Goal: Task Accomplishment & Management: Manage account settings

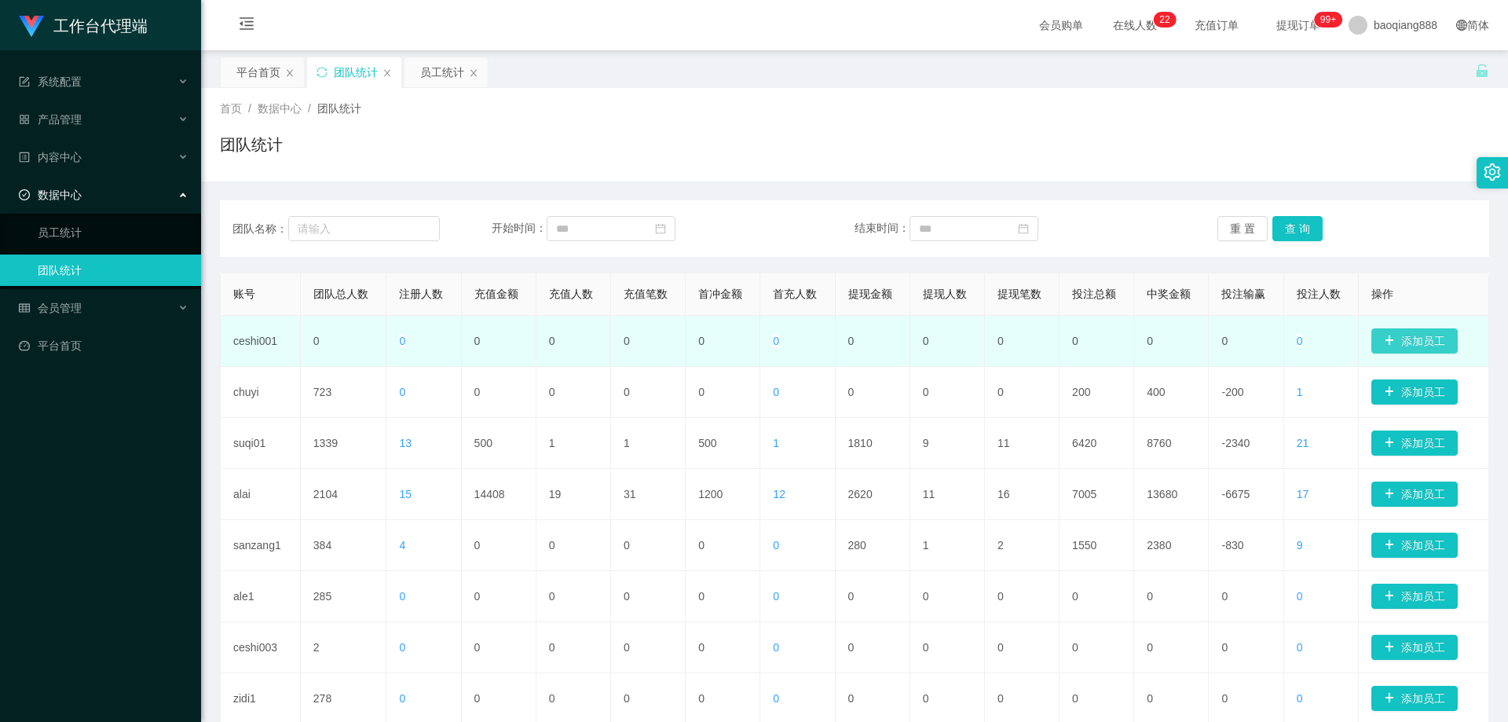
click at [1434, 342] on button "添加员工" at bounding box center [1414, 340] width 86 height 25
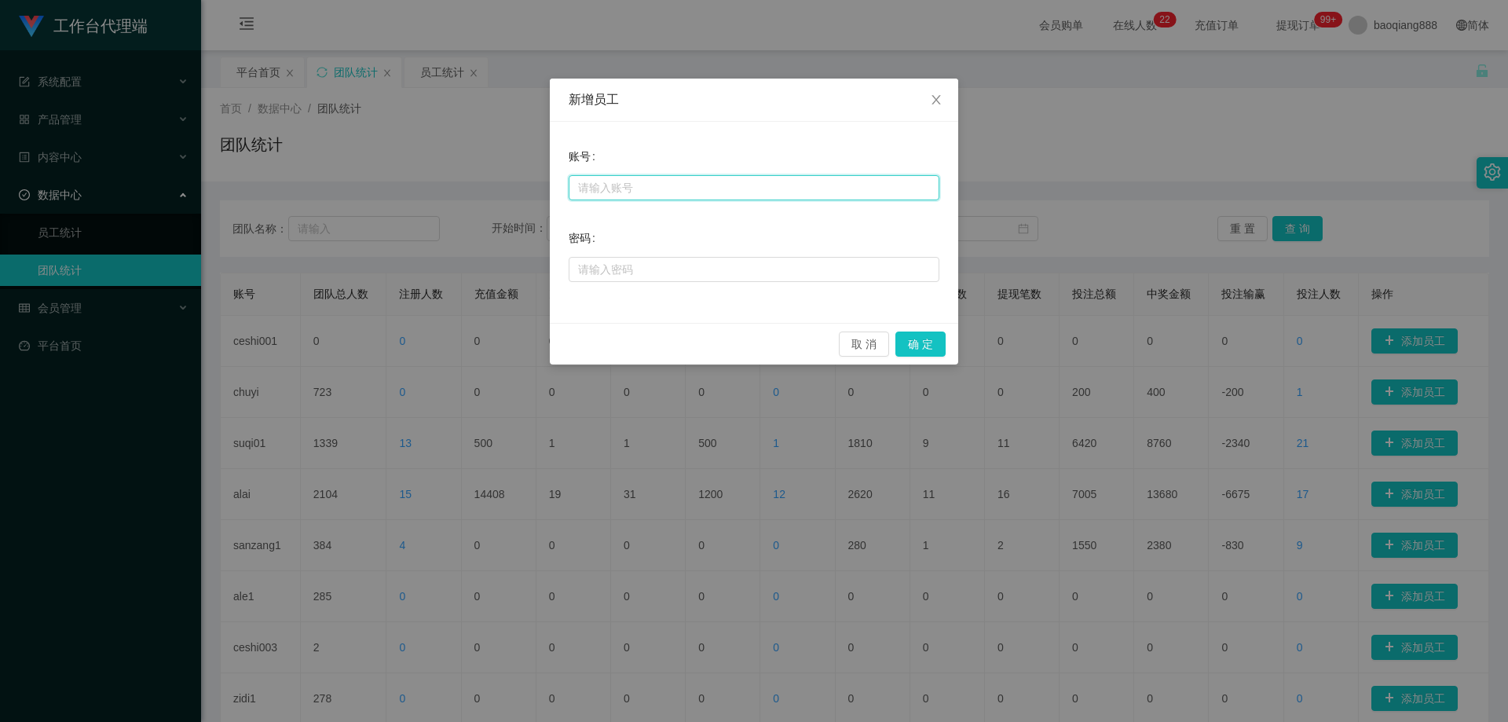
click at [714, 192] on input "text" at bounding box center [754, 187] width 371 height 25
type input "baoqiang111"
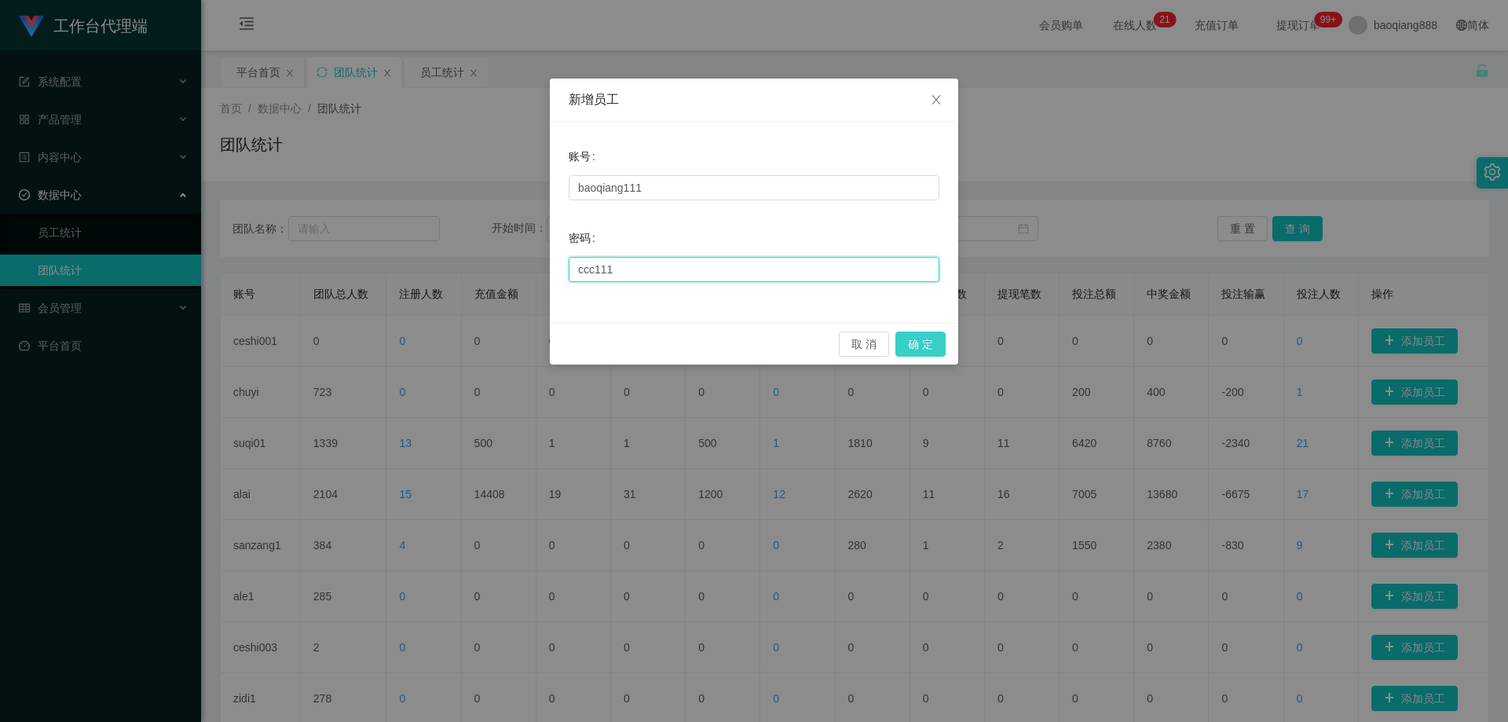
type input "ccc111"
click at [918, 350] on button "确 定" at bounding box center [920, 343] width 50 height 25
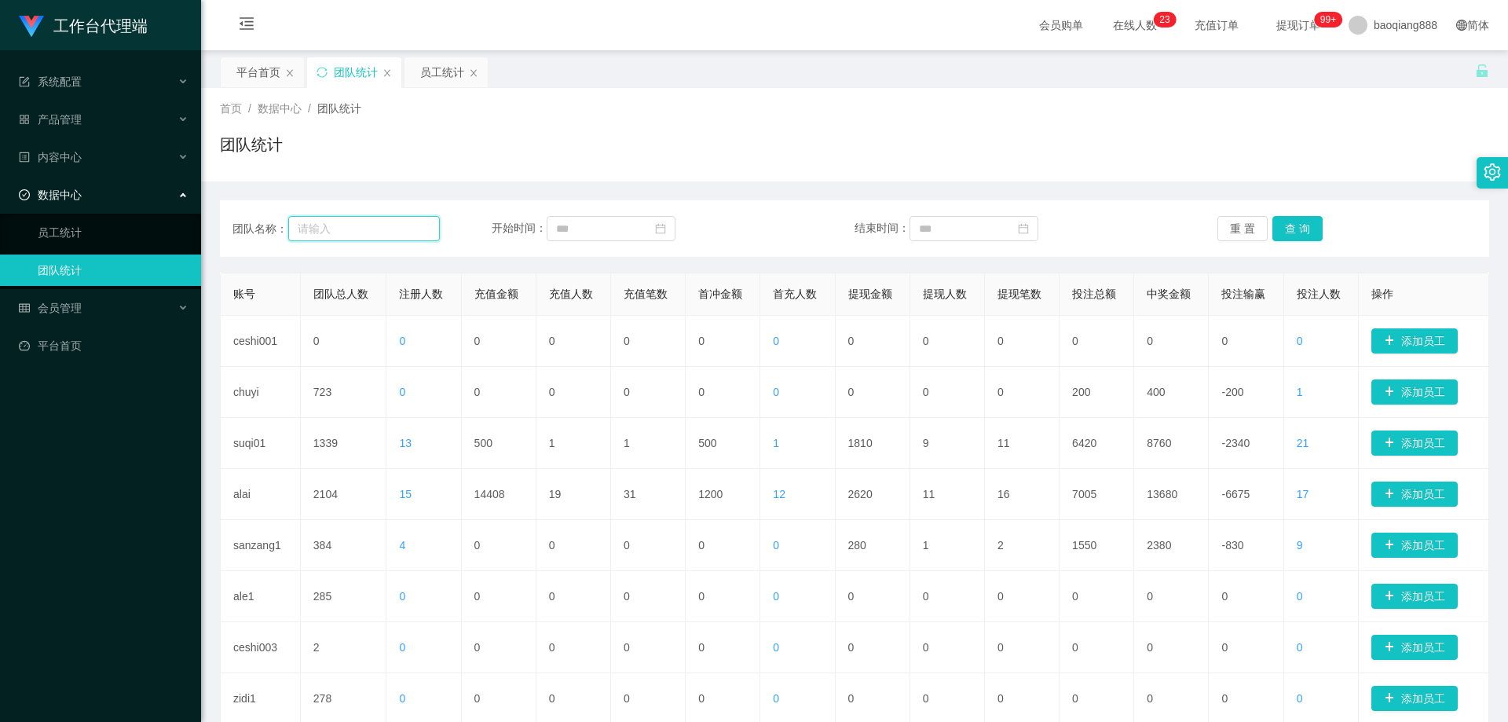
click at [342, 234] on input "text" at bounding box center [364, 228] width 152 height 25
type input "baoqiang888"
click at [1287, 235] on button "查 询" at bounding box center [1297, 228] width 50 height 25
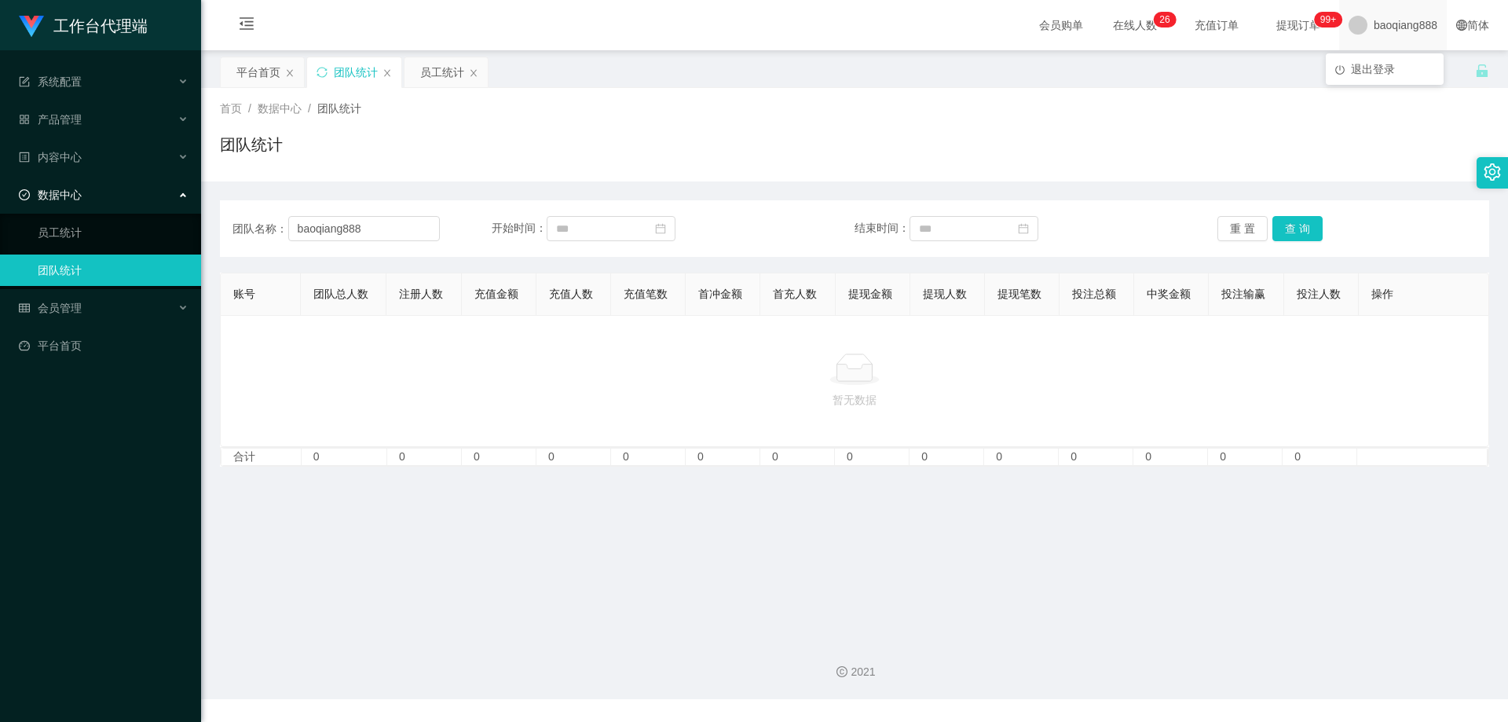
click at [1396, 23] on span "baoqiang888" at bounding box center [1406, 25] width 64 height 50
click at [1396, 74] on div "平台首页 团队统计 员工统计" at bounding box center [847, 84] width 1255 height 54
click at [1386, 34] on span "baoqiang888" at bounding box center [1406, 25] width 64 height 50
click at [1388, 73] on div "平台首页 团队统计 员工统计" at bounding box center [847, 84] width 1255 height 54
click at [1402, 15] on span "baoqiang888" at bounding box center [1406, 25] width 64 height 50
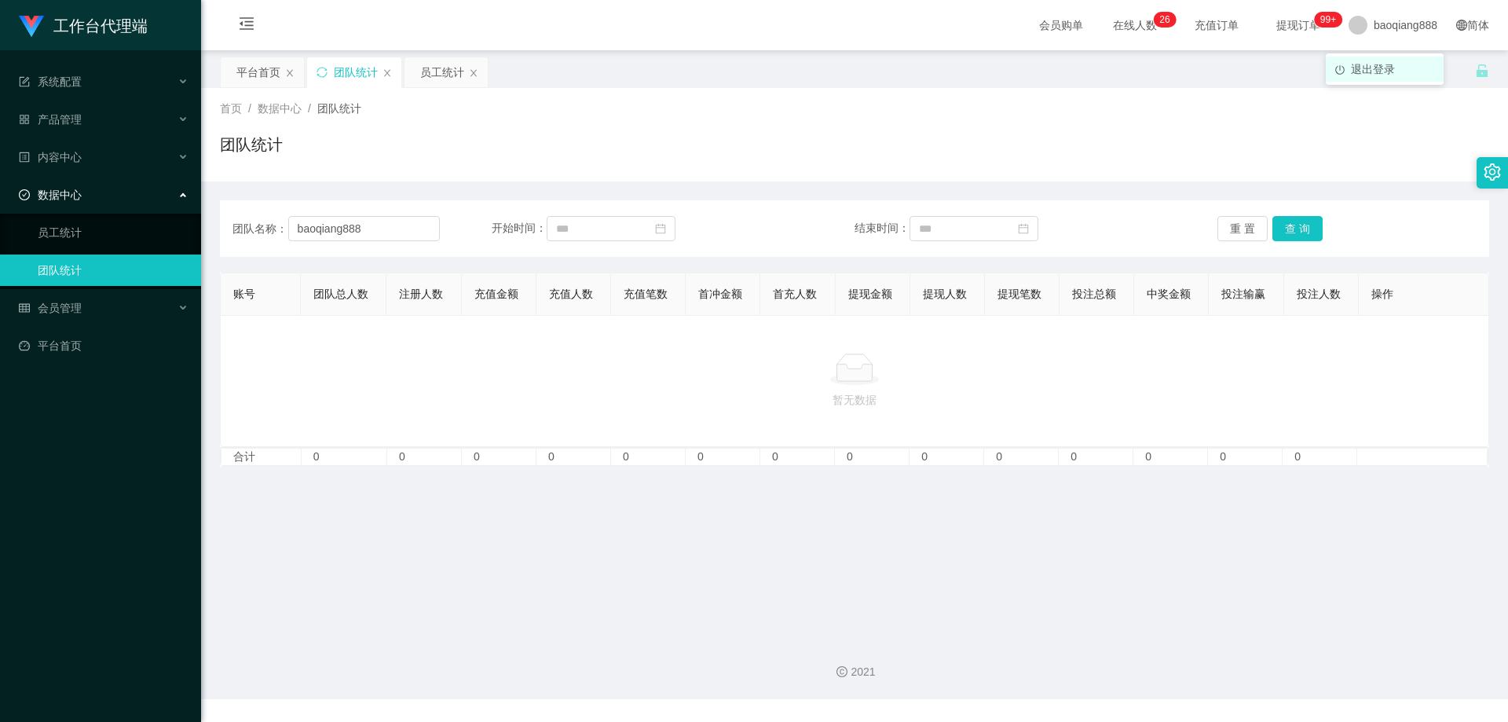
click at [1379, 79] on li "退出登录" at bounding box center [1385, 69] width 118 height 25
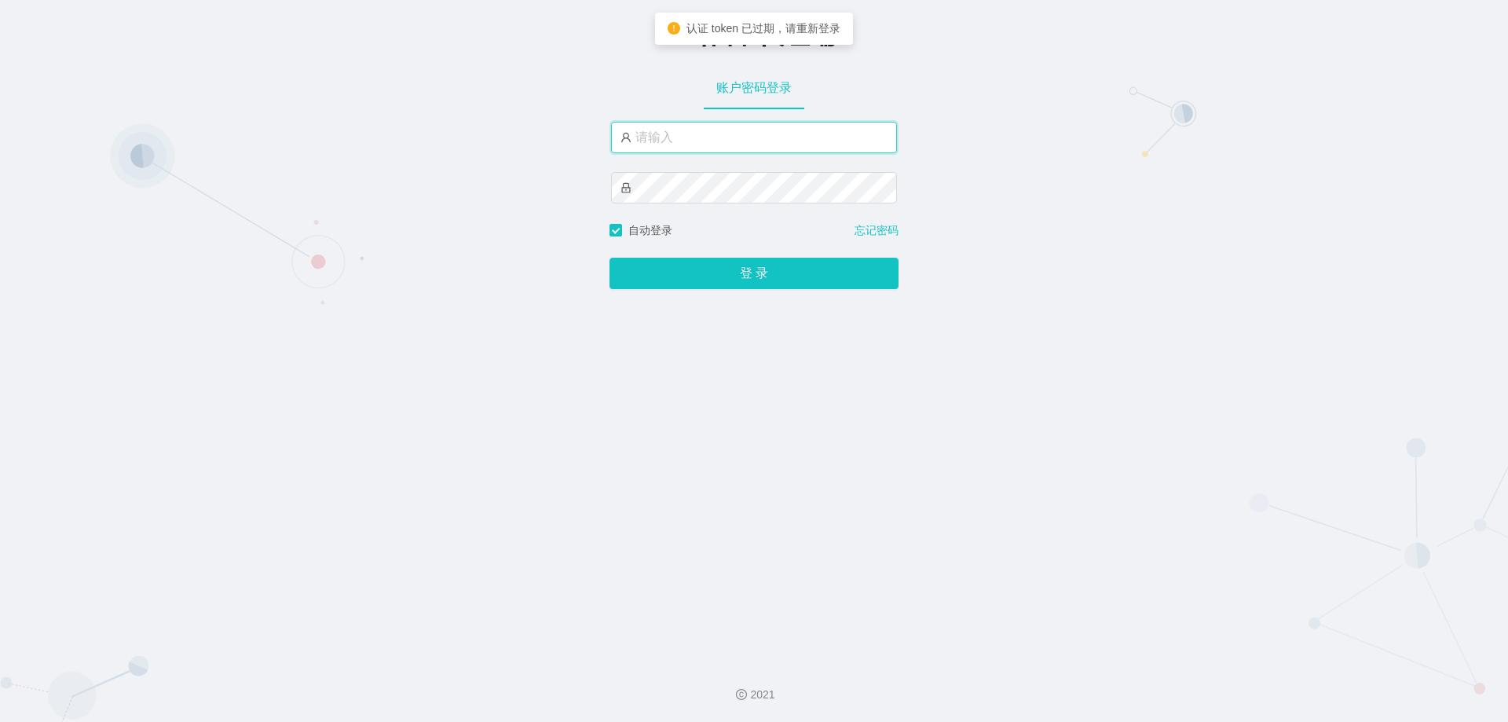
click at [704, 140] on input "text" at bounding box center [754, 137] width 286 height 31
type input "admin"
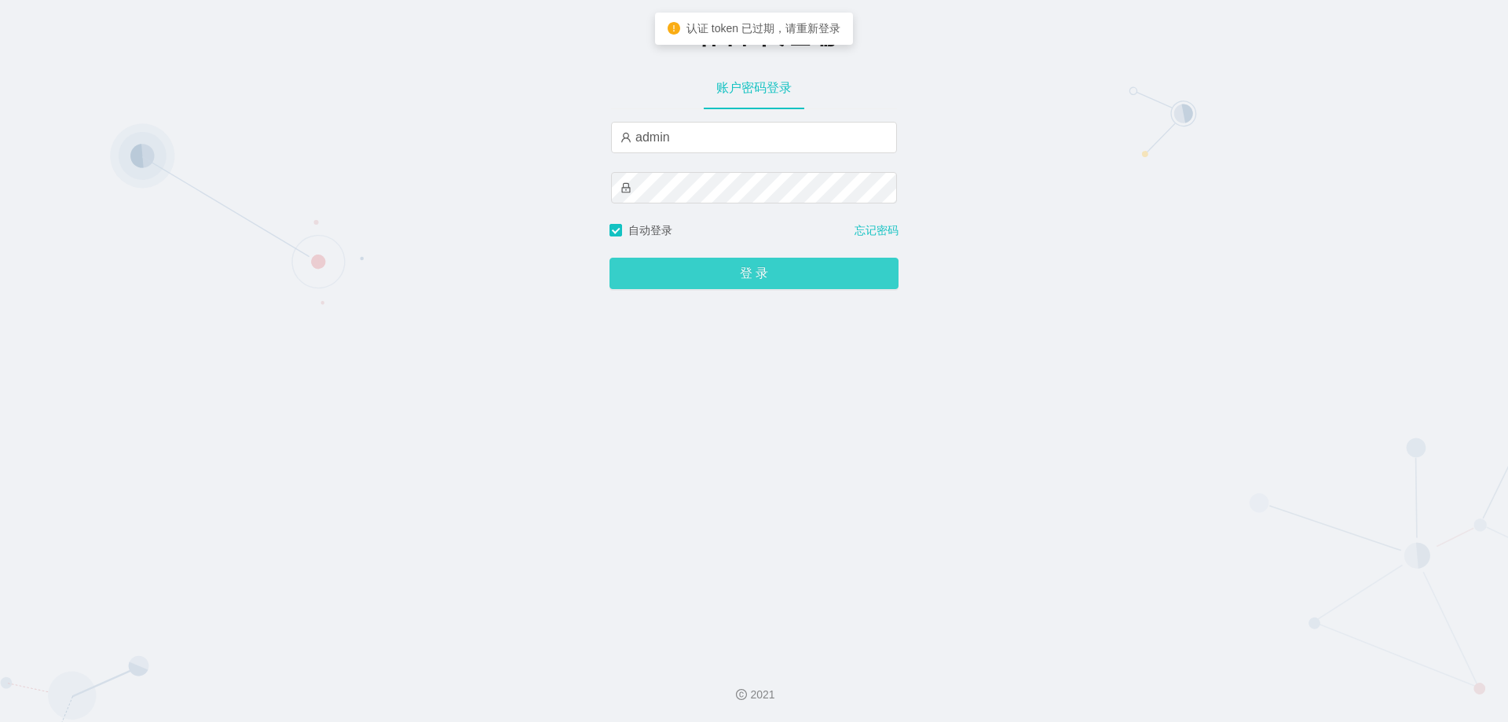
click at [752, 270] on button "登 录" at bounding box center [754, 273] width 289 height 31
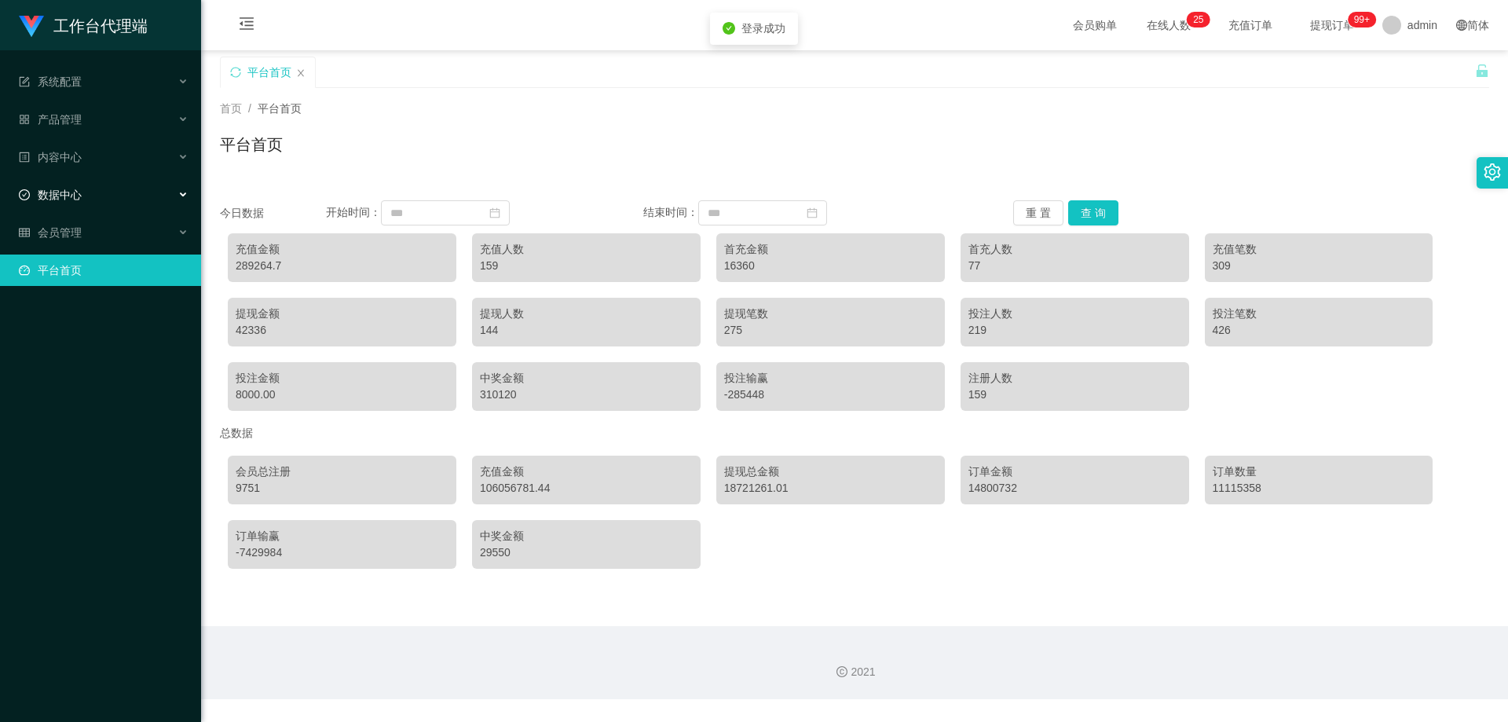
drag, startPoint x: 76, startPoint y: 221, endPoint x: 90, endPoint y: 267, distance: 48.5
click at [76, 221] on div "会员管理" at bounding box center [100, 232] width 201 height 31
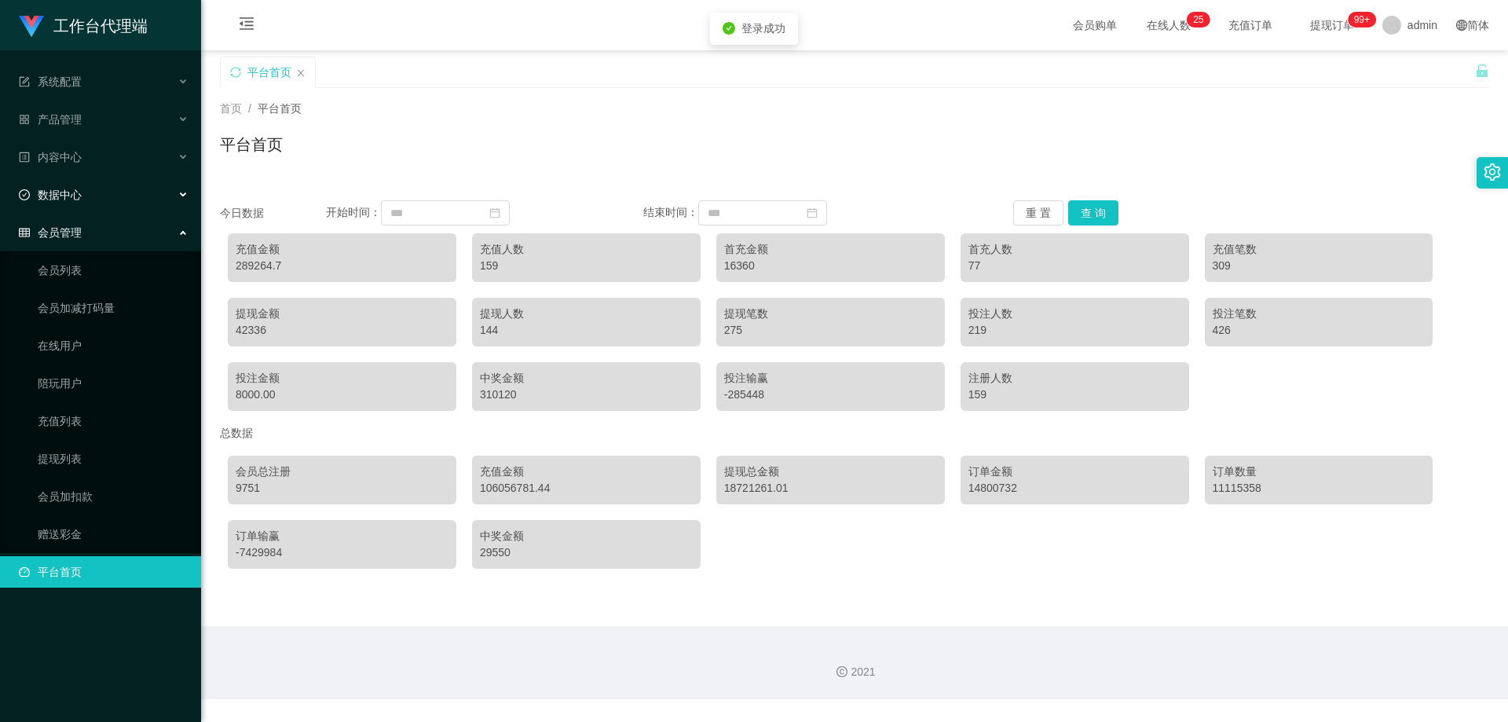
click at [76, 201] on span "数据中心" at bounding box center [50, 195] width 63 height 13
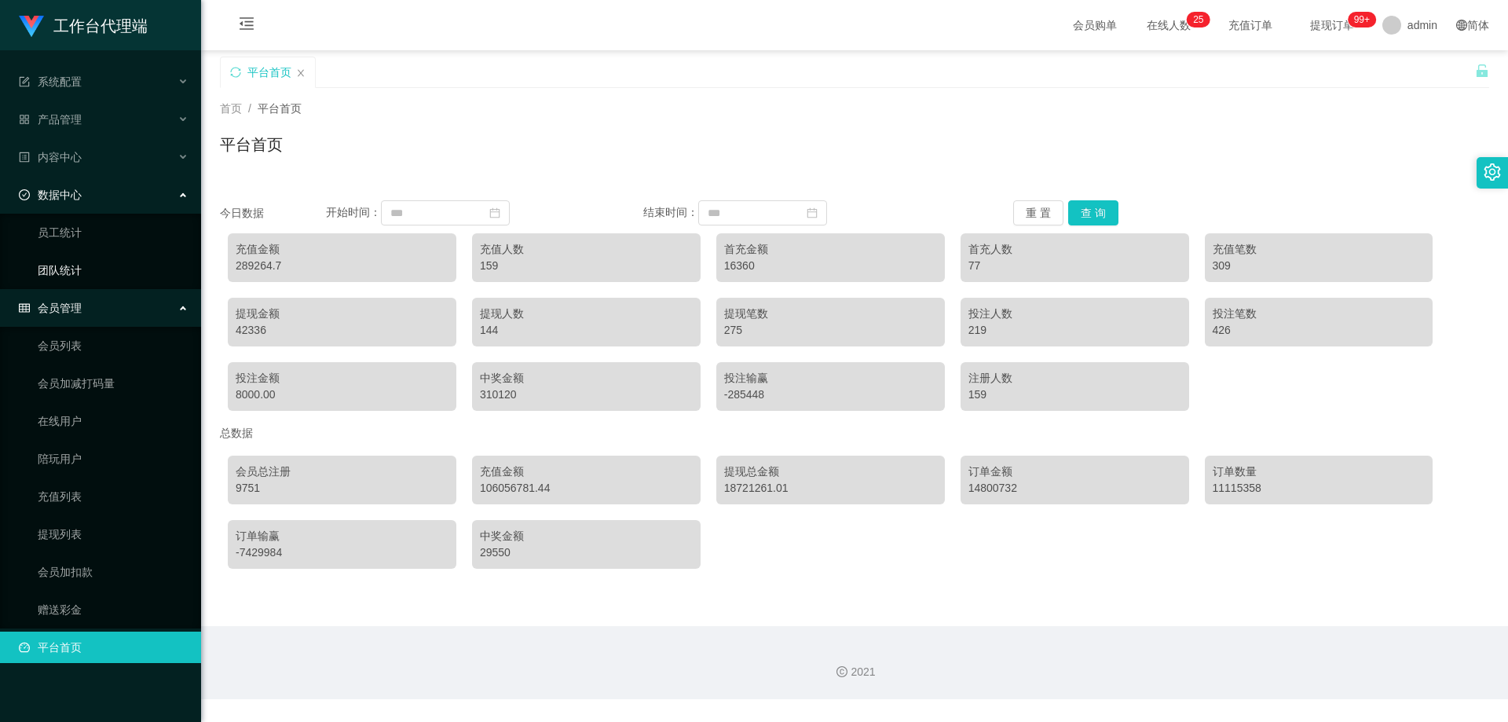
click at [79, 276] on link "团队统计" at bounding box center [113, 269] width 151 height 31
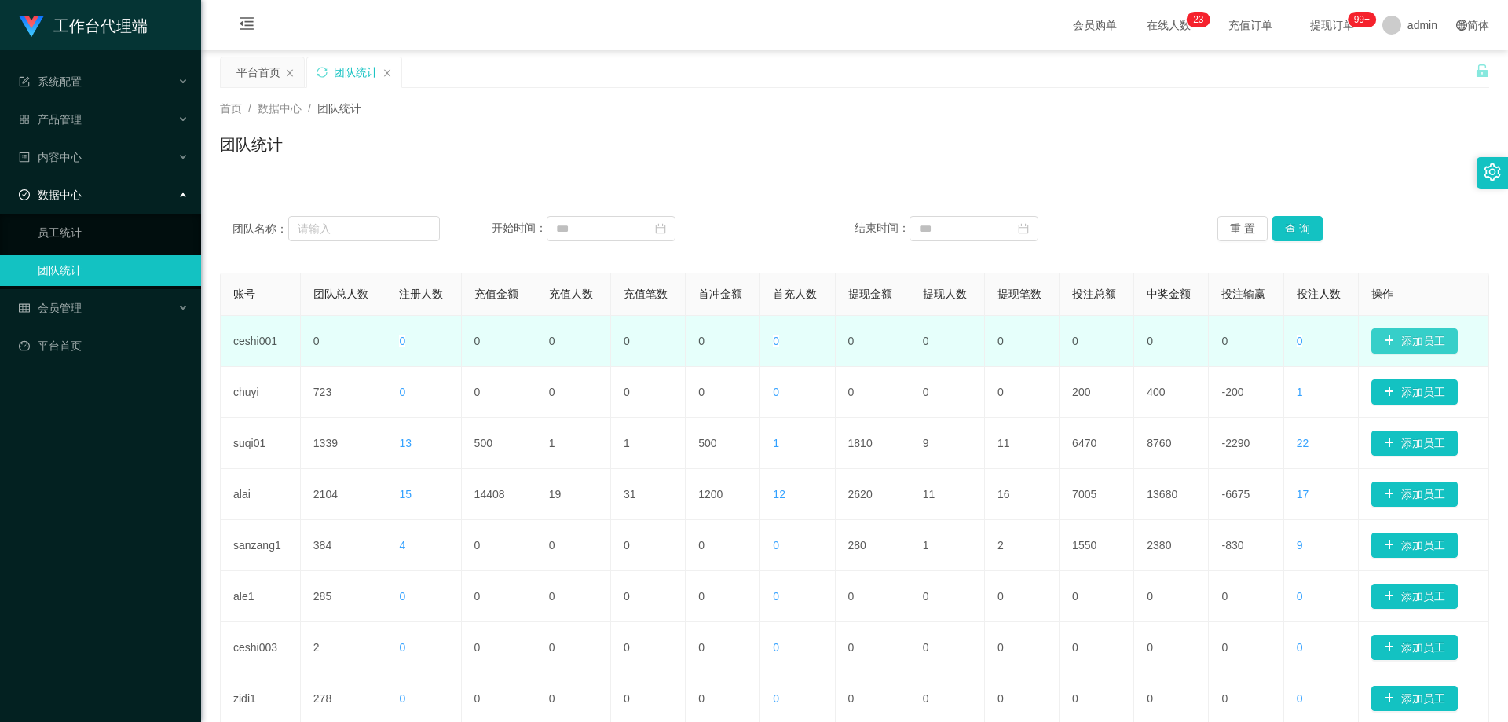
click at [1412, 334] on button "添加员工" at bounding box center [1414, 340] width 86 height 25
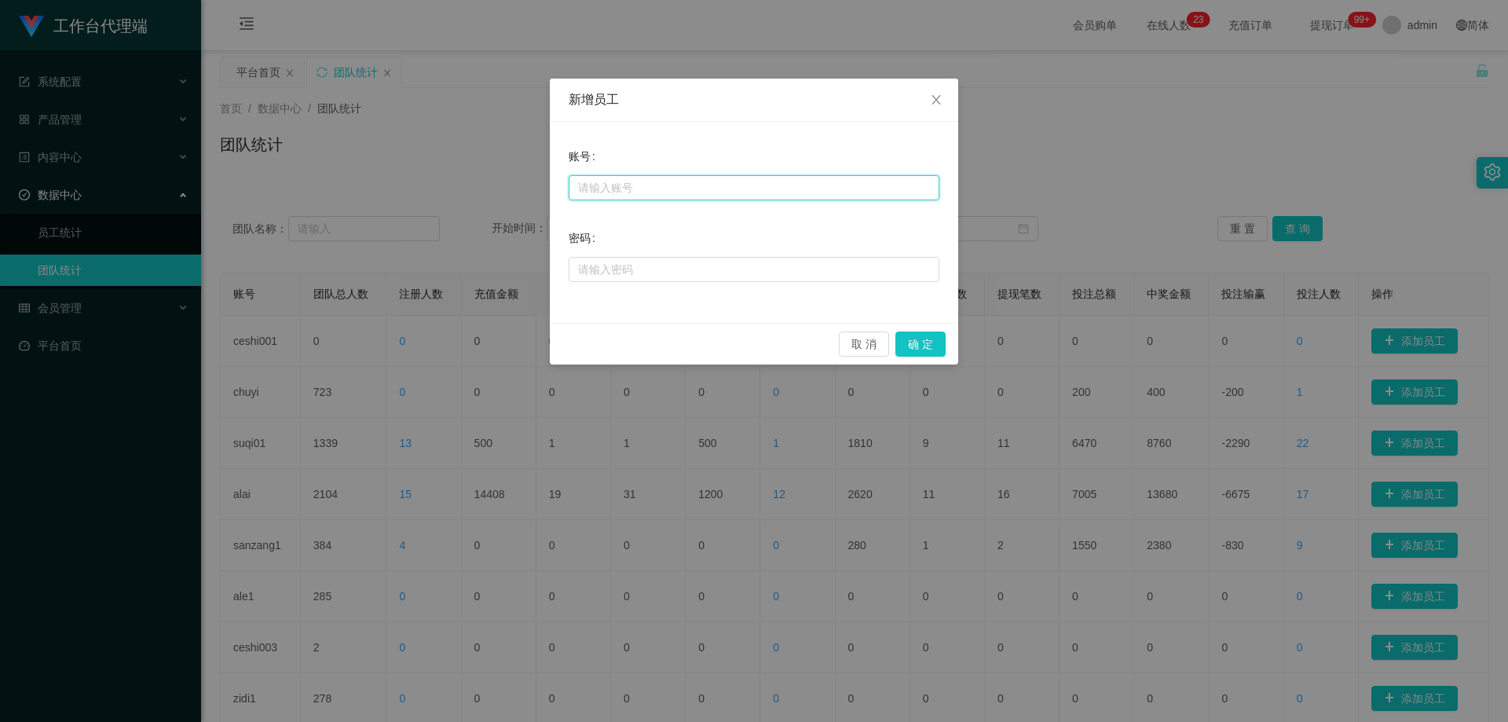
click at [648, 191] on input "text" at bounding box center [754, 187] width 371 height 25
type input "baoqiang111"
type input "ccc111"
click at [649, 191] on input "baoqiang111" at bounding box center [754, 187] width 371 height 25
type input "baoqiang520"
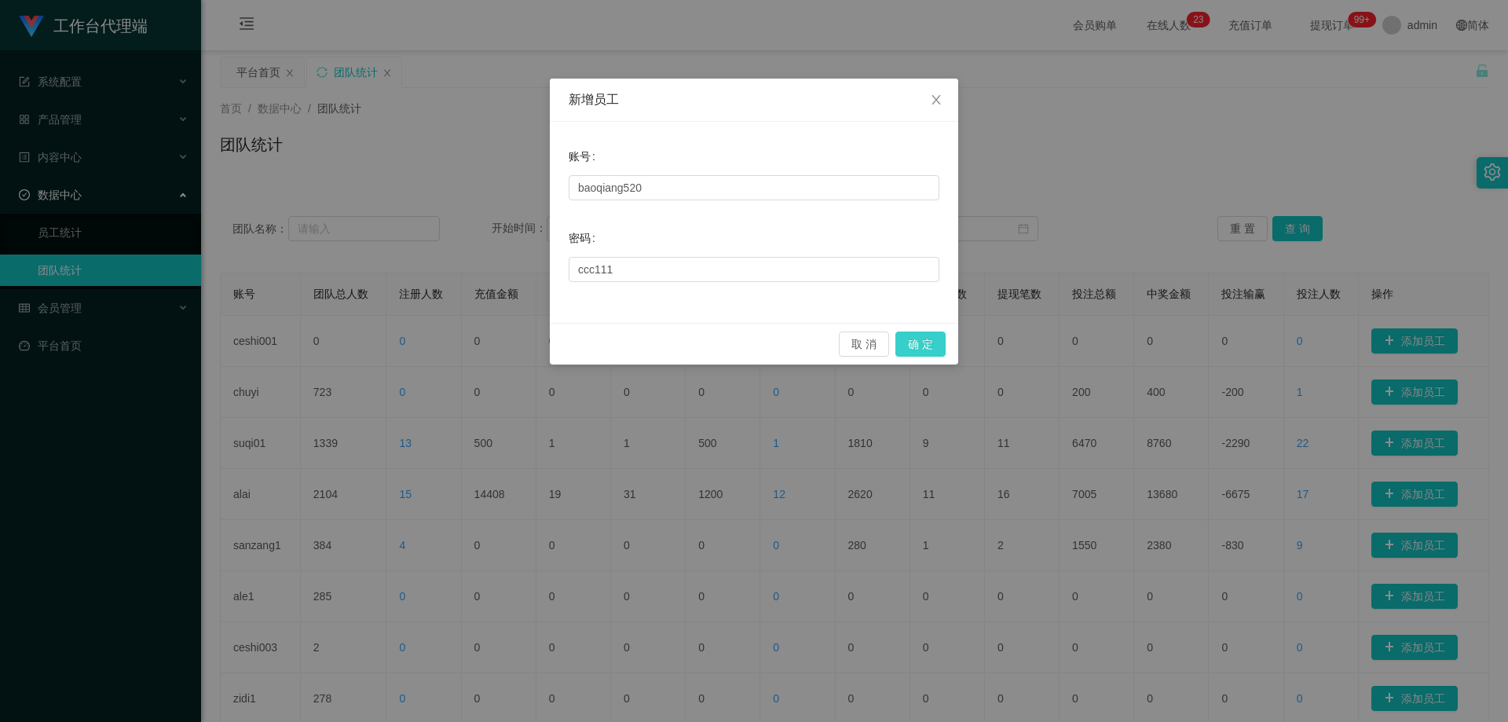
click at [918, 335] on button "确 定" at bounding box center [920, 343] width 50 height 25
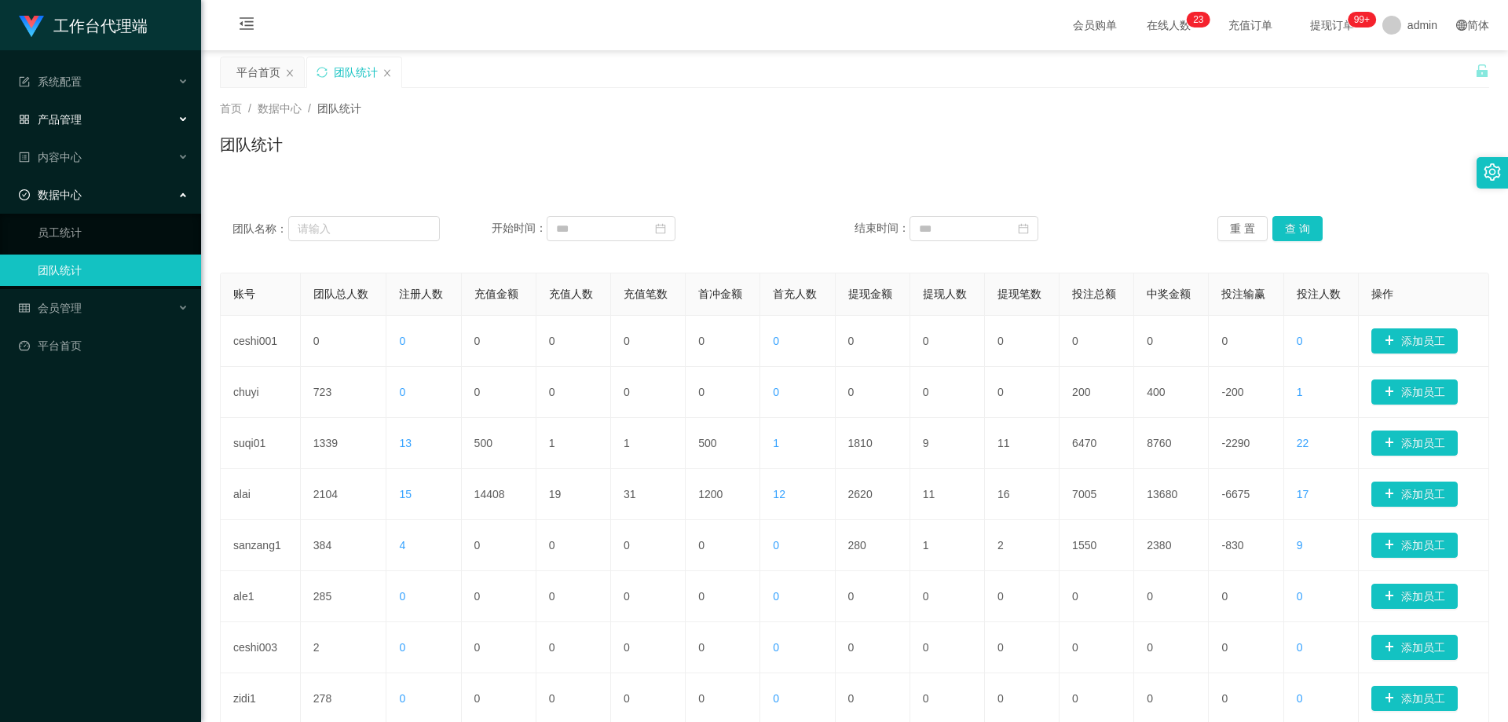
click at [84, 115] on div "产品管理" at bounding box center [100, 119] width 201 height 31
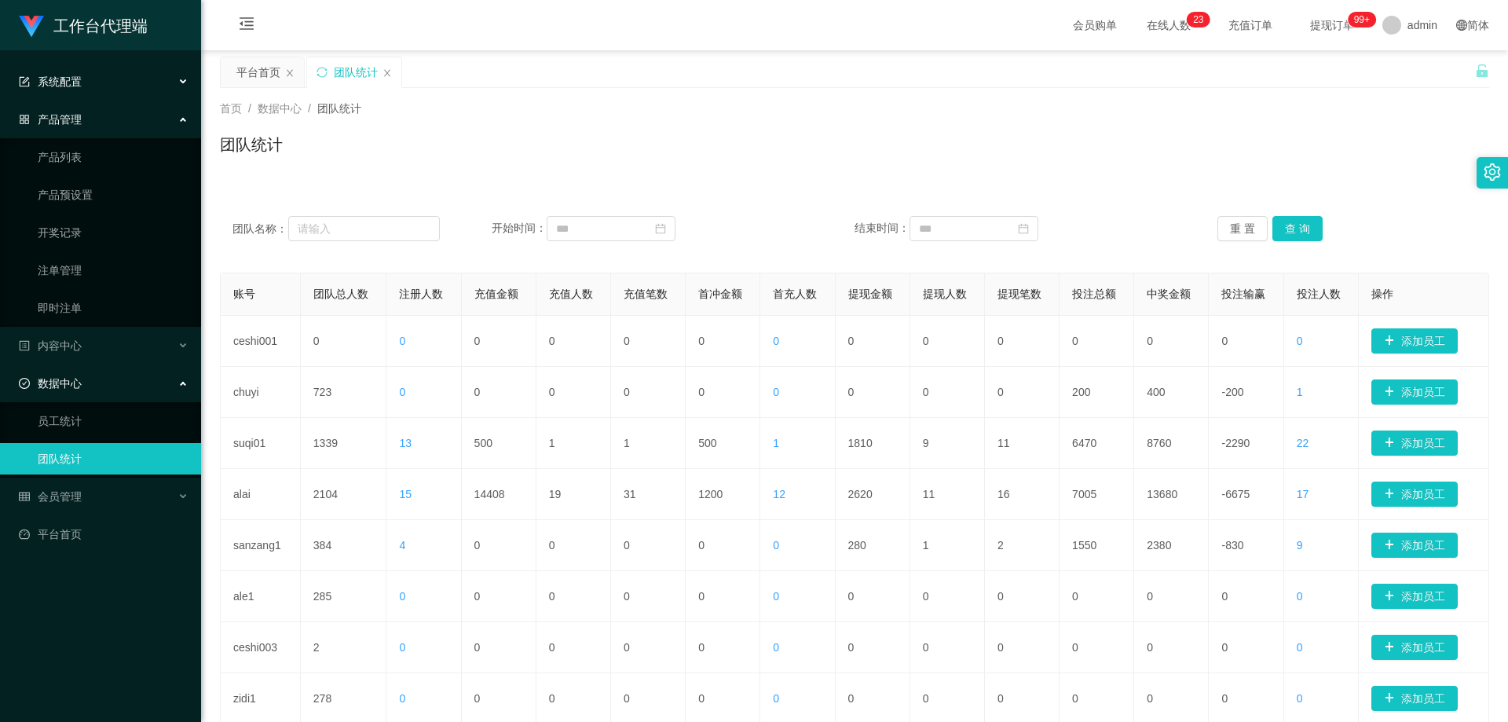
click at [115, 72] on div "系统配置" at bounding box center [100, 81] width 201 height 31
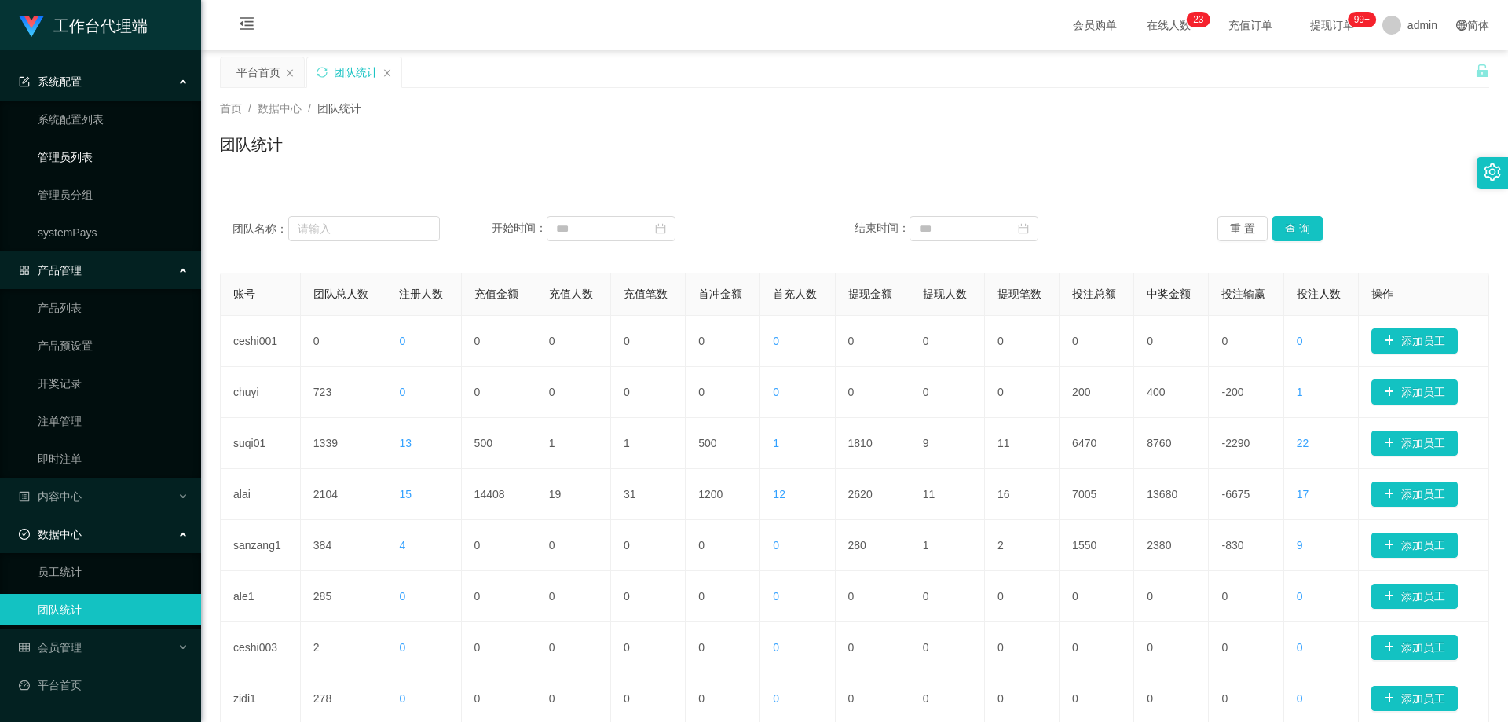
click at [93, 149] on link "管理员列表" at bounding box center [113, 156] width 151 height 31
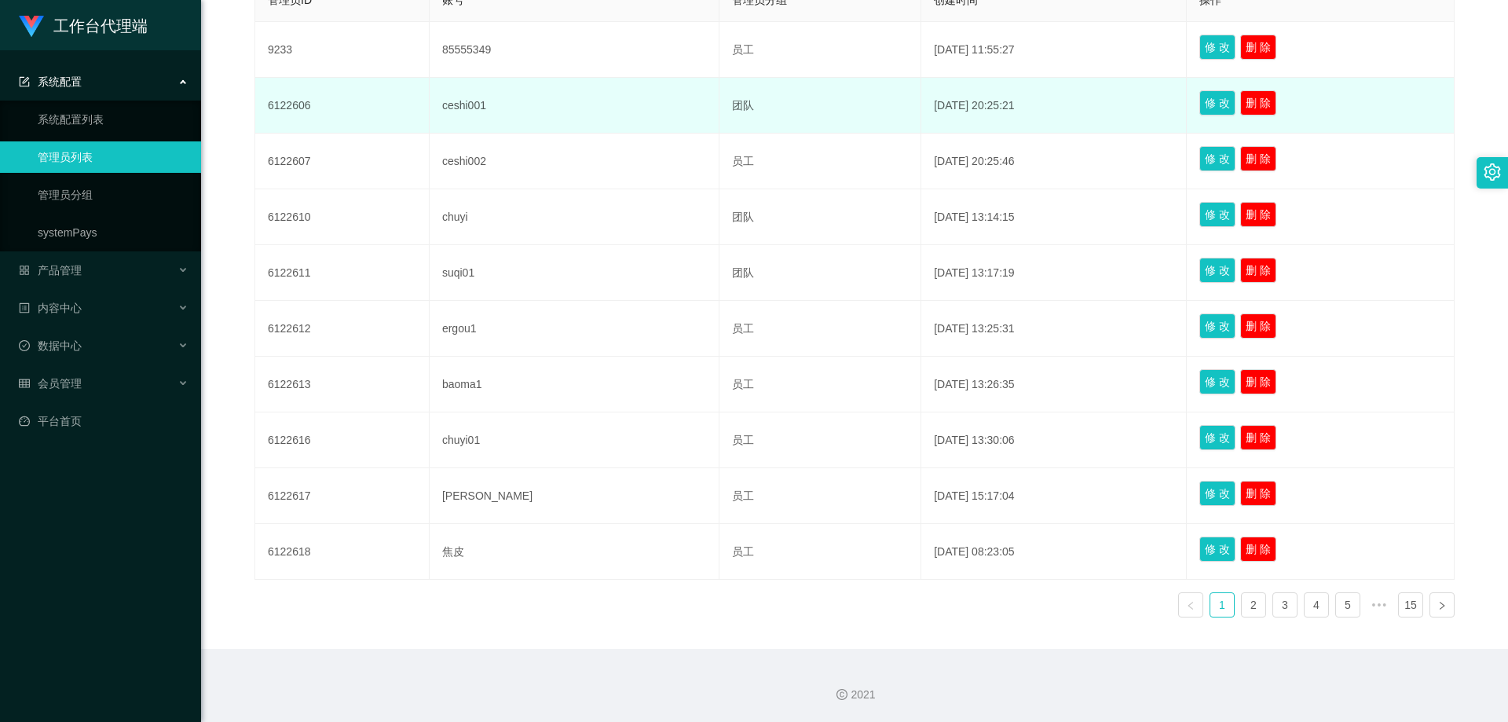
scroll to position [140, 0]
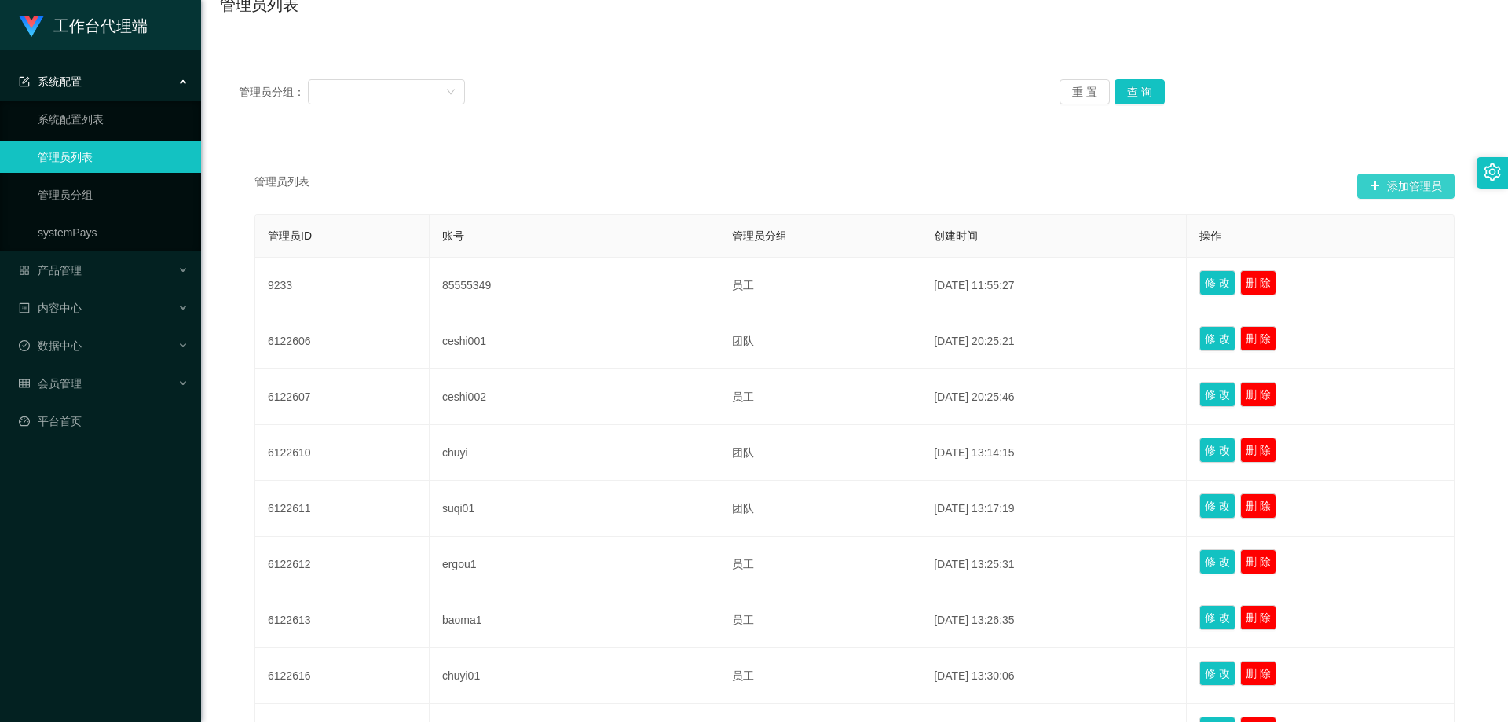
click at [1377, 185] on button "添加管理员" at bounding box center [1405, 186] width 97 height 25
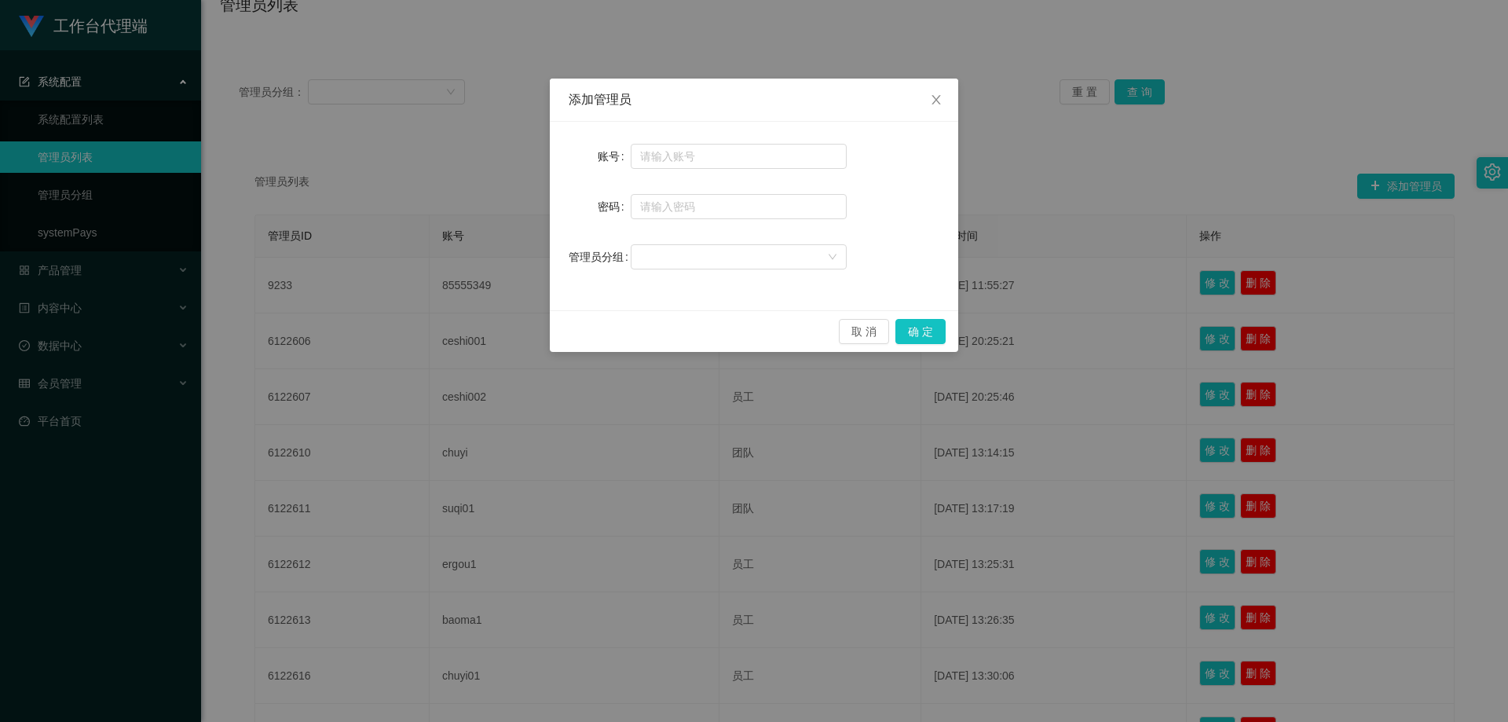
click at [691, 141] on div at bounding box center [739, 156] width 216 height 31
click at [699, 147] on input "text" at bounding box center [739, 156] width 216 height 25
type input "baoqiang888"
click at [806, 254] on div at bounding box center [733, 257] width 187 height 24
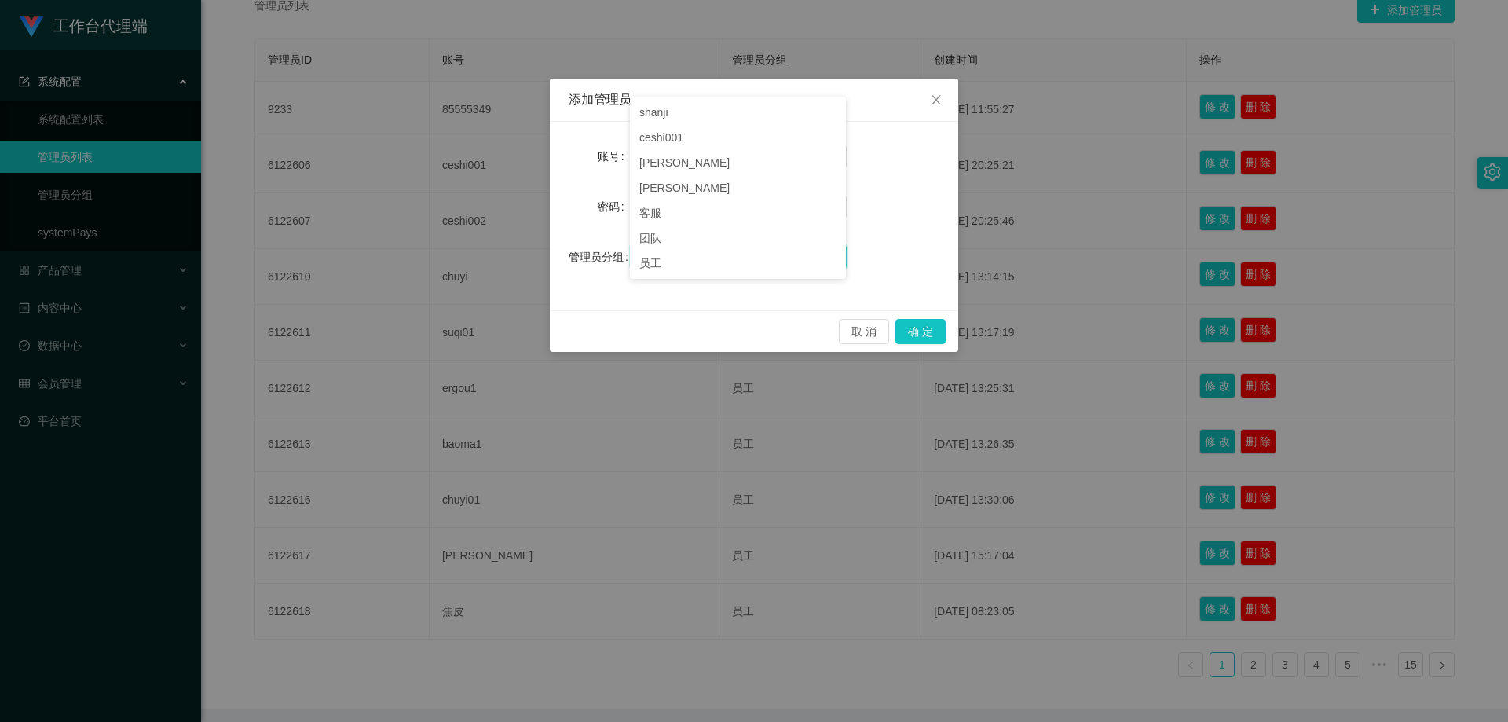
scroll to position [375, 0]
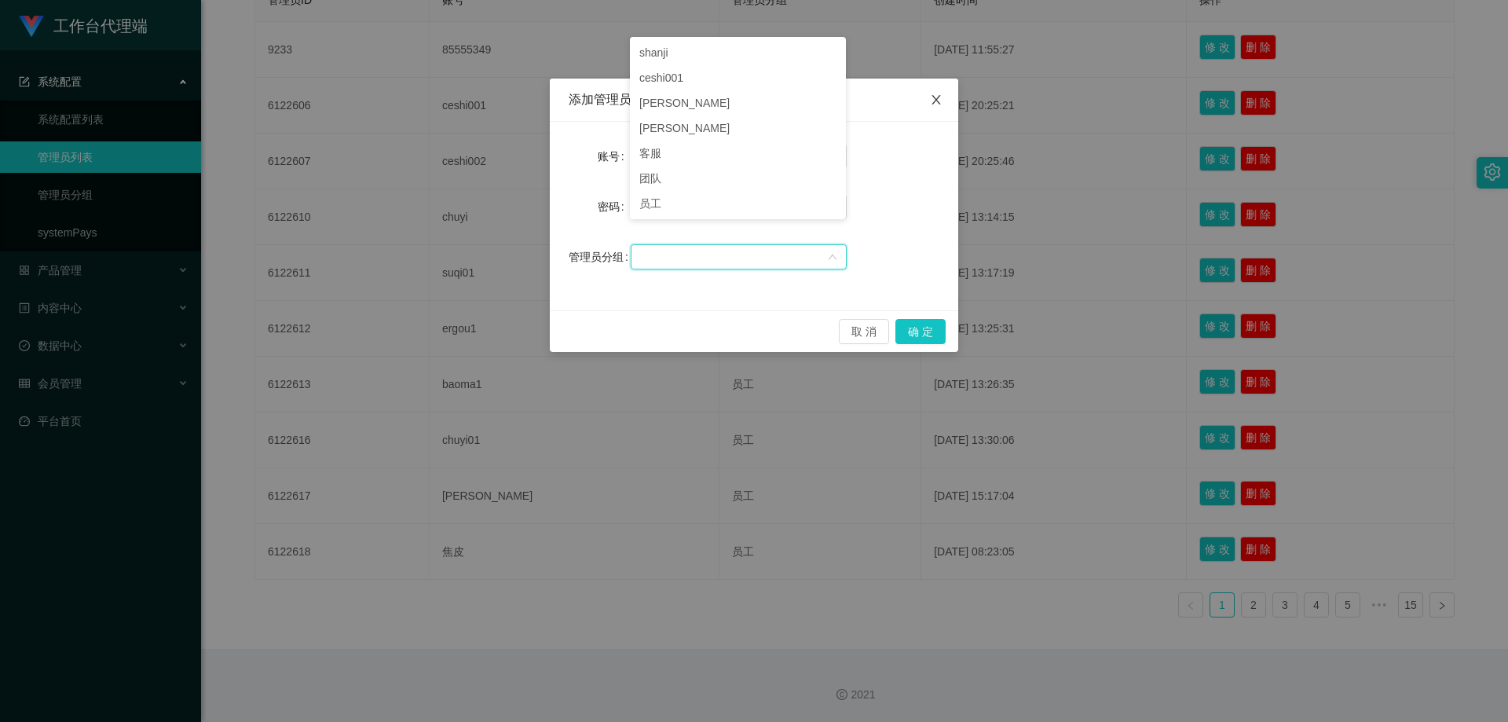
click at [944, 97] on span "Close" at bounding box center [936, 101] width 44 height 44
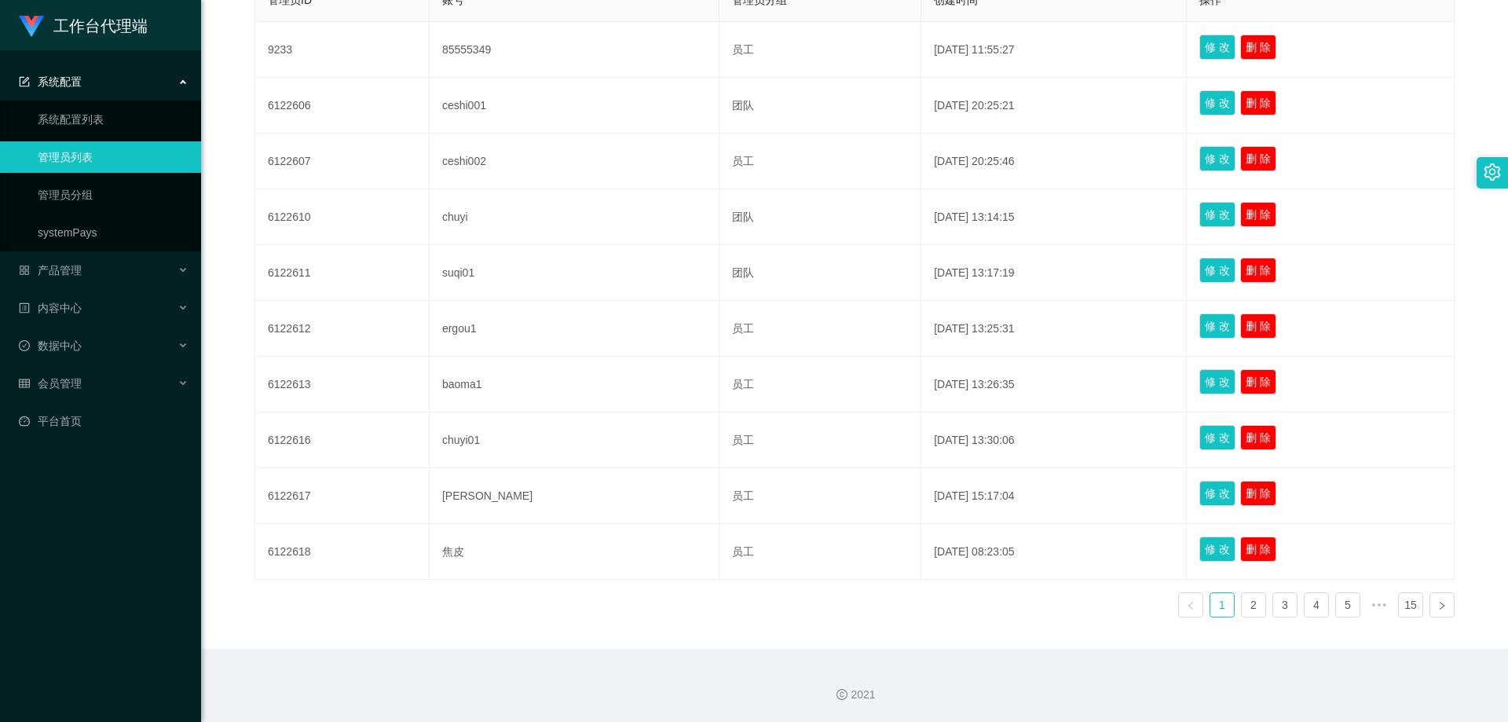
scroll to position [0, 0]
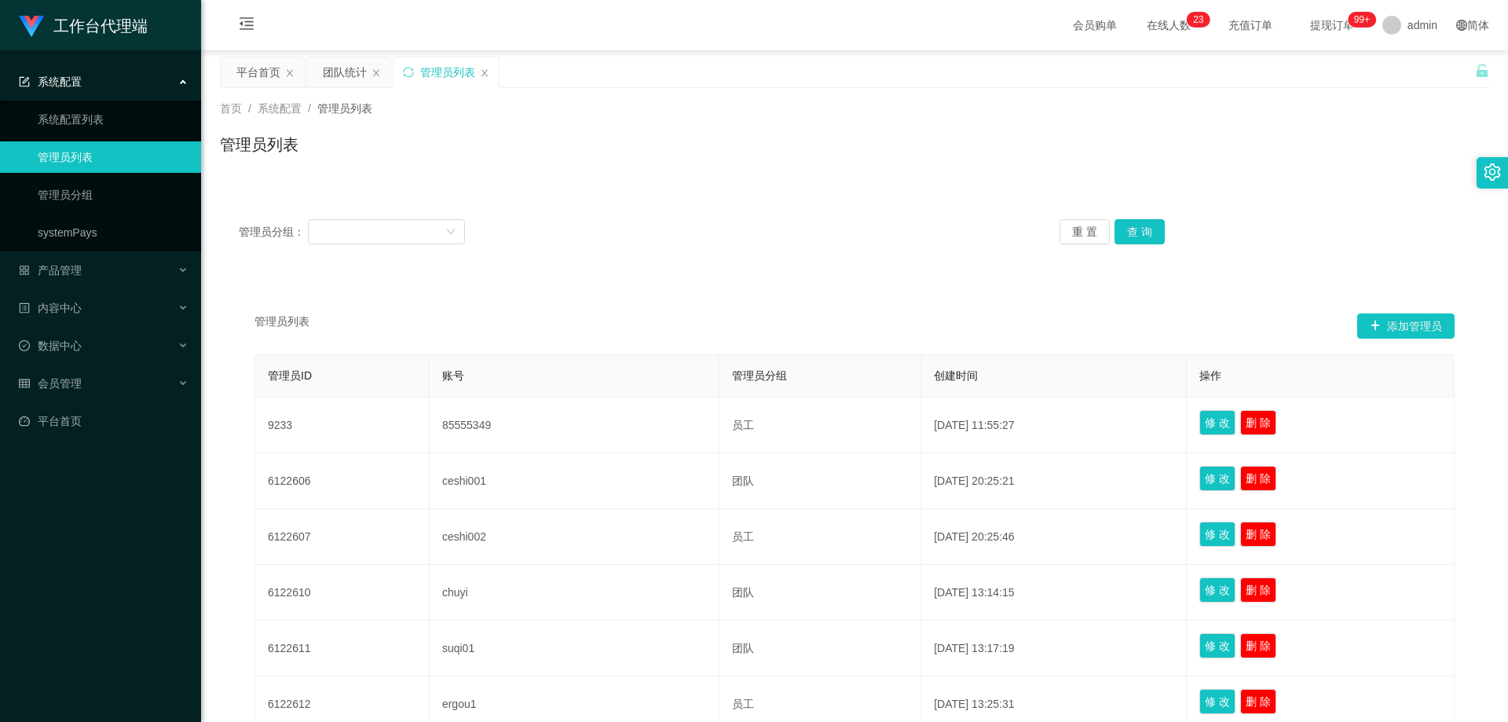
click at [909, 306] on div "管理员列表 添加管理员 管理员ID 账号 管理员分组 创建时间 操作 9233 85555349 员工 [DATE] 11:55:27 修 改 删 除 612…" at bounding box center [854, 651] width 1269 height 745
click at [1392, 326] on button "添加管理员" at bounding box center [1405, 325] width 97 height 25
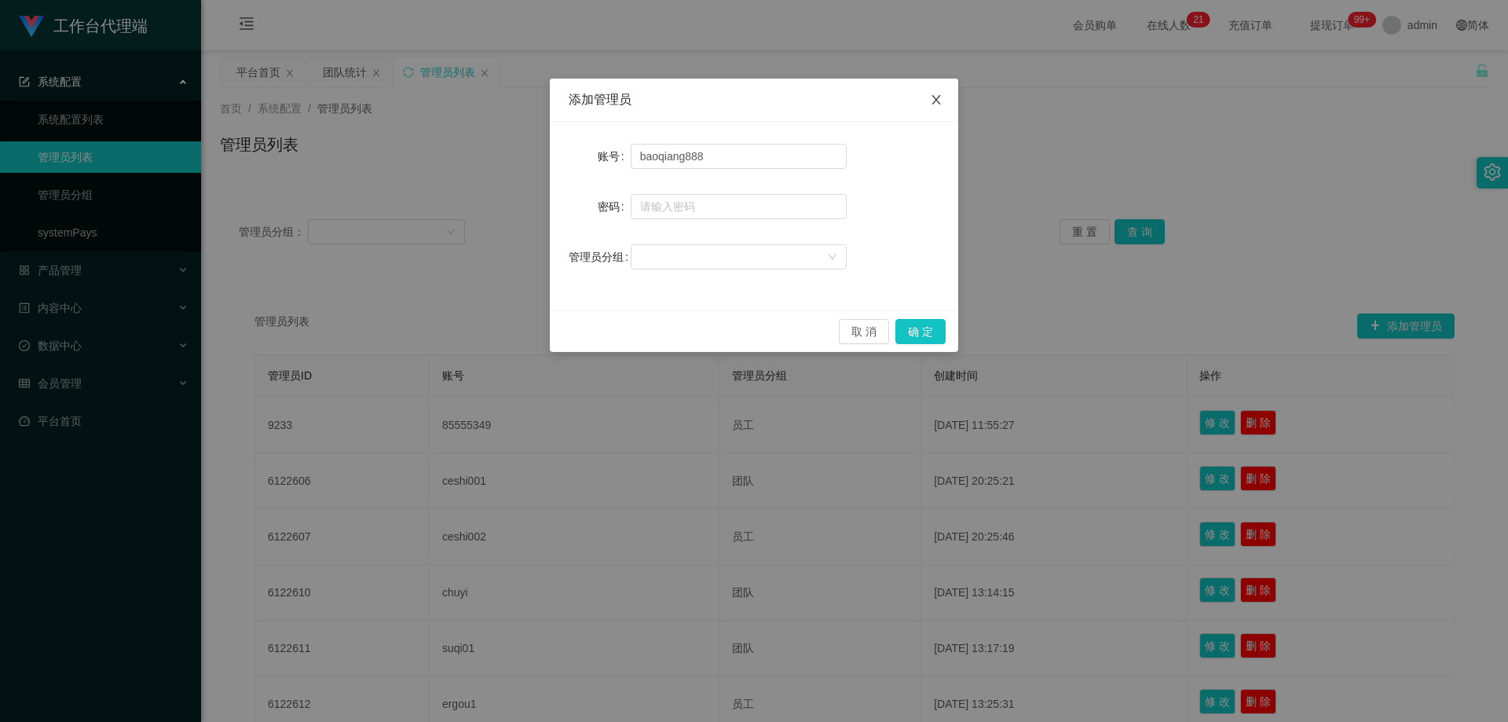
click at [932, 103] on icon "图标: close" at bounding box center [936, 99] width 13 height 13
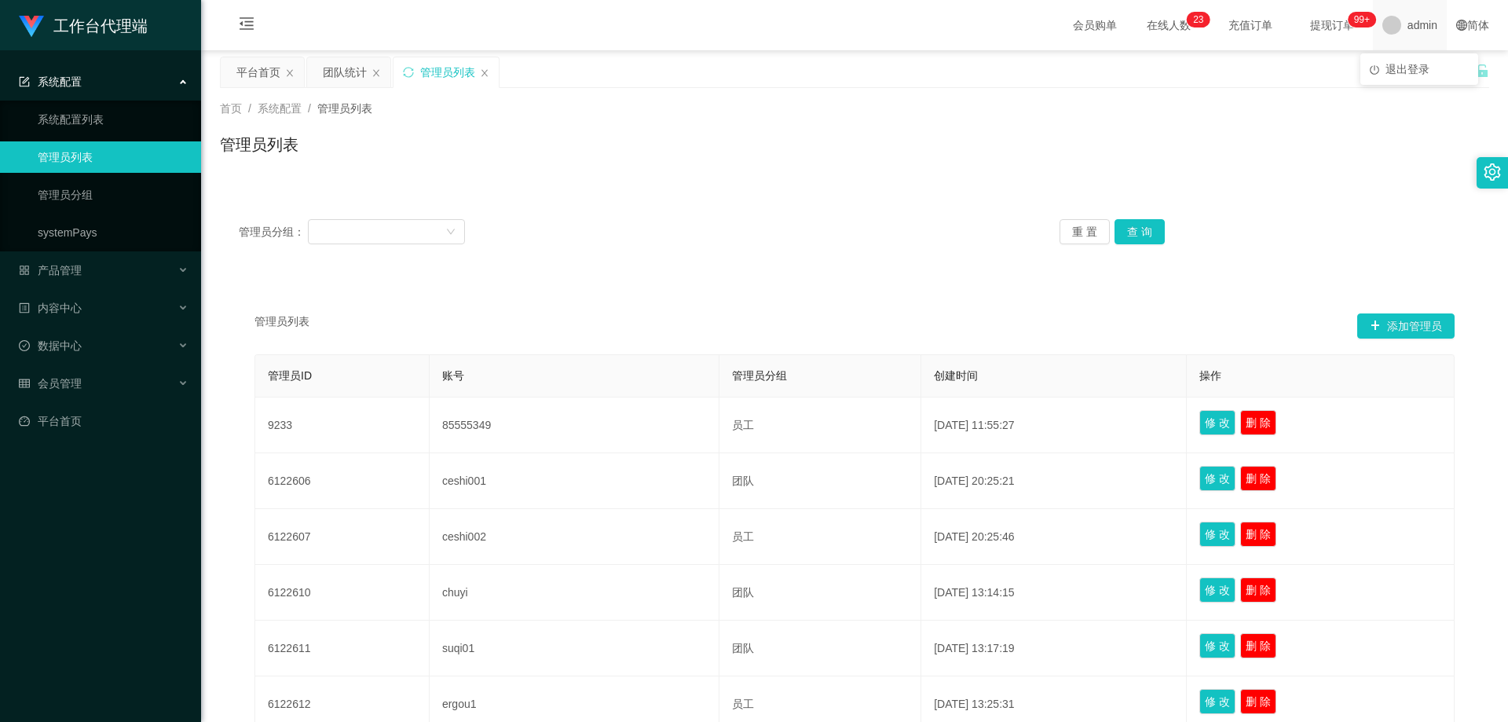
click at [1408, 19] on span "admin" at bounding box center [1423, 25] width 30 height 50
click at [1404, 76] on li "退出登录" at bounding box center [1419, 69] width 118 height 25
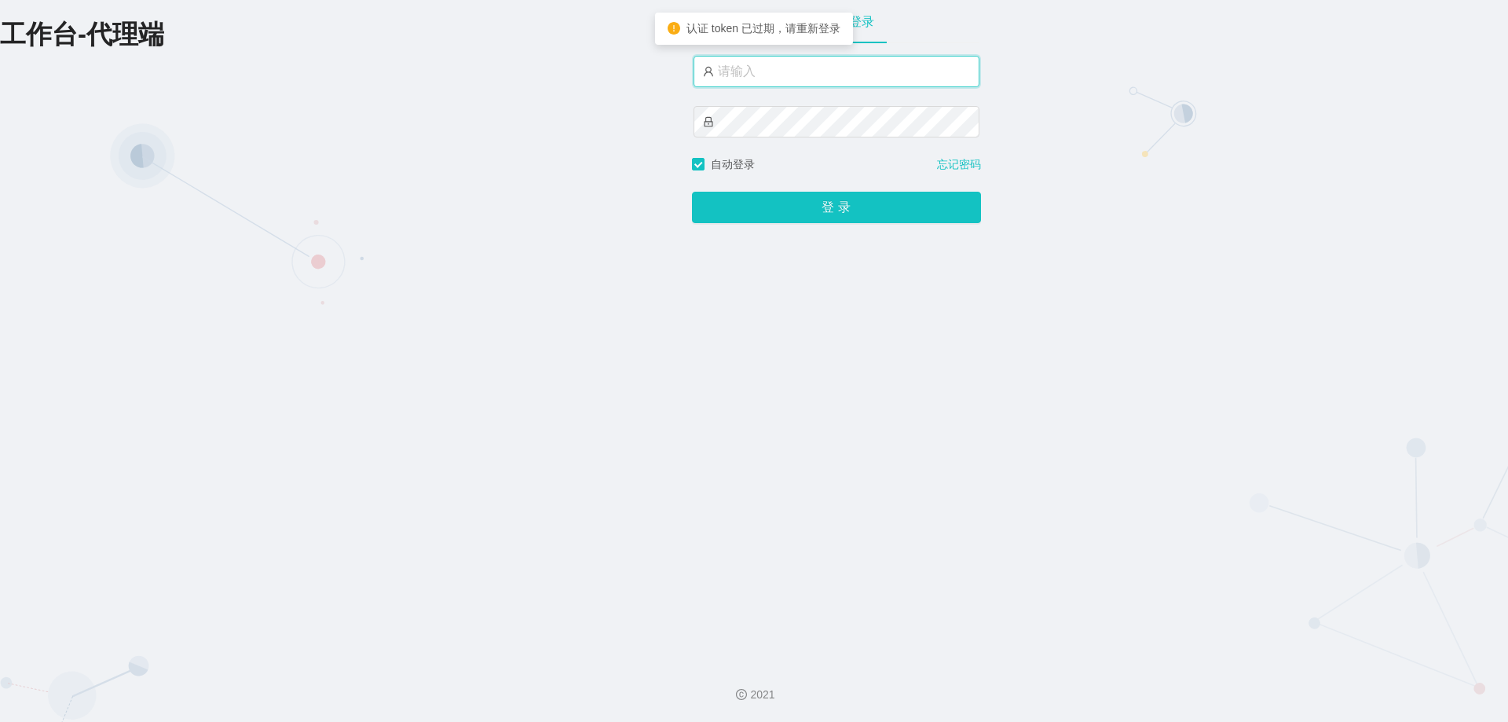
click at [752, 78] on input "text" at bounding box center [837, 71] width 286 height 31
type input "xiaoming8"
click at [692, 192] on button "登 录" at bounding box center [836, 207] width 289 height 31
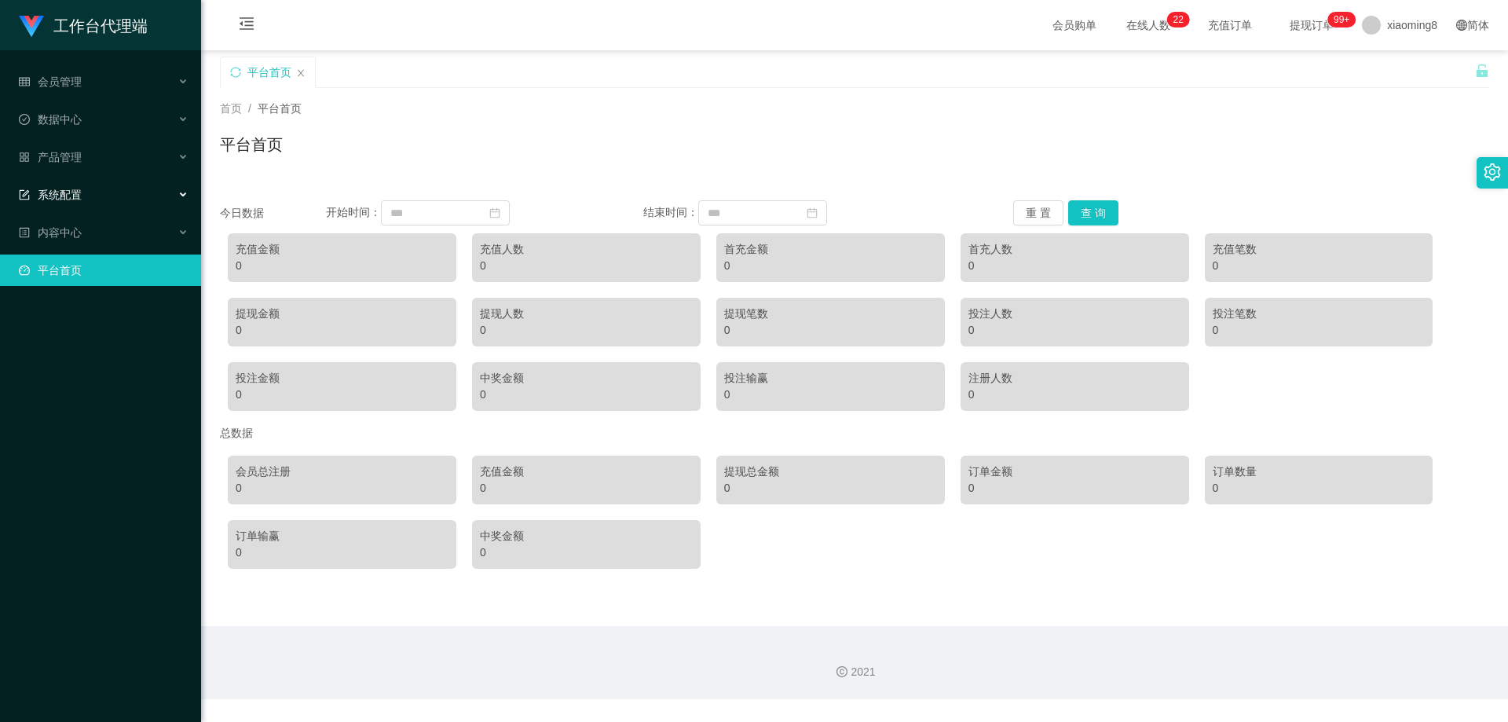
click at [103, 192] on div "系统配置" at bounding box center [100, 194] width 201 height 31
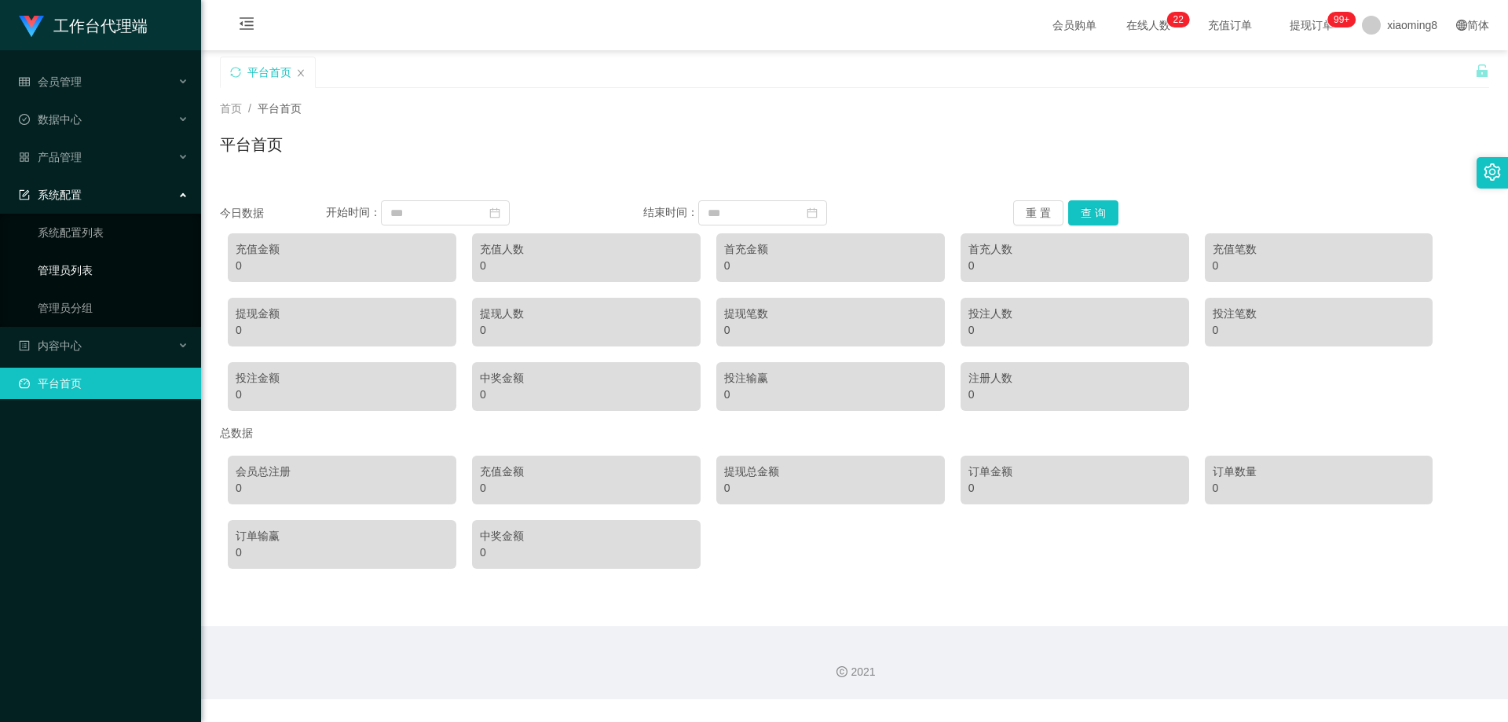
click at [94, 264] on link "管理员列表" at bounding box center [113, 269] width 151 height 31
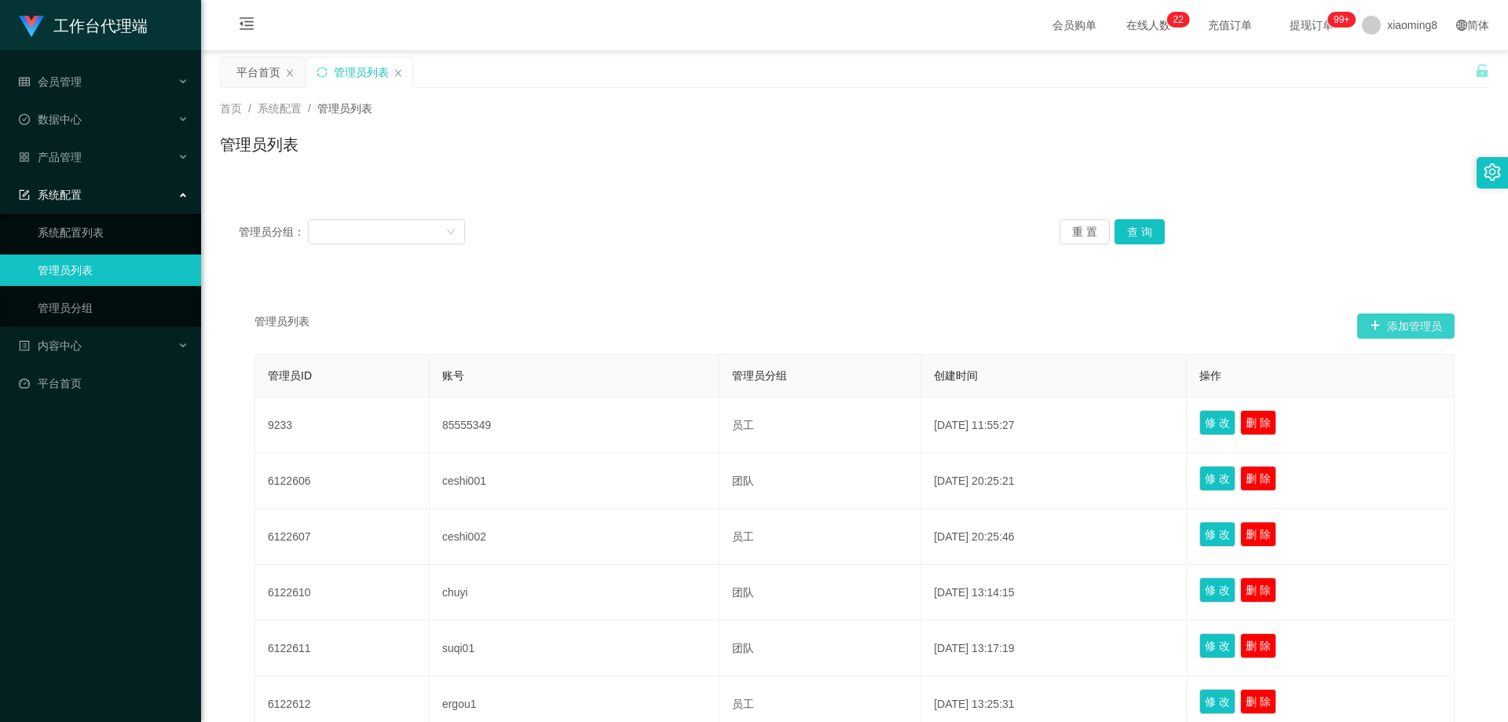
click at [1419, 330] on button "添加管理员" at bounding box center [1405, 325] width 97 height 25
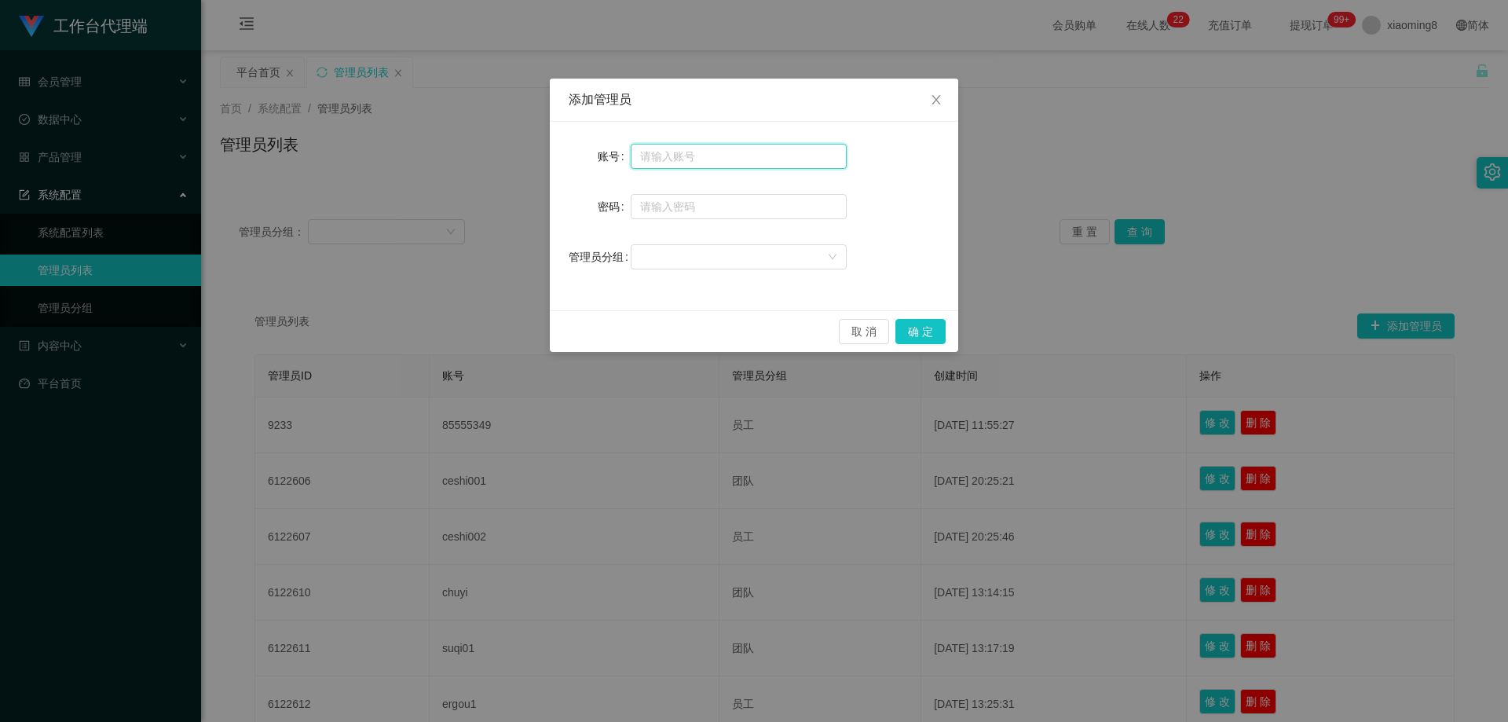
click at [688, 158] on input "text" at bounding box center [739, 156] width 216 height 25
type input "baoqiang520"
type input "ccc111"
click at [699, 252] on div at bounding box center [733, 257] width 187 height 24
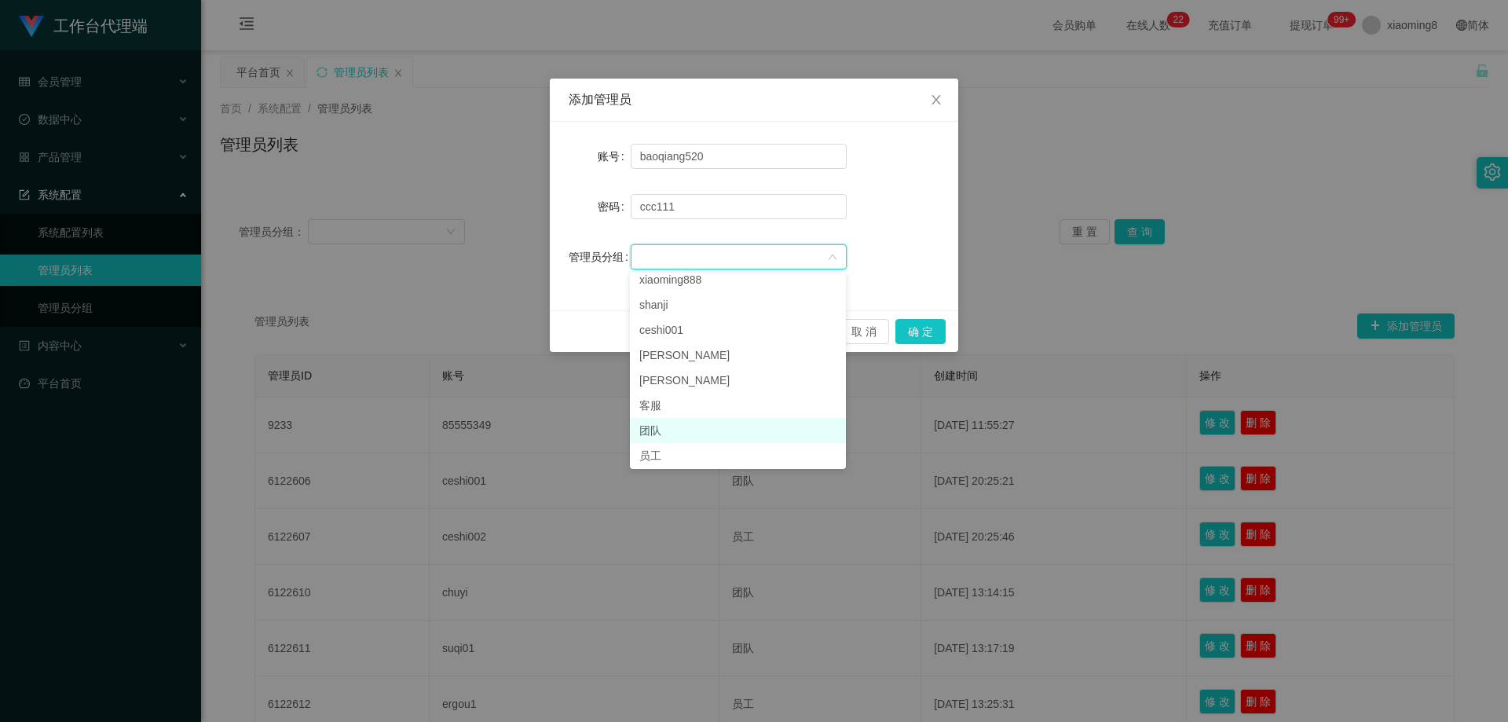
scroll to position [11, 0]
click at [690, 451] on li "员工" at bounding box center [738, 453] width 216 height 25
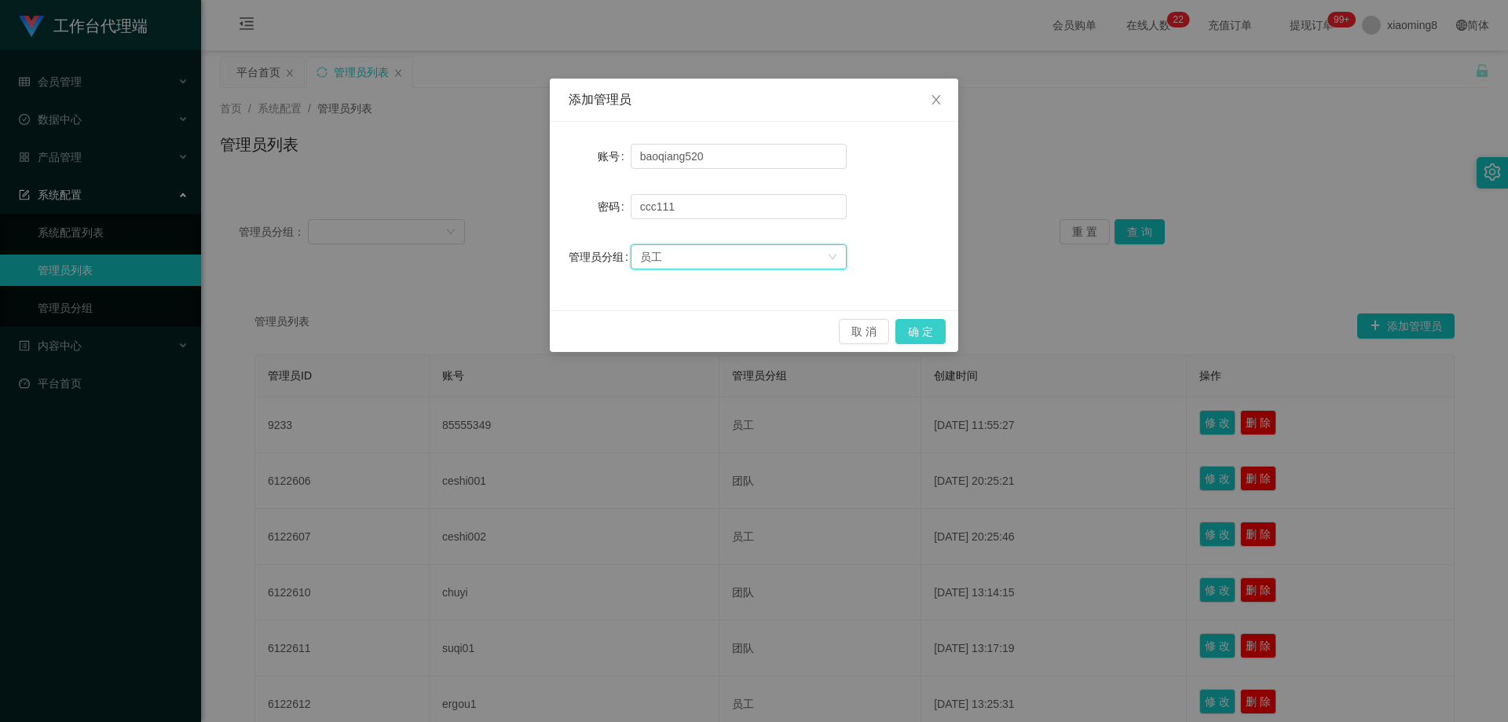
click at [931, 333] on button "确 定" at bounding box center [920, 331] width 50 height 25
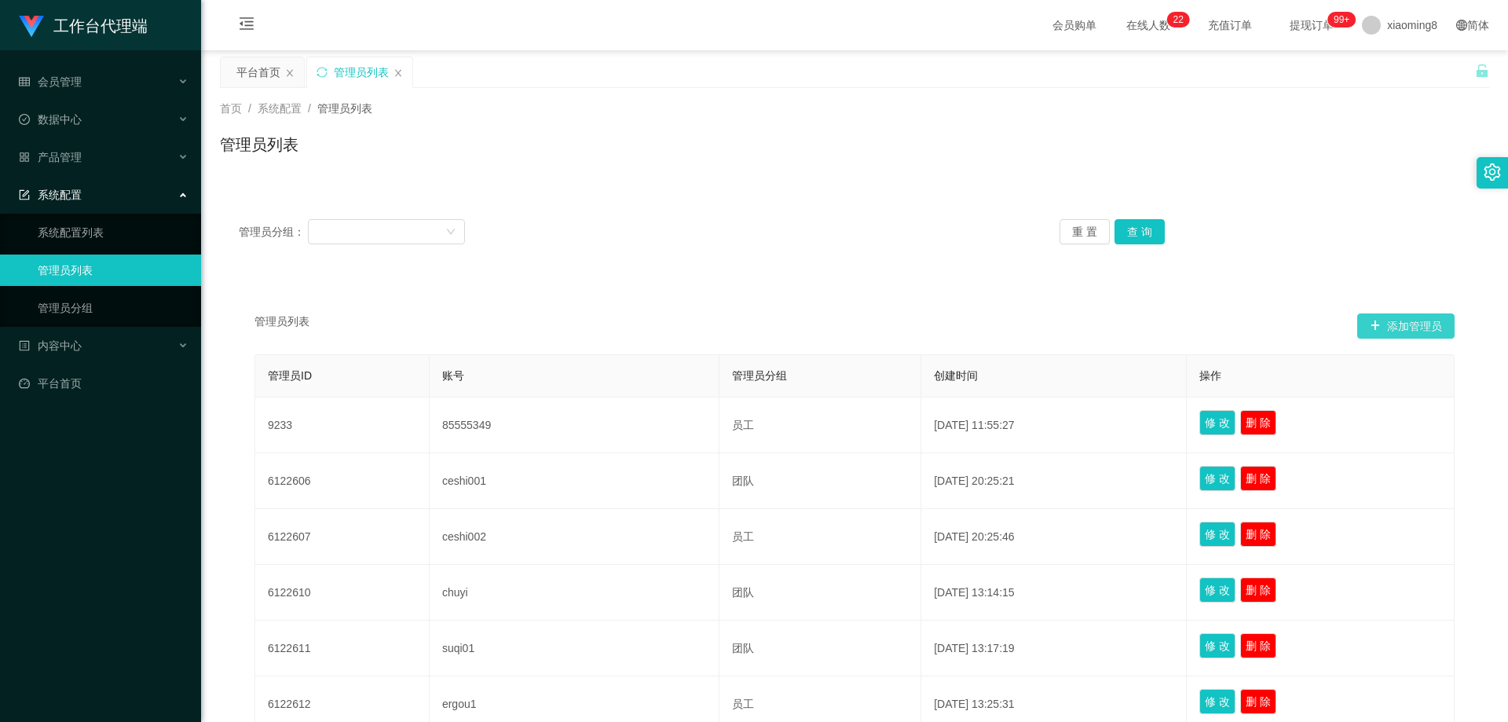
click at [1401, 327] on button "添加管理员" at bounding box center [1405, 325] width 97 height 25
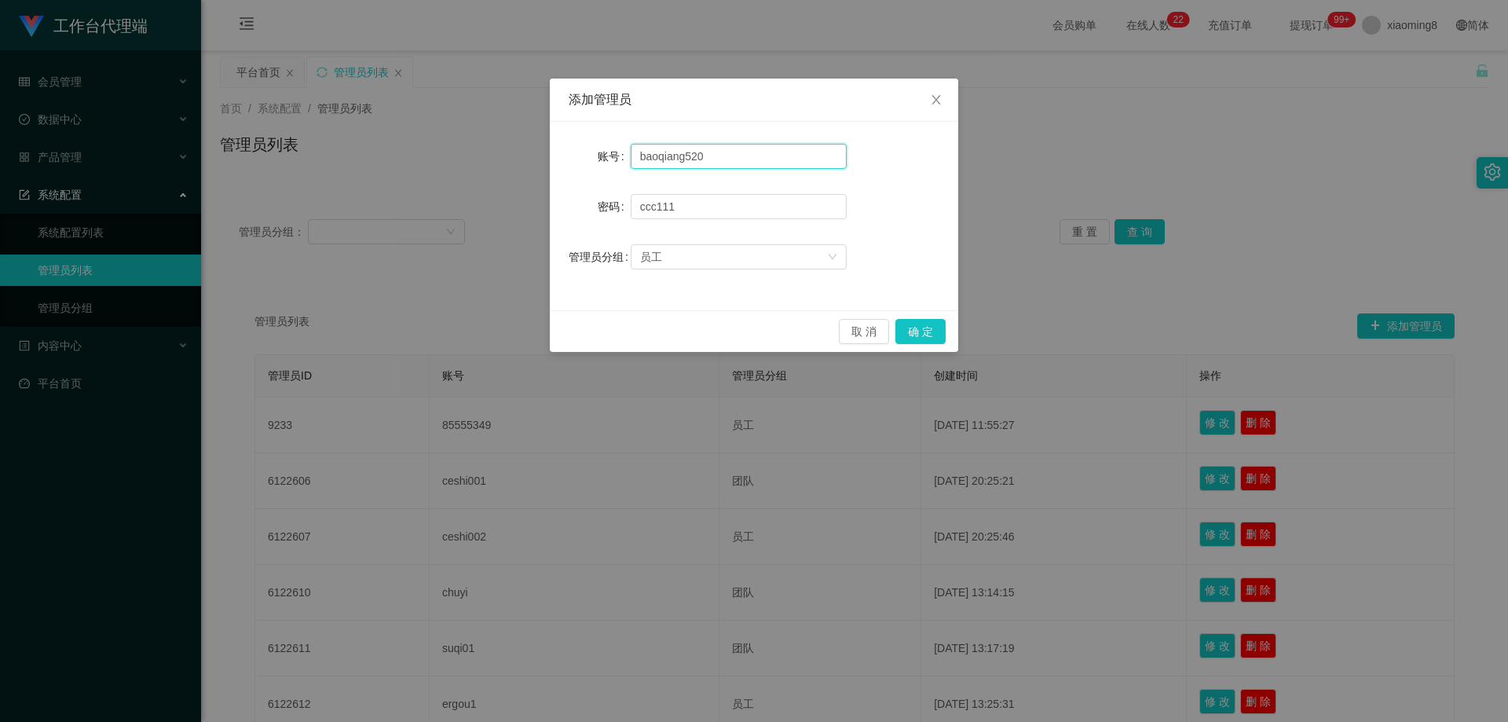
drag, startPoint x: 684, startPoint y: 156, endPoint x: 288, endPoint y: 152, distance: 395.9
click at [288, 152] on div "添加管理员 账号 baoqiang520 密码 [SECURITY_DATA] 管理员分组 员工 取 消 确 定" at bounding box center [754, 361] width 1508 height 722
click at [918, 333] on button "确 定" at bounding box center [920, 331] width 50 height 25
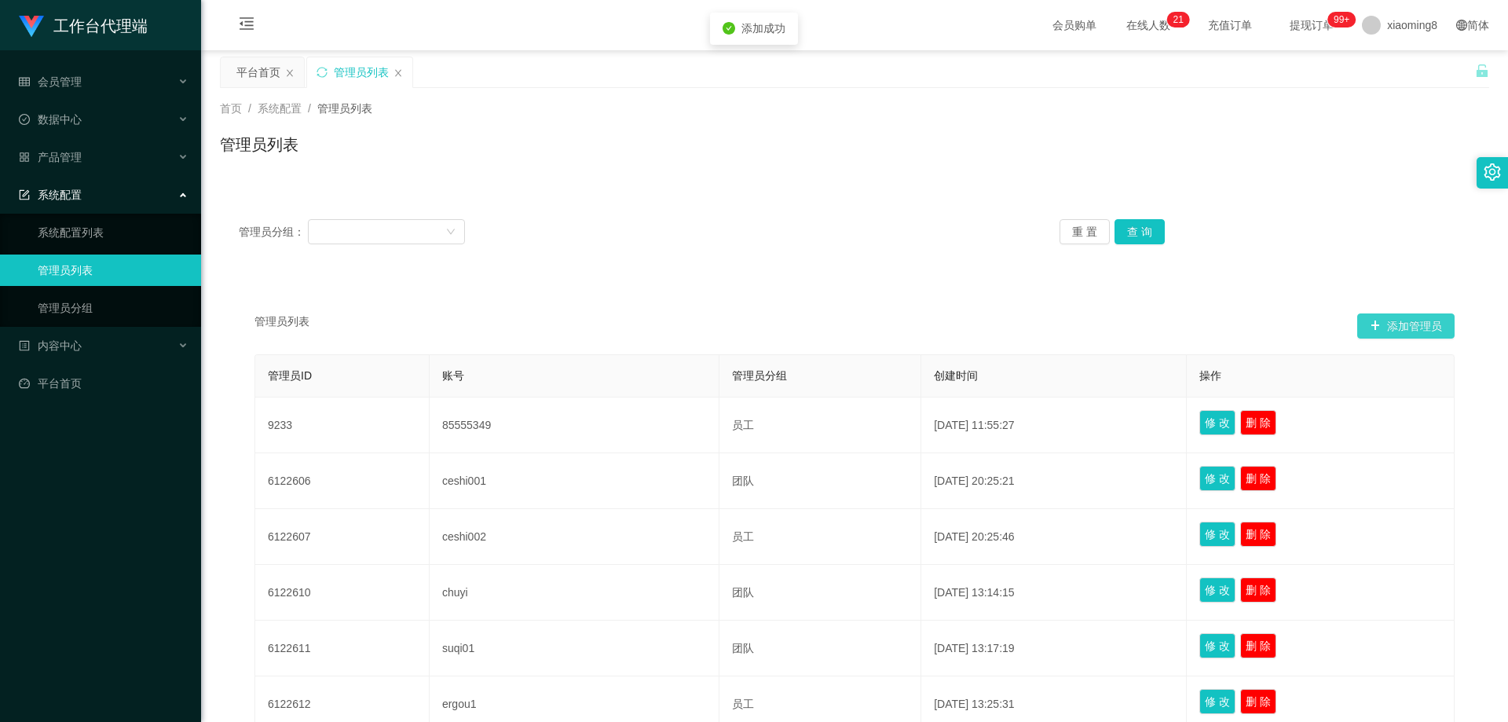
click at [1406, 327] on button "添加管理员" at bounding box center [1405, 325] width 97 height 25
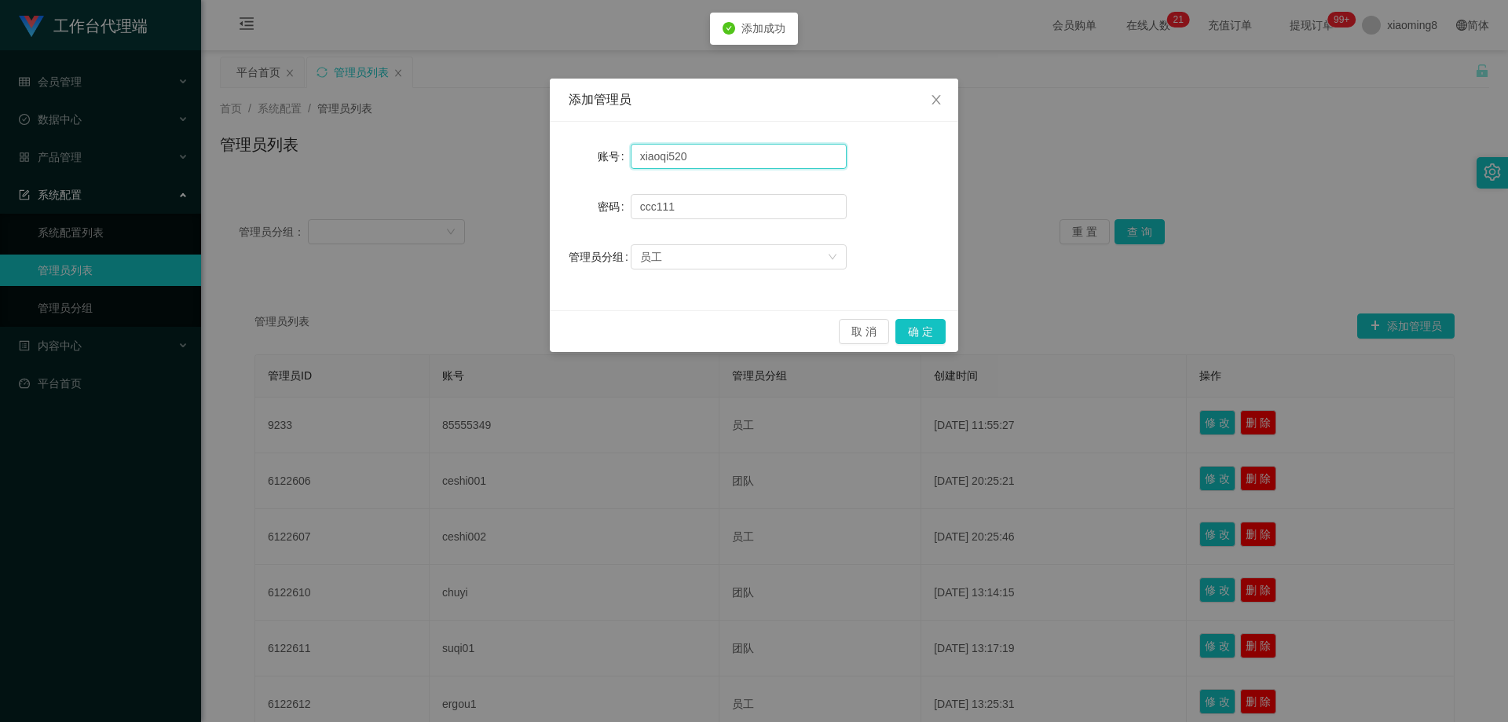
drag, startPoint x: 668, startPoint y: 156, endPoint x: 141, endPoint y: 148, distance: 526.3
click at [143, 148] on div "添加管理员 账号 xiaoqi520 密码 [SECURITY_DATA] 管理员分组 员工 取 消 确 定" at bounding box center [754, 361] width 1508 height 722
type input "shayu520"
click at [940, 331] on button "确 定" at bounding box center [920, 331] width 50 height 25
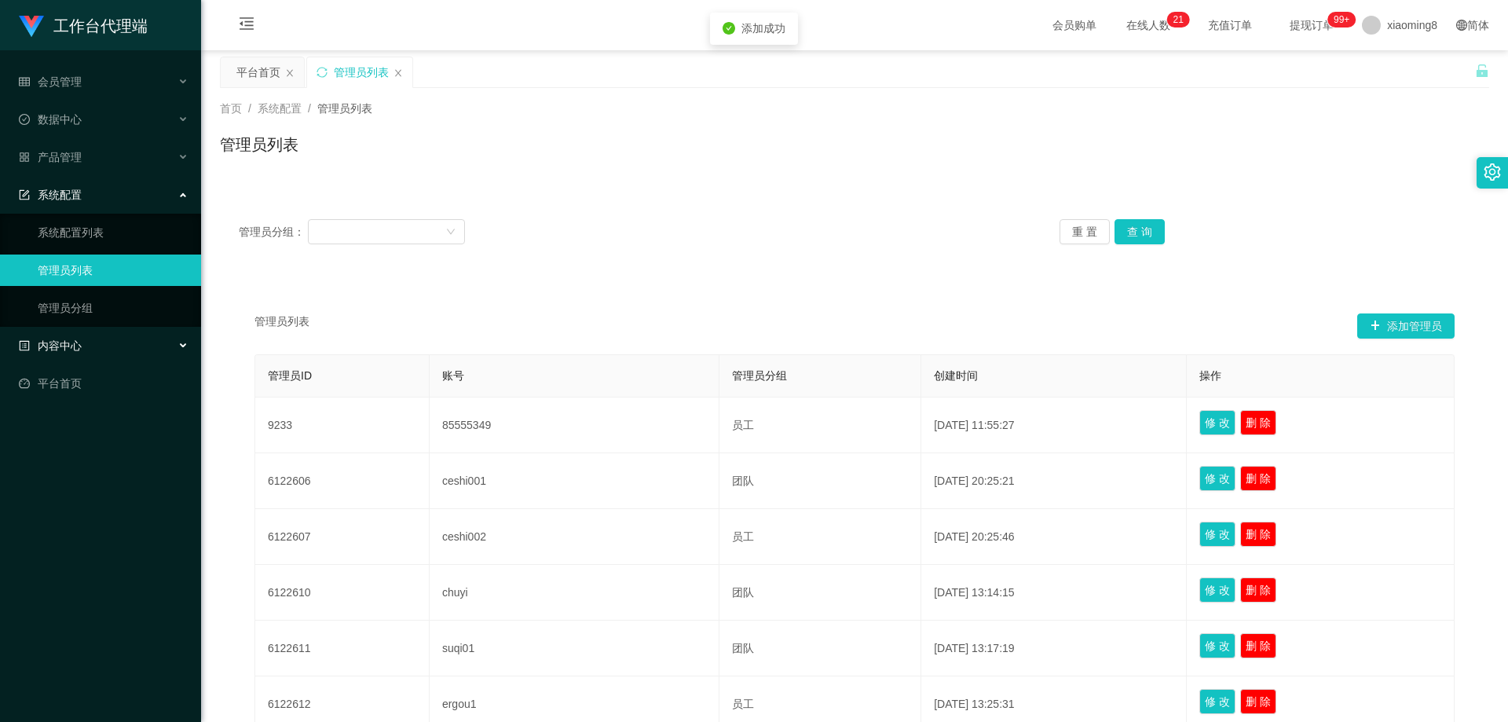
click at [82, 339] on div "内容中心" at bounding box center [100, 345] width 201 height 31
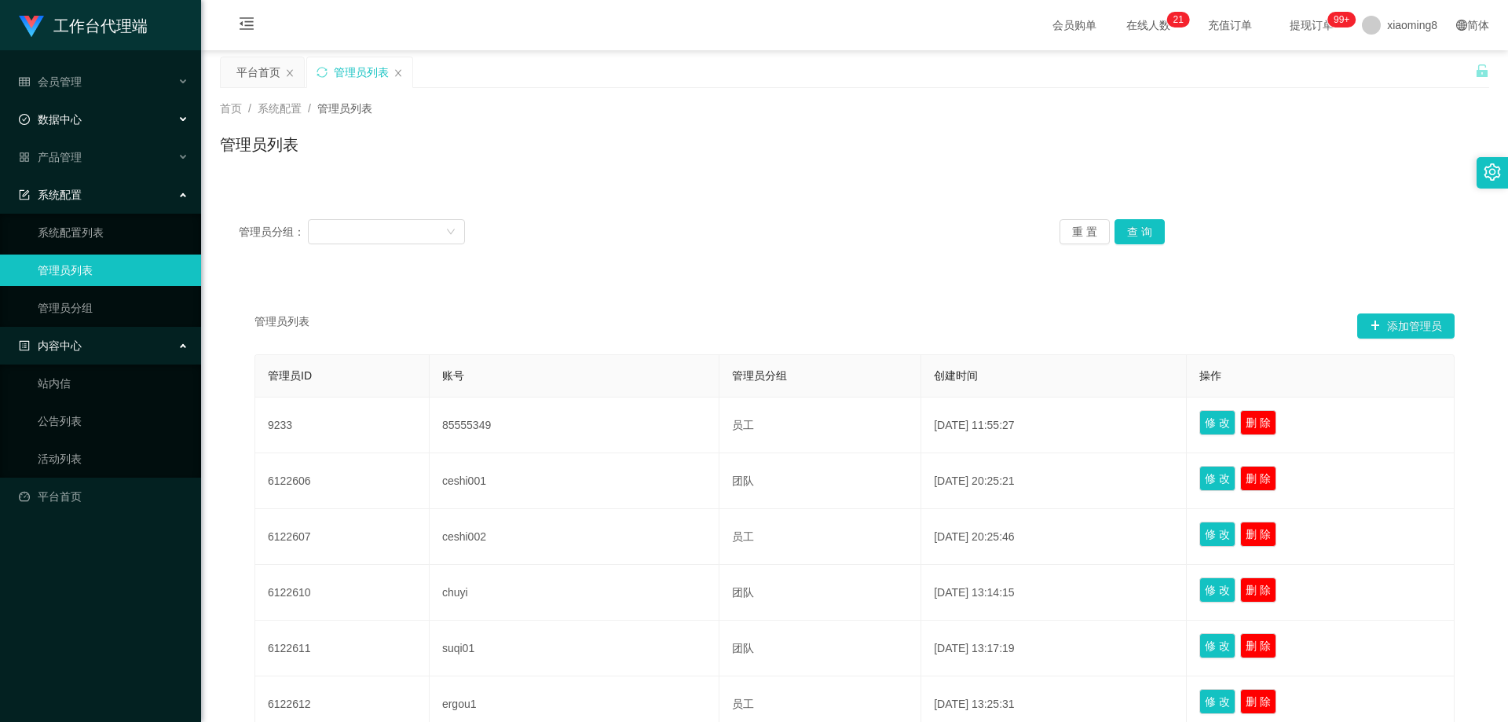
click at [75, 113] on span "数据中心" at bounding box center [50, 119] width 63 height 13
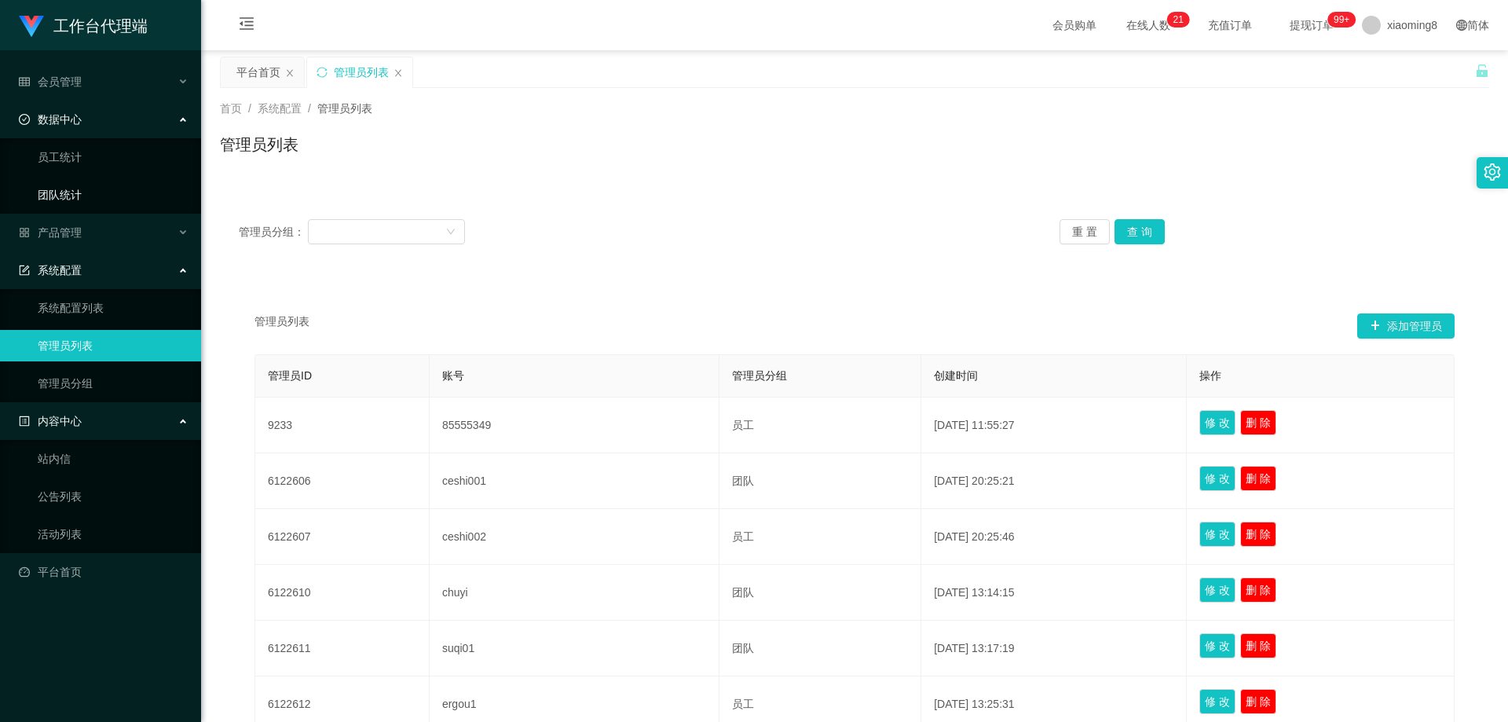
click at [68, 193] on link "团队统计" at bounding box center [113, 194] width 151 height 31
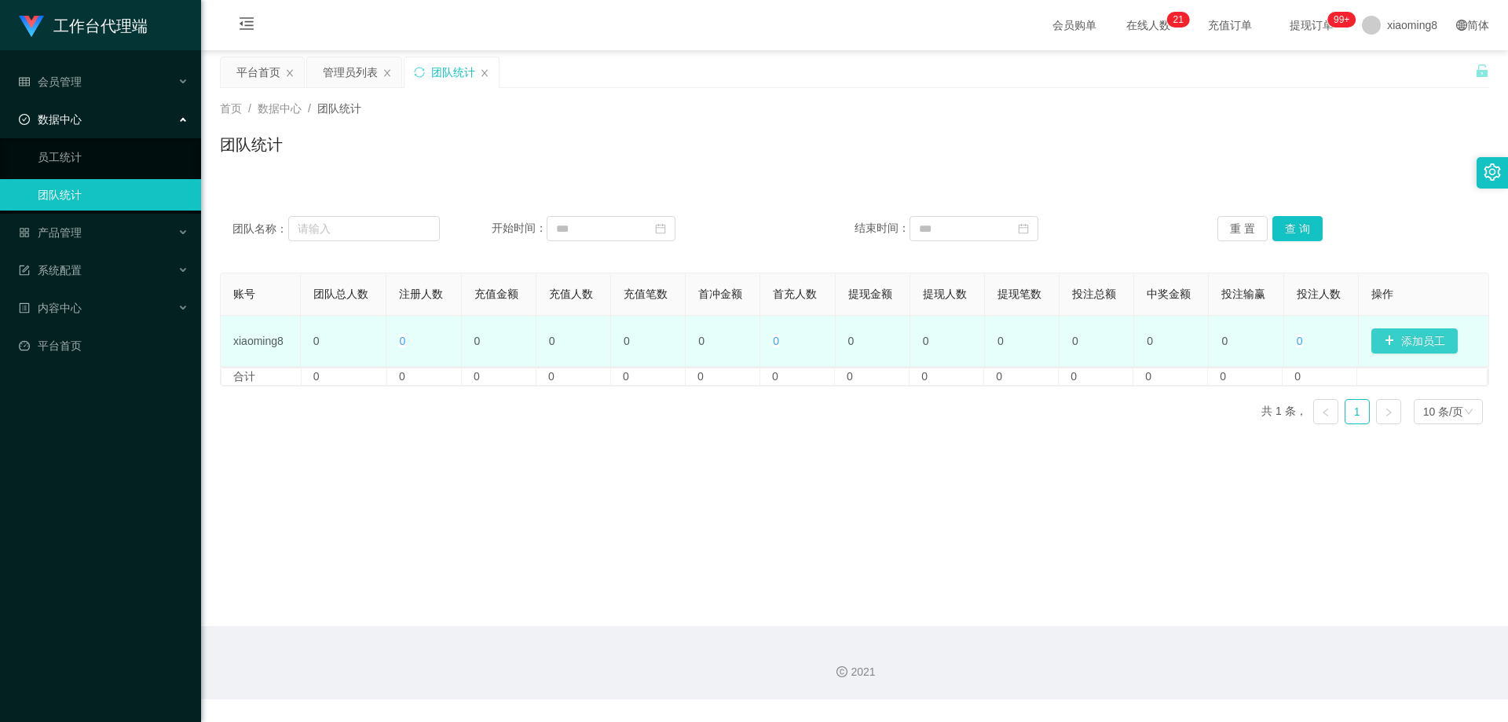
click at [1413, 338] on button "添加员工" at bounding box center [1414, 340] width 86 height 25
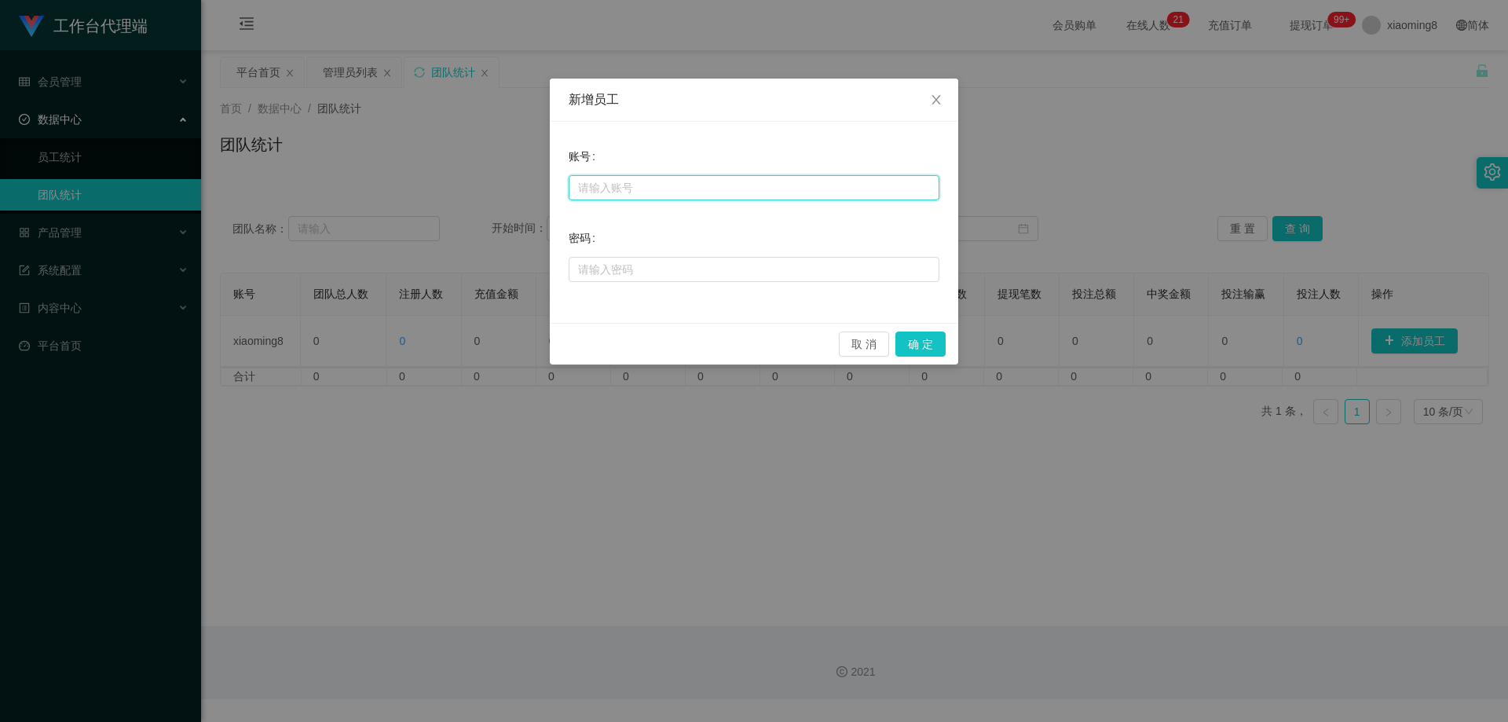
click at [652, 191] on input "text" at bounding box center [754, 187] width 371 height 25
click at [652, 191] on input "baoqiang888" at bounding box center [754, 187] width 371 height 25
type input "baoqiang520"
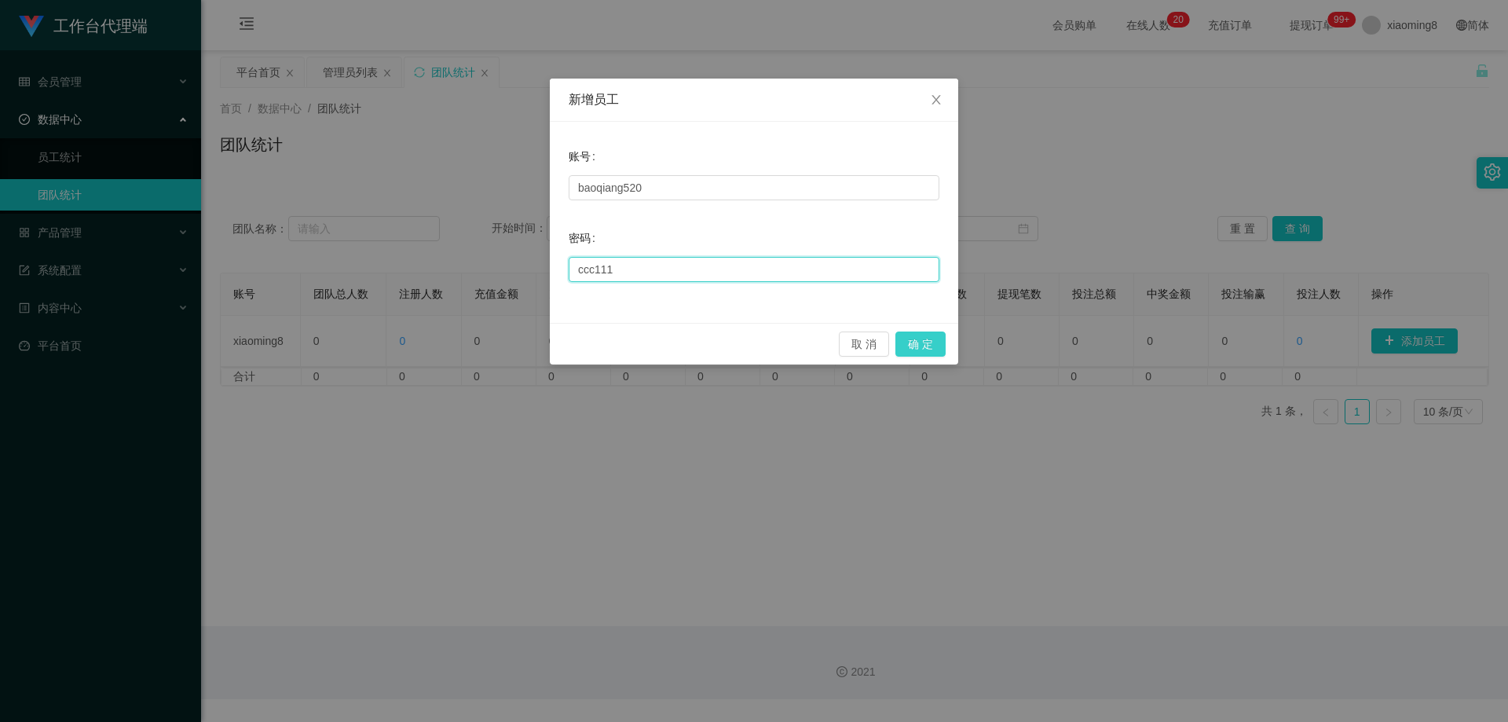
type input "ccc111"
click at [945, 345] on button "确 定" at bounding box center [920, 343] width 50 height 25
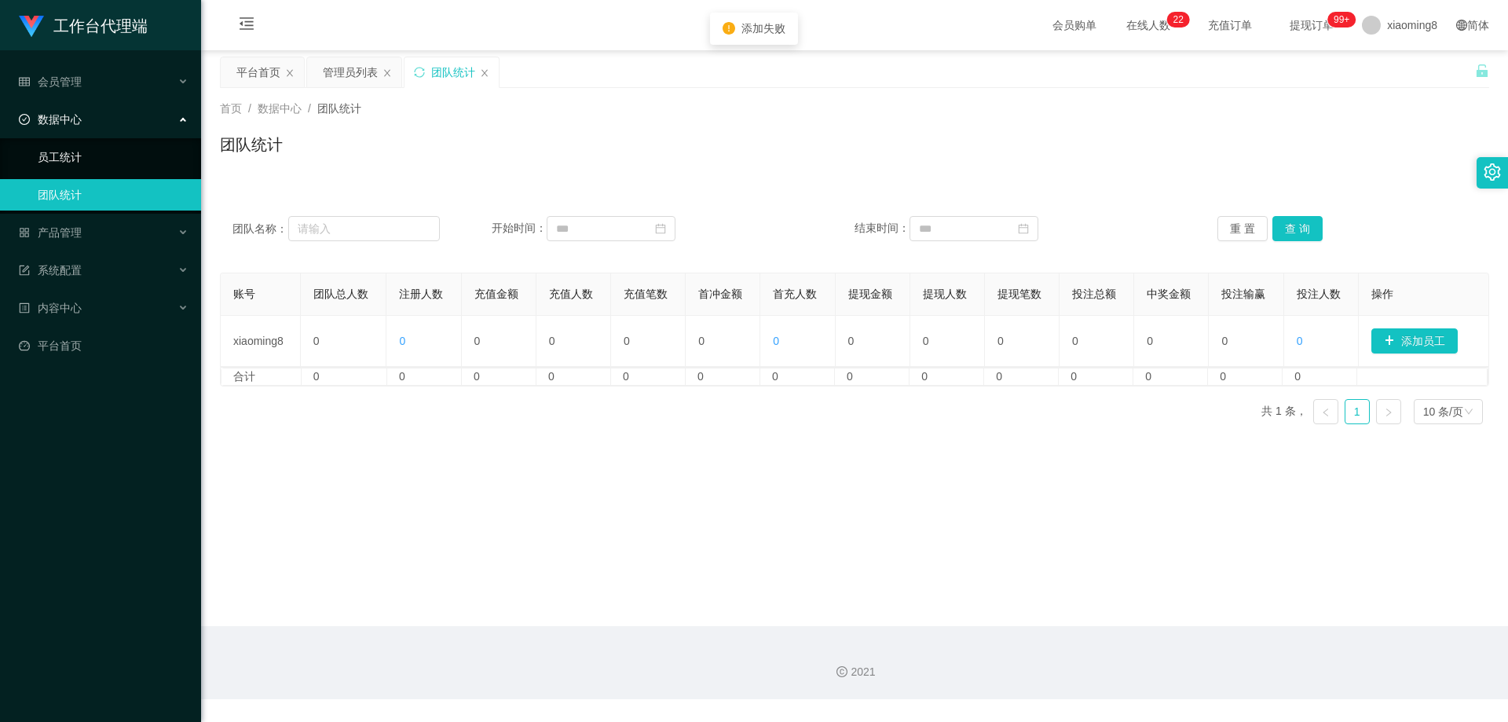
click at [103, 147] on link "员工统计" at bounding box center [113, 156] width 151 height 31
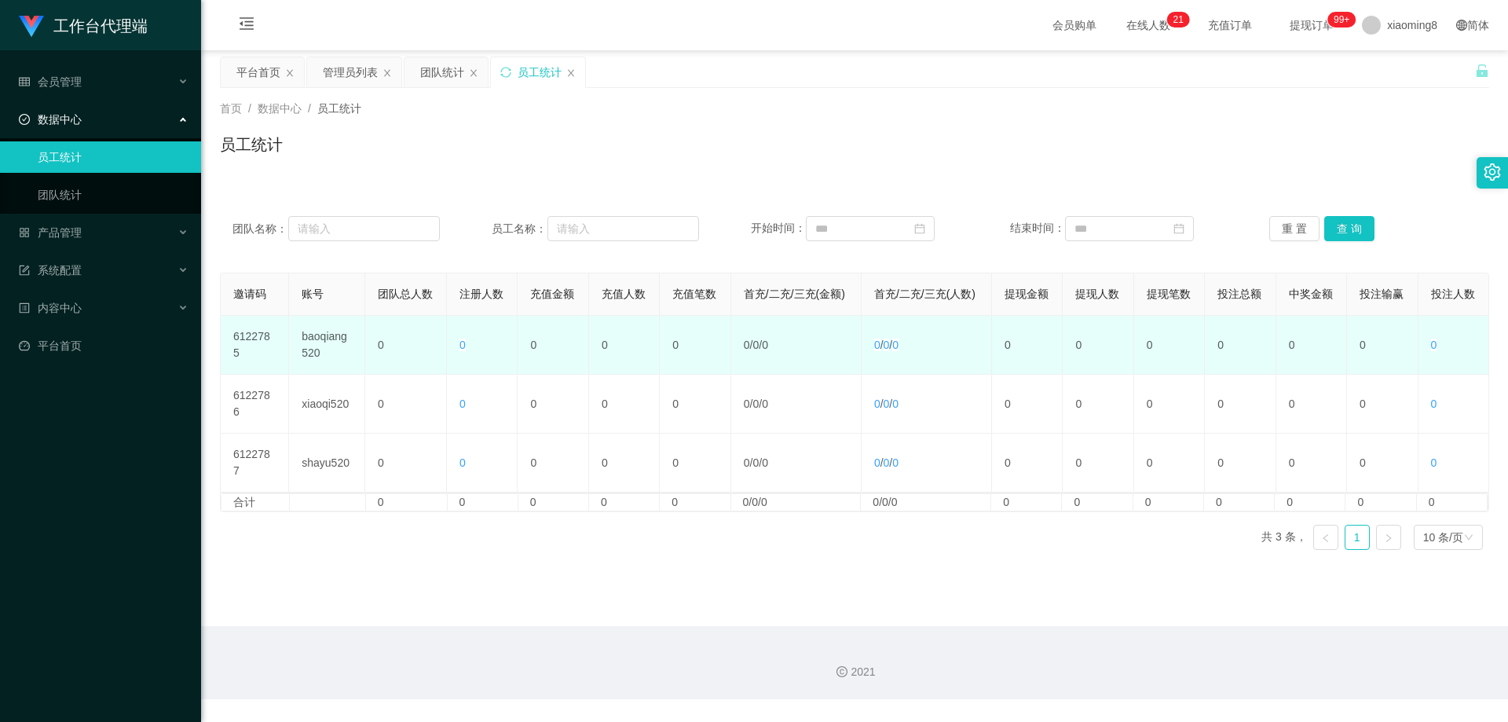
click at [1260, 375] on td "0" at bounding box center [1240, 345] width 71 height 59
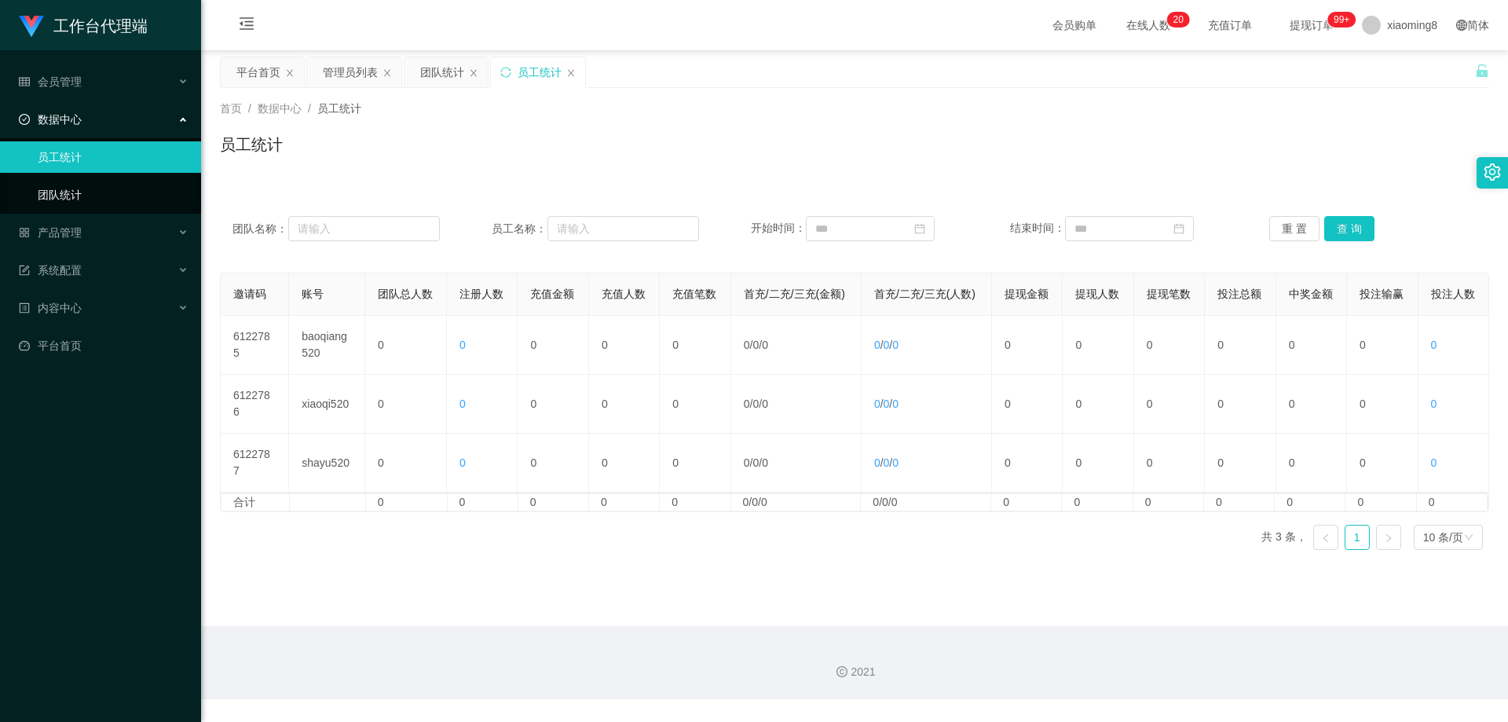
click at [71, 198] on link "团队统计" at bounding box center [113, 194] width 151 height 31
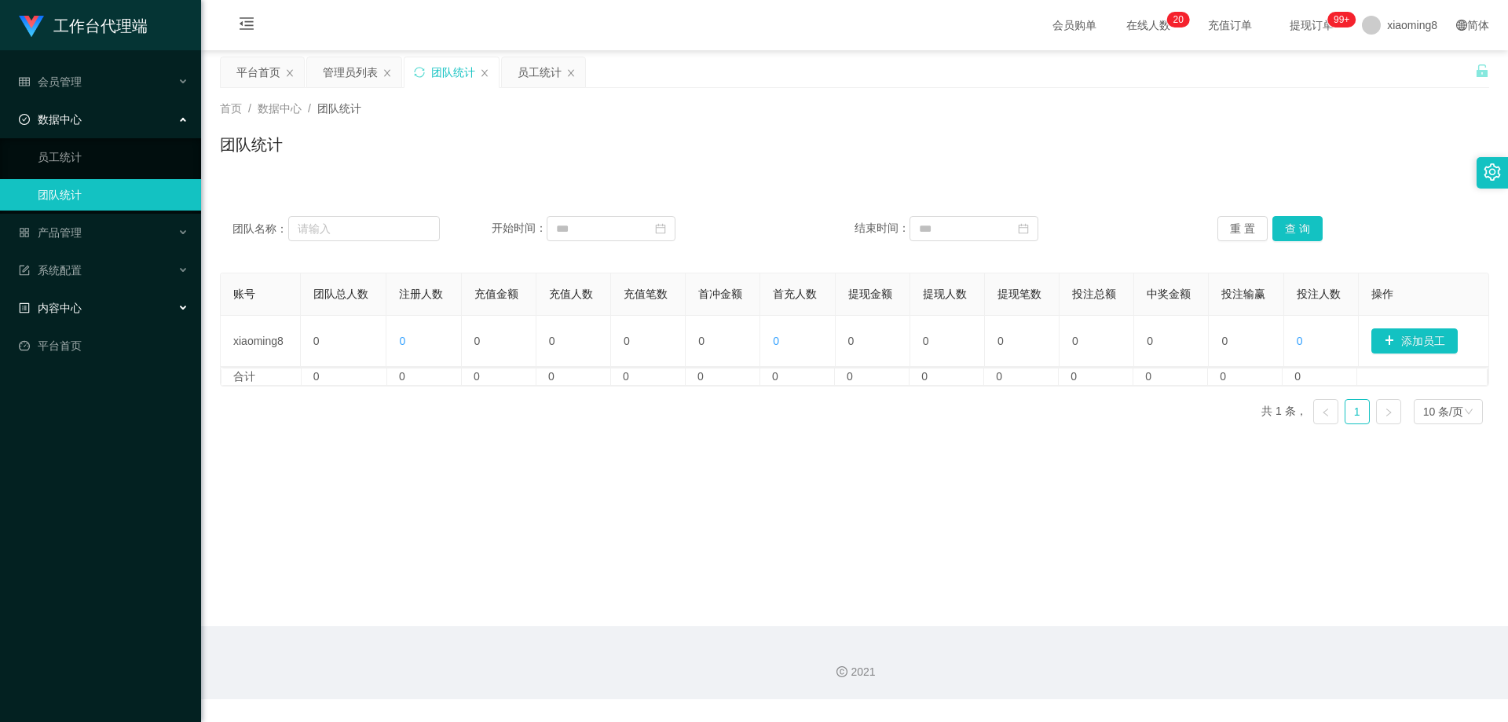
click at [68, 308] on span "内容中心" at bounding box center [50, 308] width 63 height 13
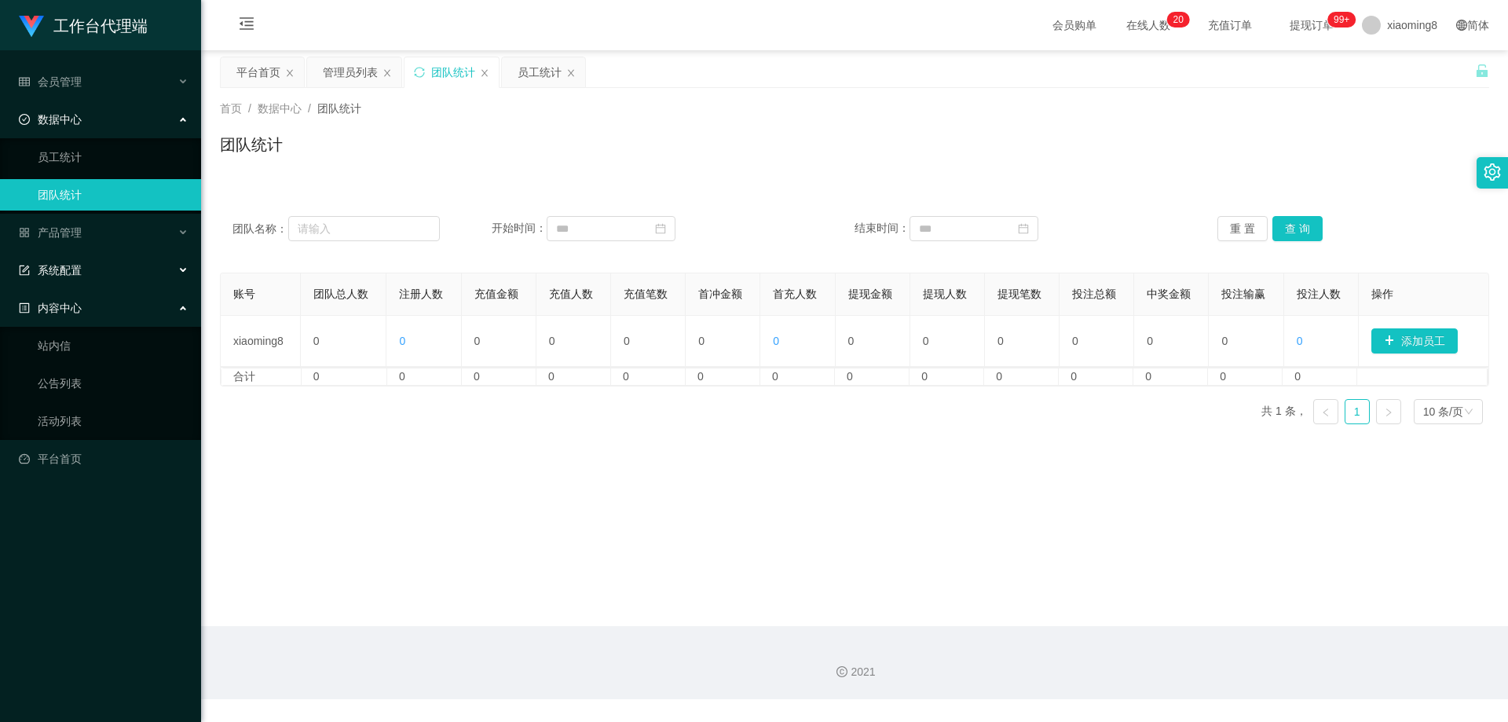
click at [70, 258] on div "系统配置" at bounding box center [100, 269] width 201 height 31
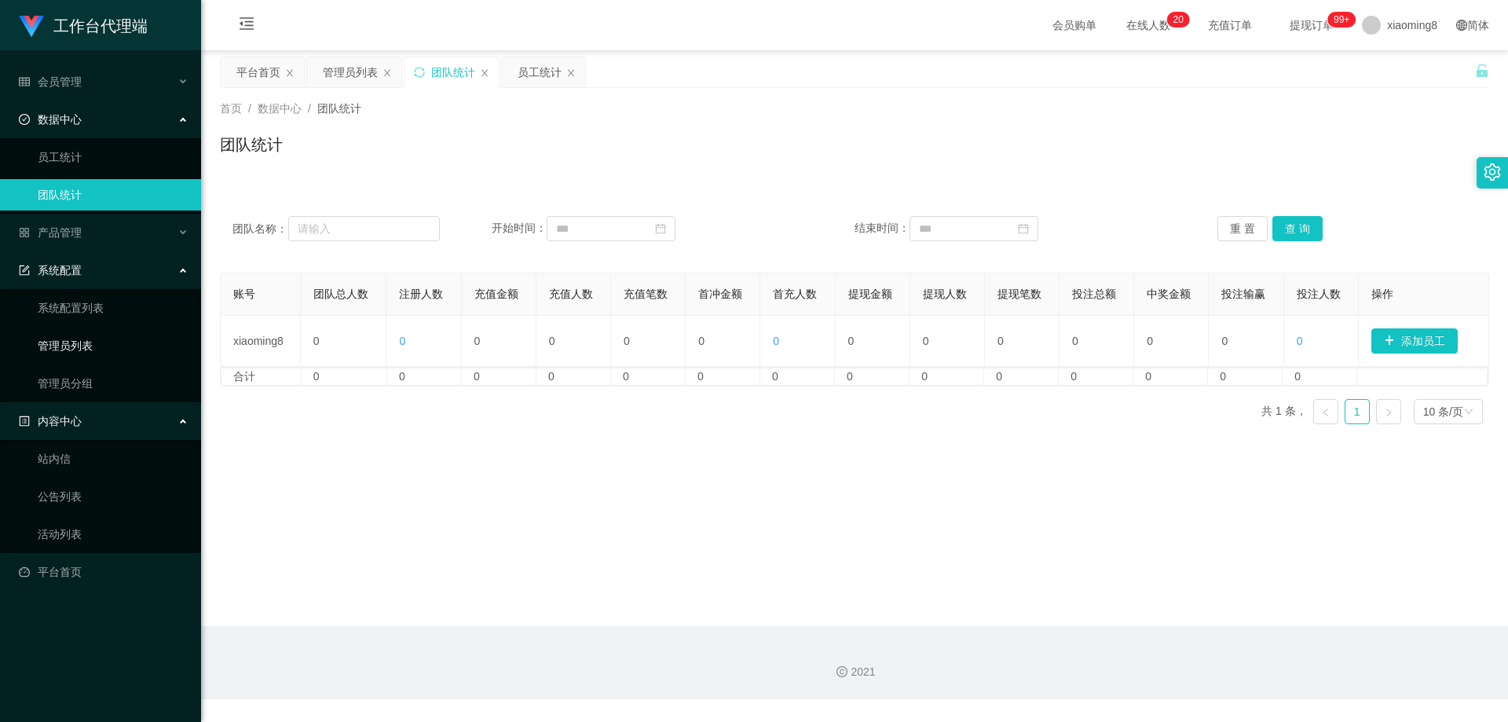
click at [75, 350] on link "管理员列表" at bounding box center [113, 345] width 151 height 31
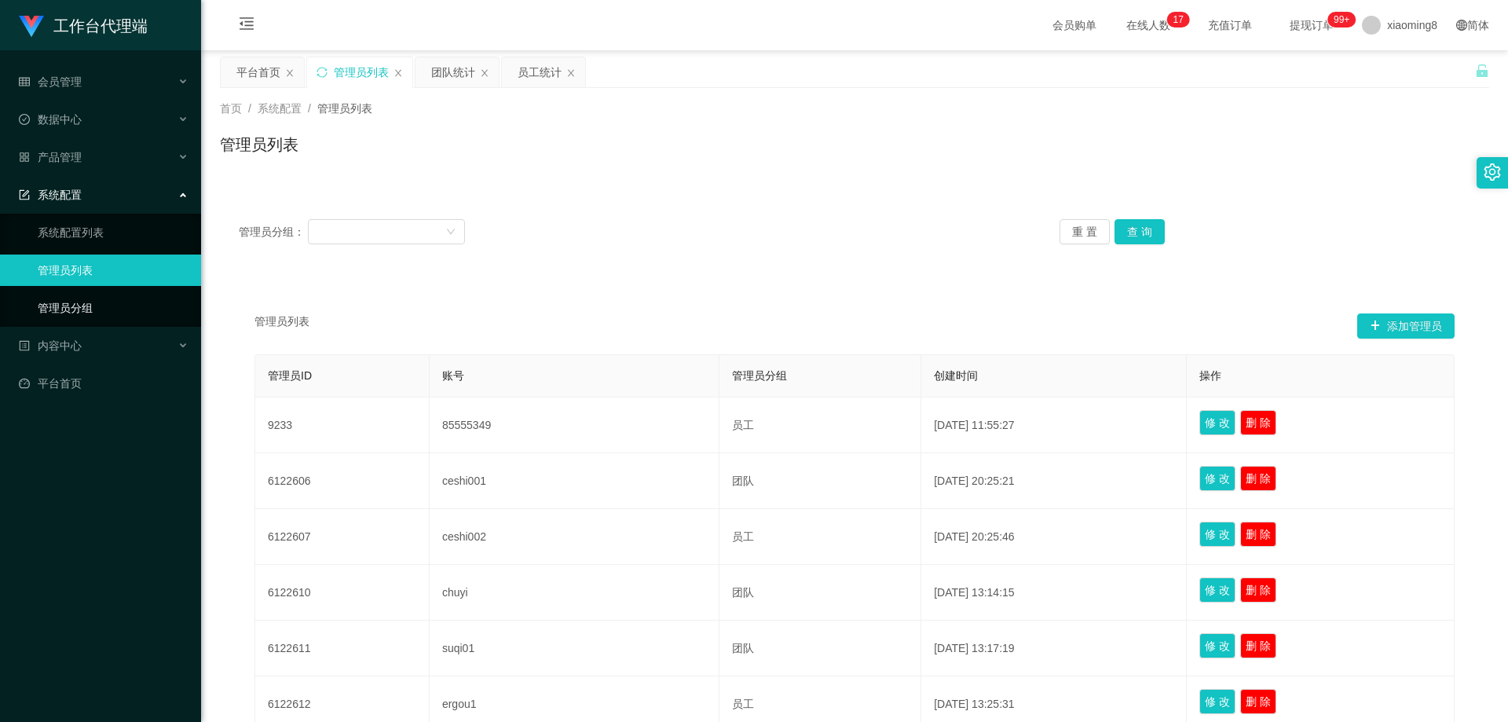
click at [83, 313] on link "管理员分组" at bounding box center [113, 307] width 151 height 31
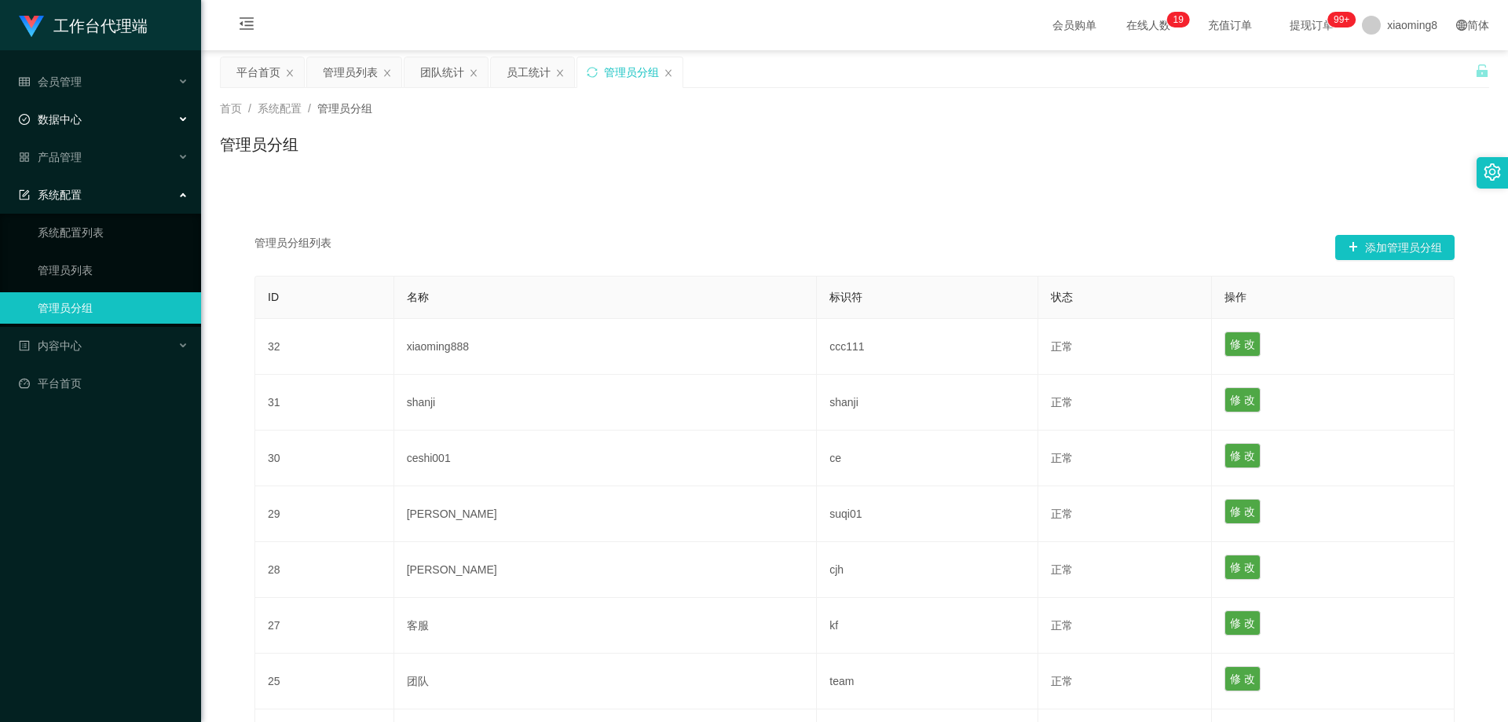
click at [97, 123] on div "数据中心" at bounding box center [100, 119] width 201 height 31
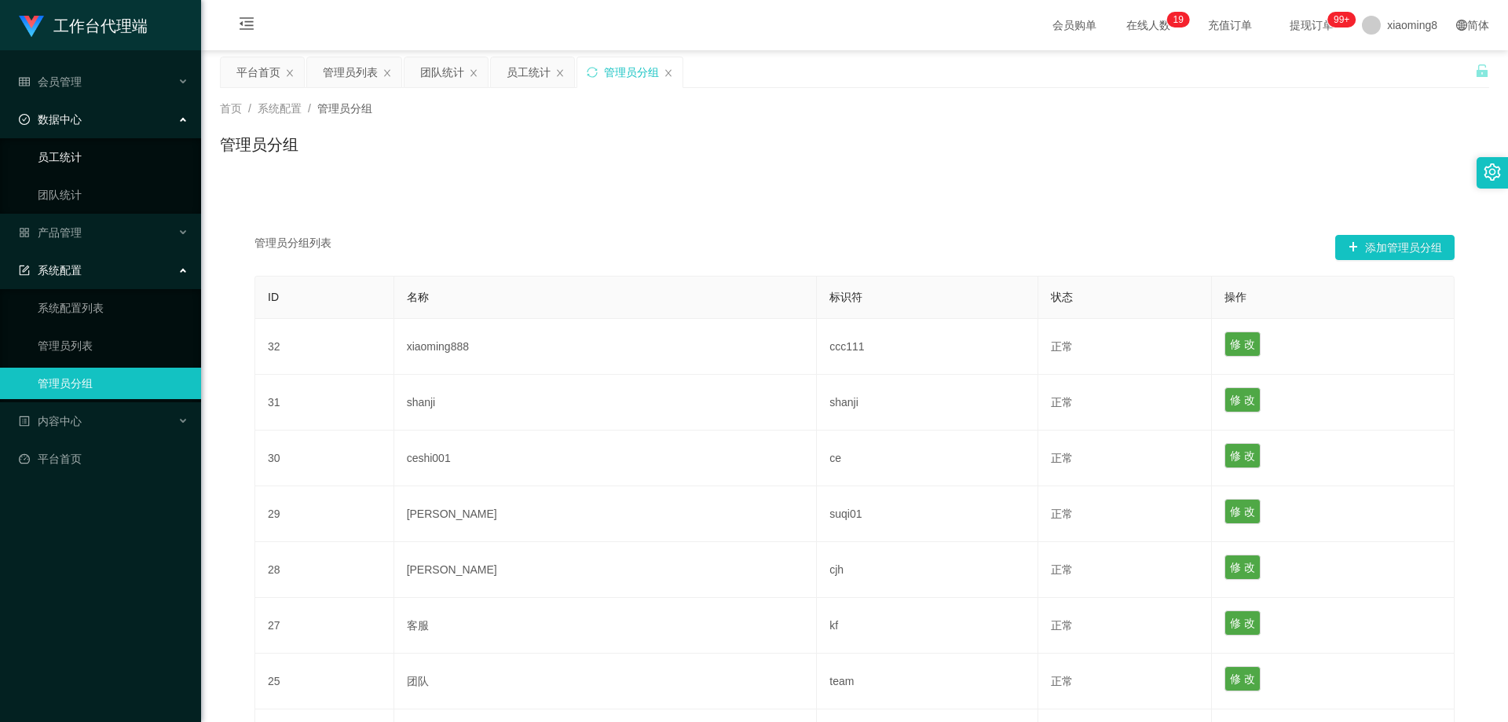
click at [83, 170] on link "员工统计" at bounding box center [113, 156] width 151 height 31
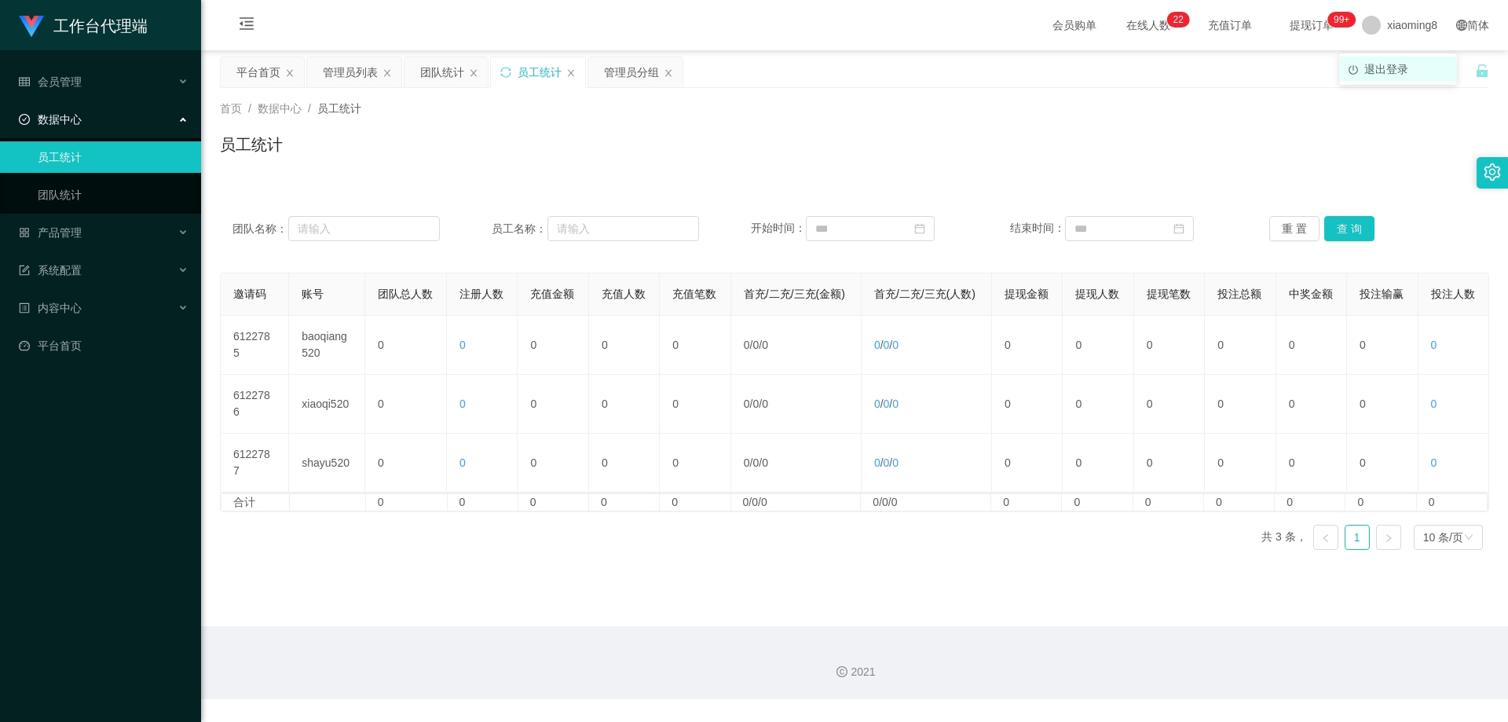
click at [1390, 64] on span "退出登录" at bounding box center [1386, 69] width 44 height 13
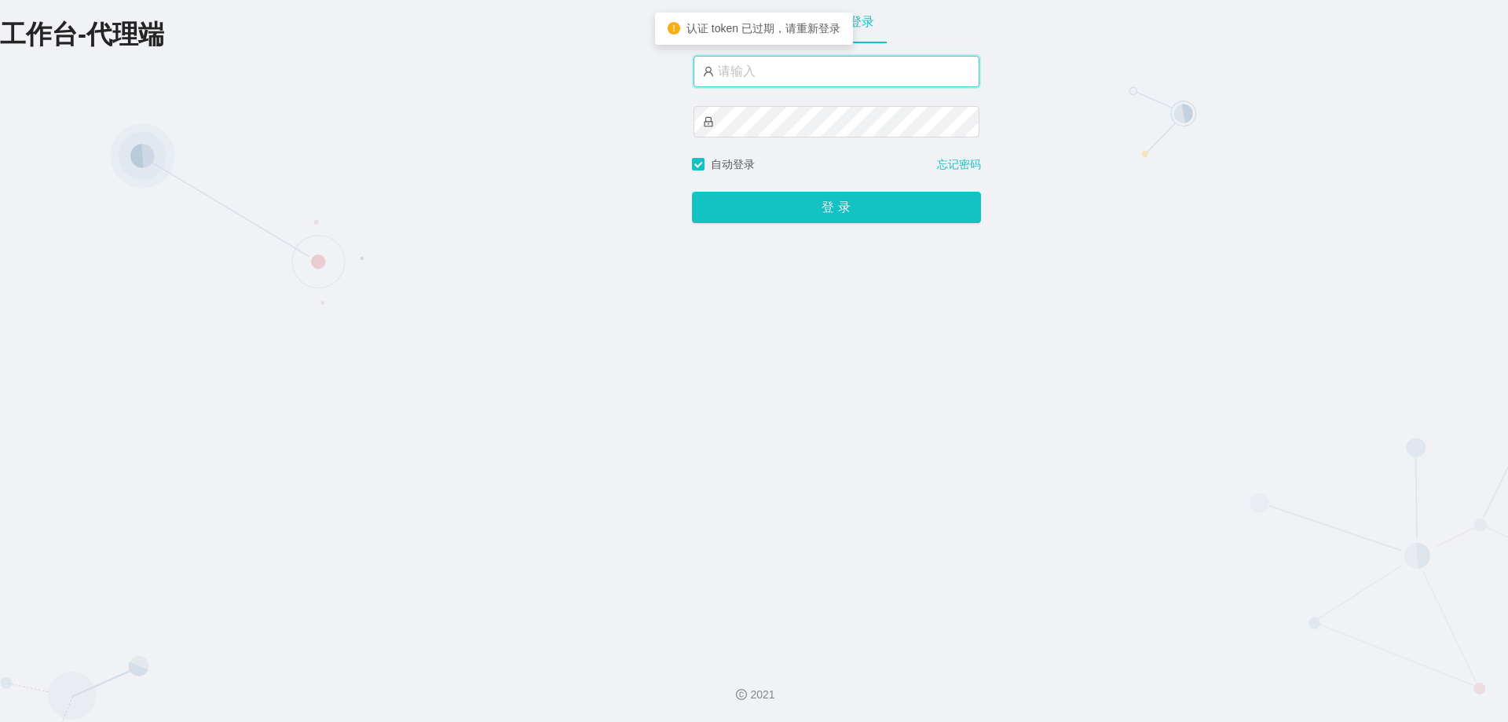
click at [807, 78] on input "text" at bounding box center [837, 71] width 286 height 31
type input "baoqiang520"
click at [692, 192] on button "登 录" at bounding box center [836, 207] width 289 height 31
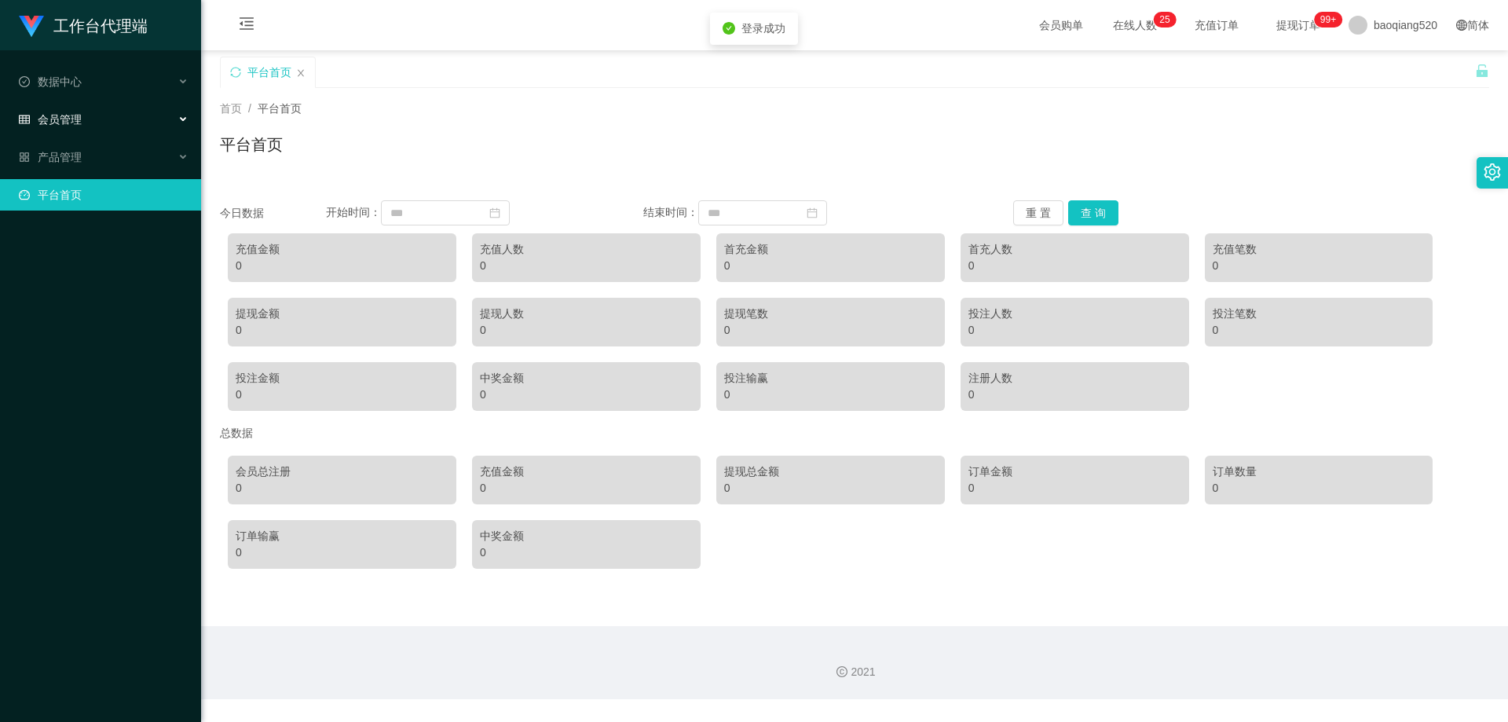
click at [96, 115] on div "会员管理" at bounding box center [100, 119] width 201 height 31
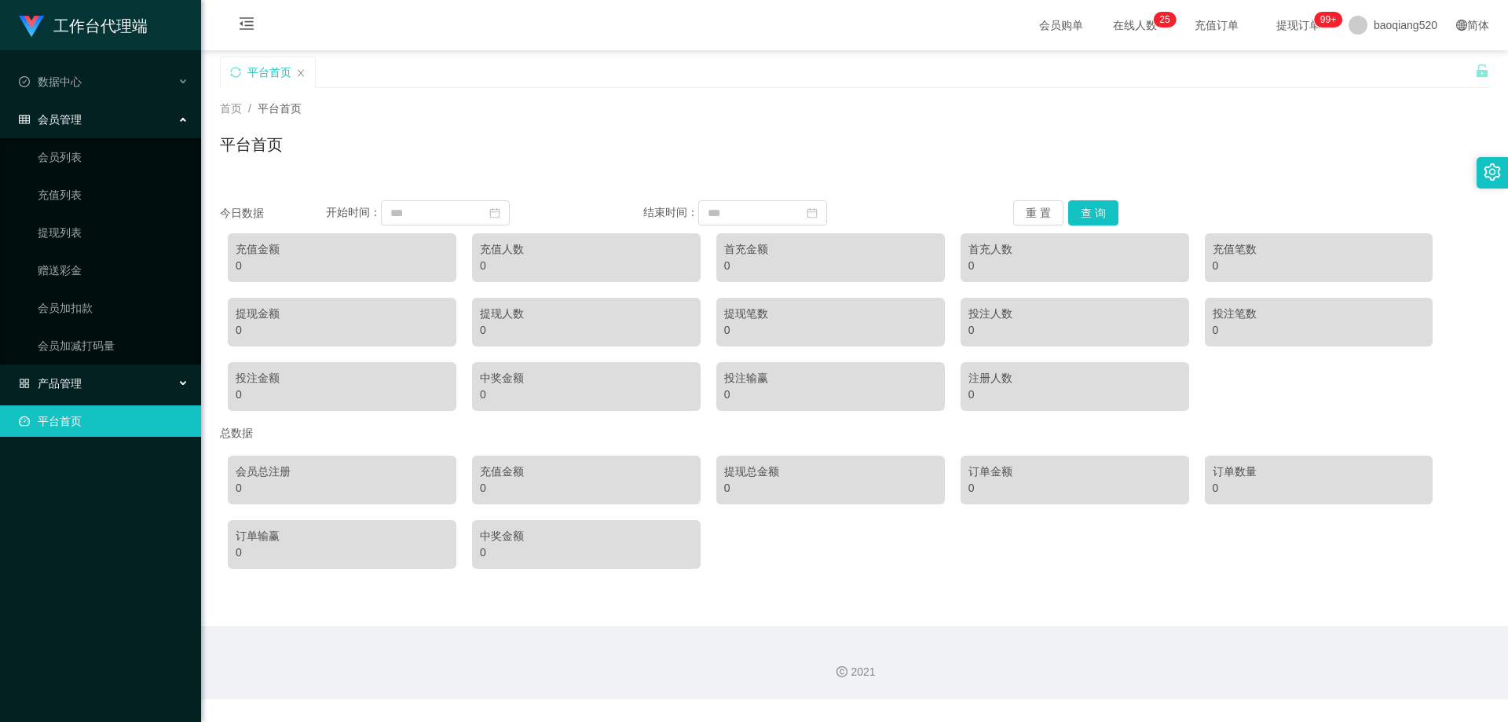
click at [84, 389] on div "产品管理" at bounding box center [100, 383] width 201 height 31
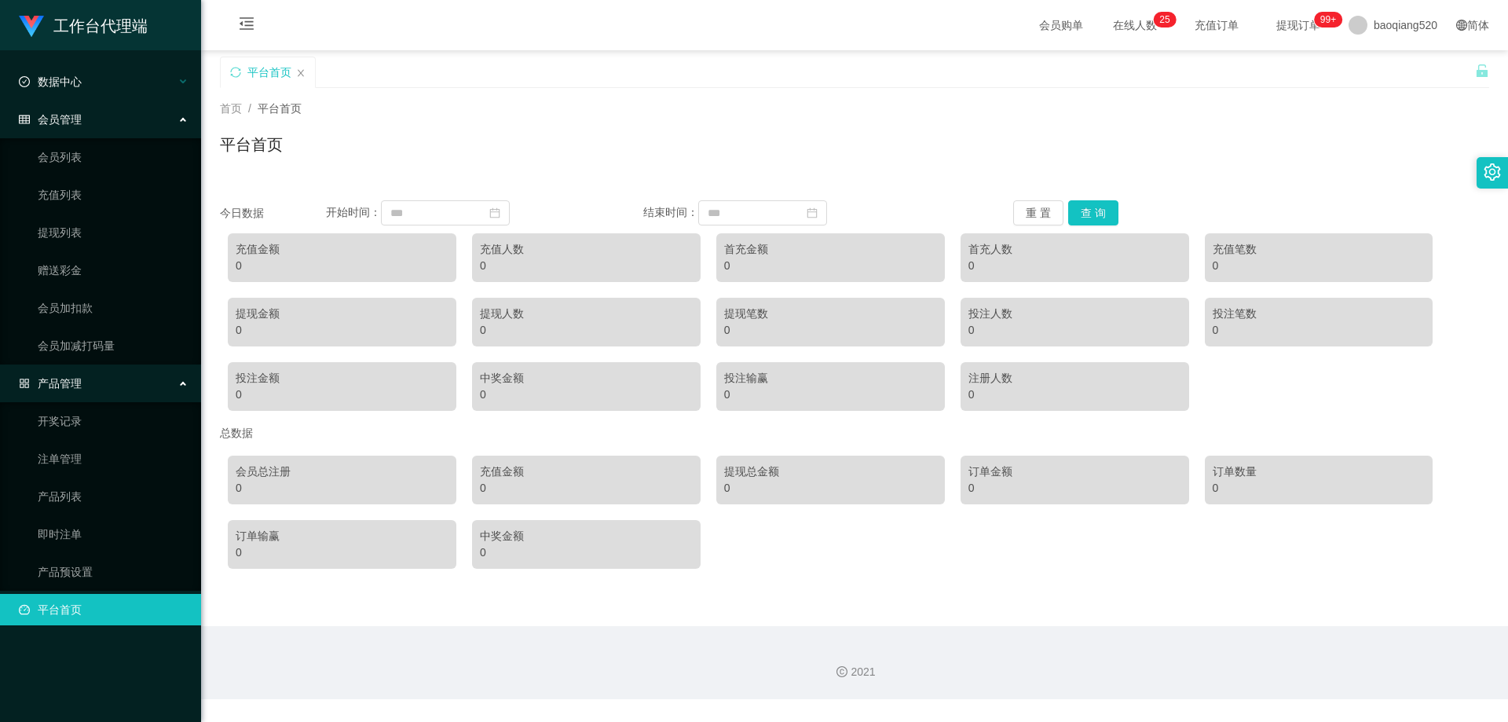
click at [100, 69] on div "数据中心" at bounding box center [100, 81] width 201 height 31
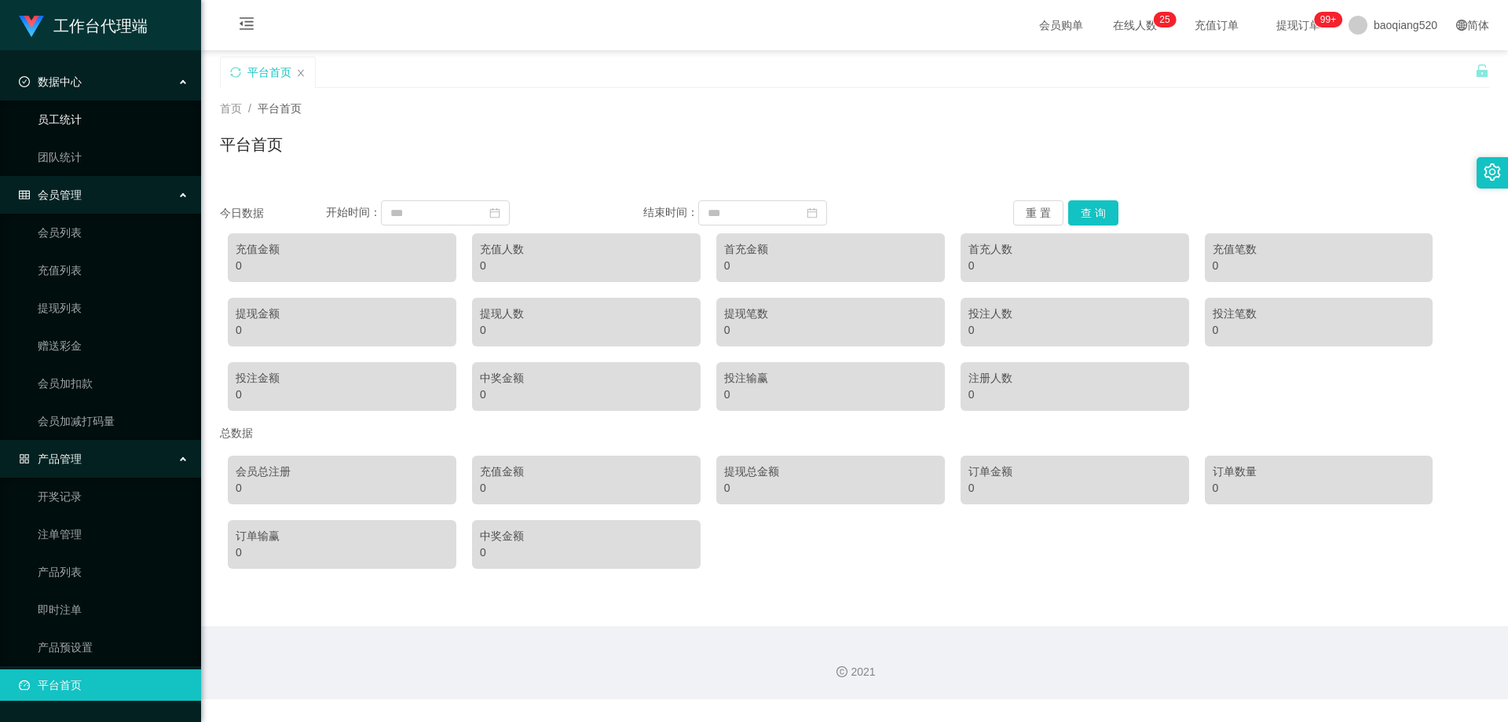
click at [71, 114] on link "员工统计" at bounding box center [113, 119] width 151 height 31
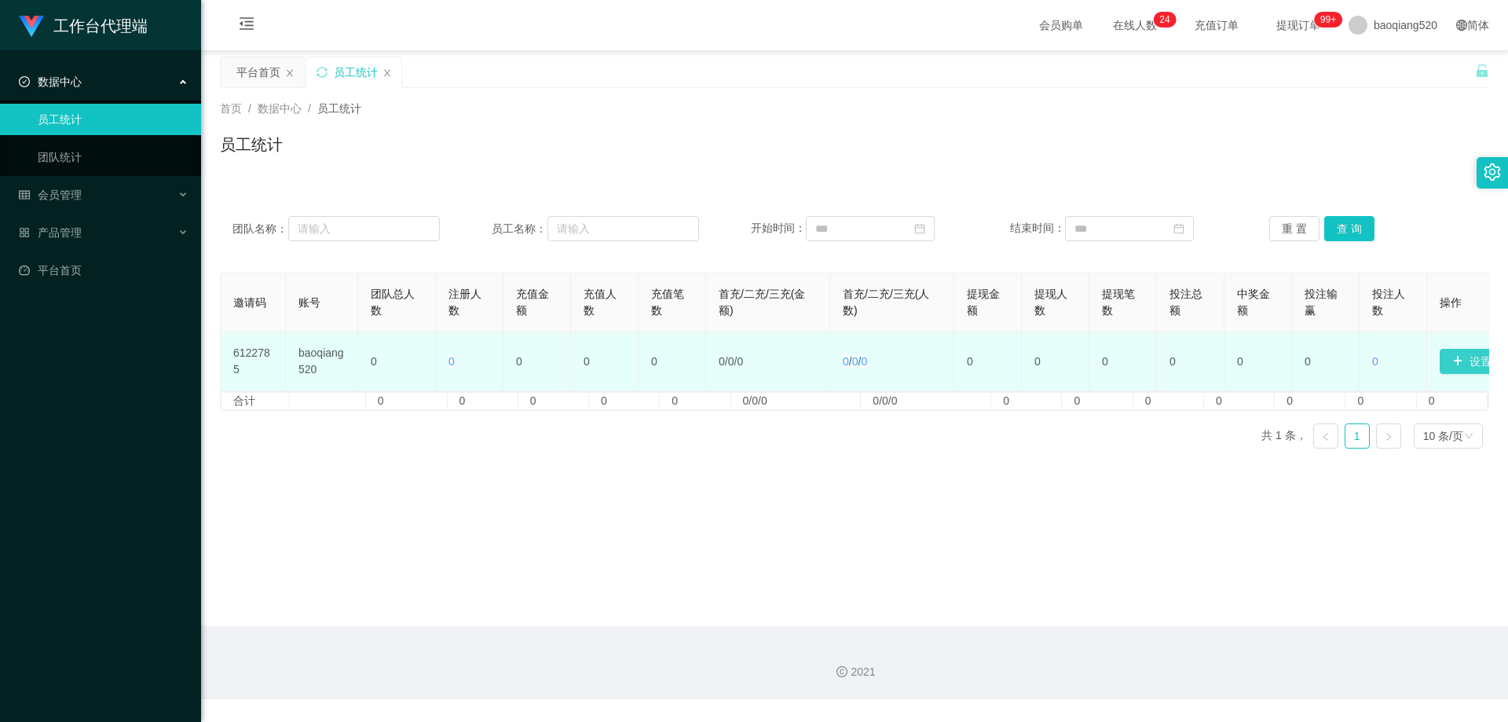
click at [1458, 357] on button "设置邀请码" at bounding box center [1488, 361] width 97 height 25
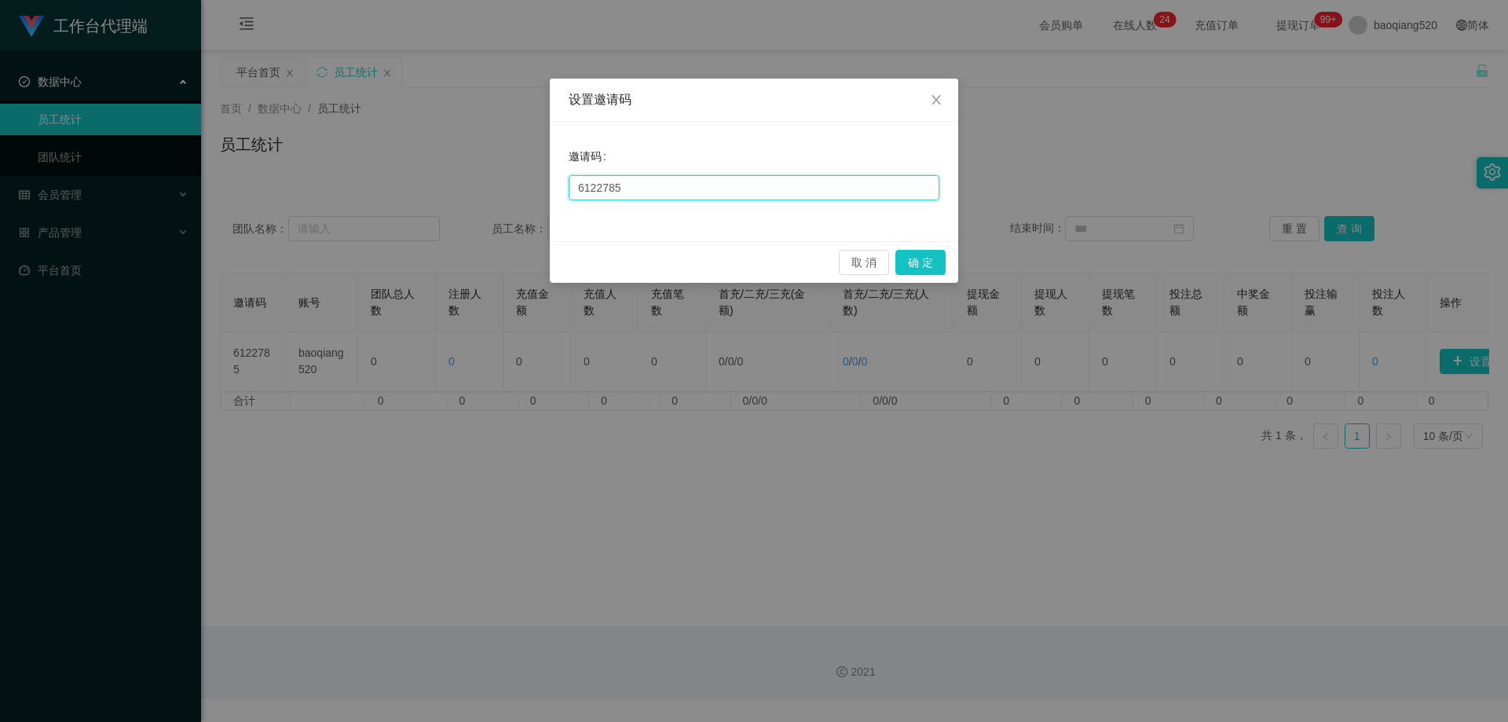
drag, startPoint x: 652, startPoint y: 189, endPoint x: 360, endPoint y: 189, distance: 292.2
click at [360, 189] on div "设置邀请码 邀请码 6122785 取 消 确 定" at bounding box center [754, 361] width 1508 height 722
type input "1314520"
click at [930, 261] on button "确 定" at bounding box center [920, 262] width 50 height 25
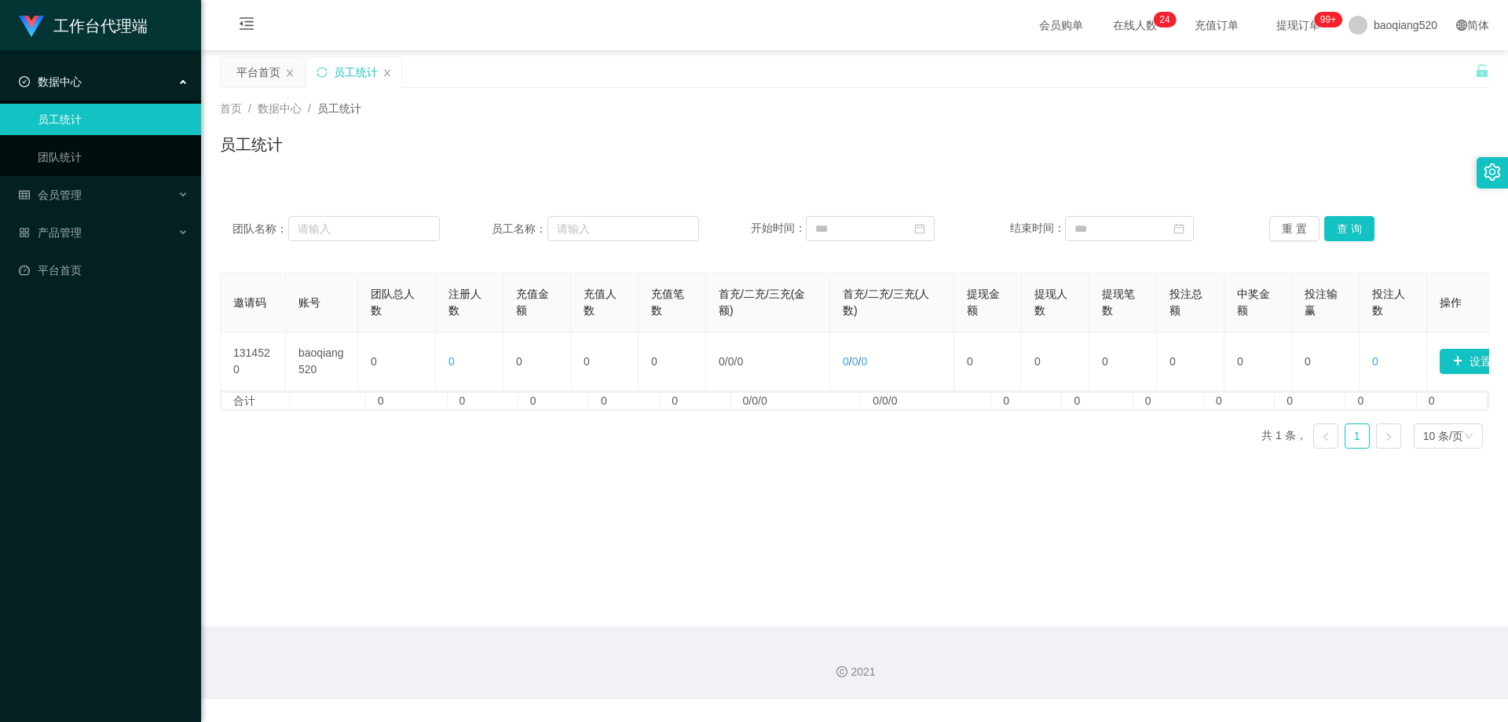
click at [879, 560] on main "关闭左侧 关闭右侧 关闭其它 刷新页面 平台首页 员工统计 首页 / 数据中心 / 员工统计 / 员工统计 团队名称： 员工名称： 开始时间： 结束时间： 重…" at bounding box center [854, 338] width 1307 height 576
click at [632, 617] on main "关闭左侧 关闭右侧 关闭其它 刷新页面 平台首页 员工统计 首页 / 数据中心 / 员工统计 / 员工统计 团队名称： 员工名称： 开始时间： 结束时间： 重…" at bounding box center [854, 338] width 1307 height 576
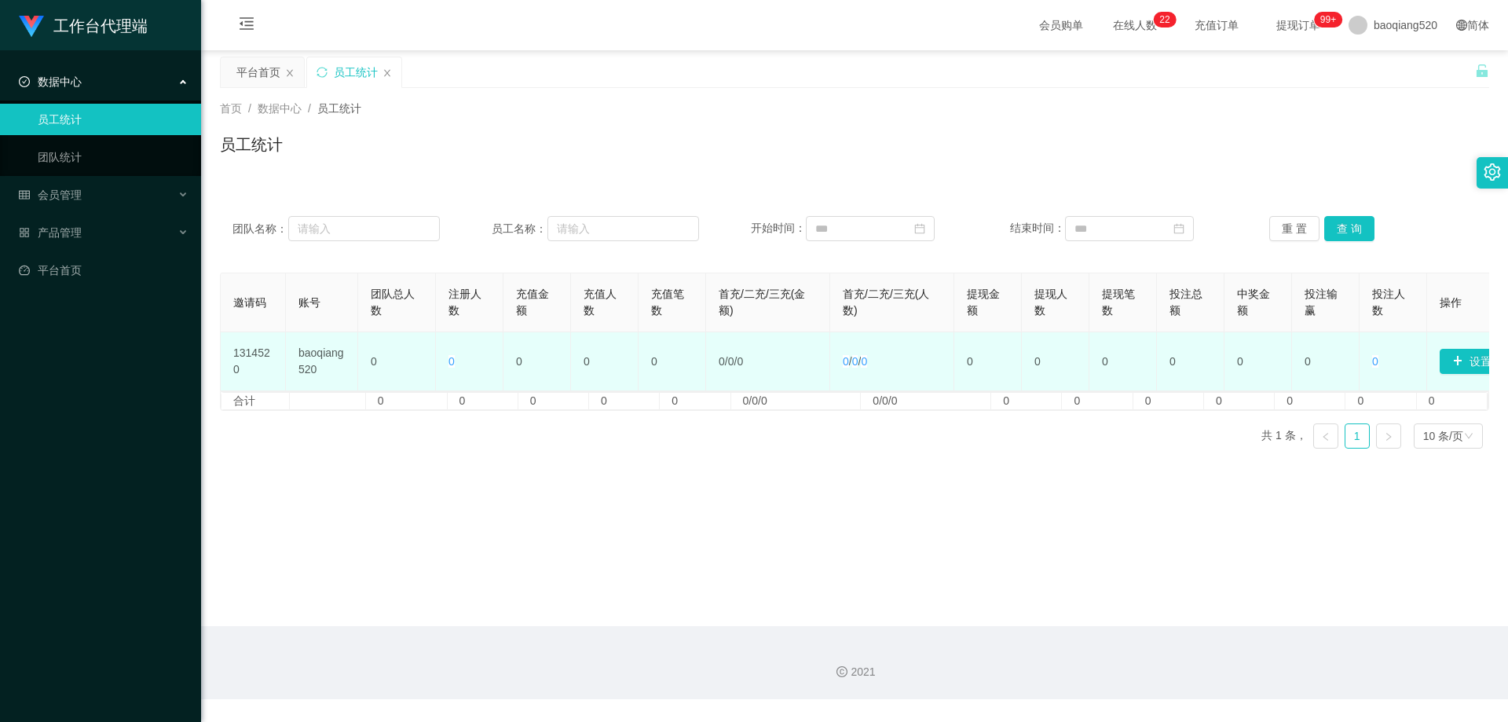
drag, startPoint x: 899, startPoint y: 544, endPoint x: 1005, endPoint y: 361, distance: 212.6
click at [899, 544] on main "关闭左侧 关闭右侧 关闭其它 刷新页面 平台首页 员工统计 首页 / 数据中心 / 员工统计 / 员工统计 团队名称： 员工名称： 开始时间： 结束时间： 重…" at bounding box center [854, 338] width 1307 height 576
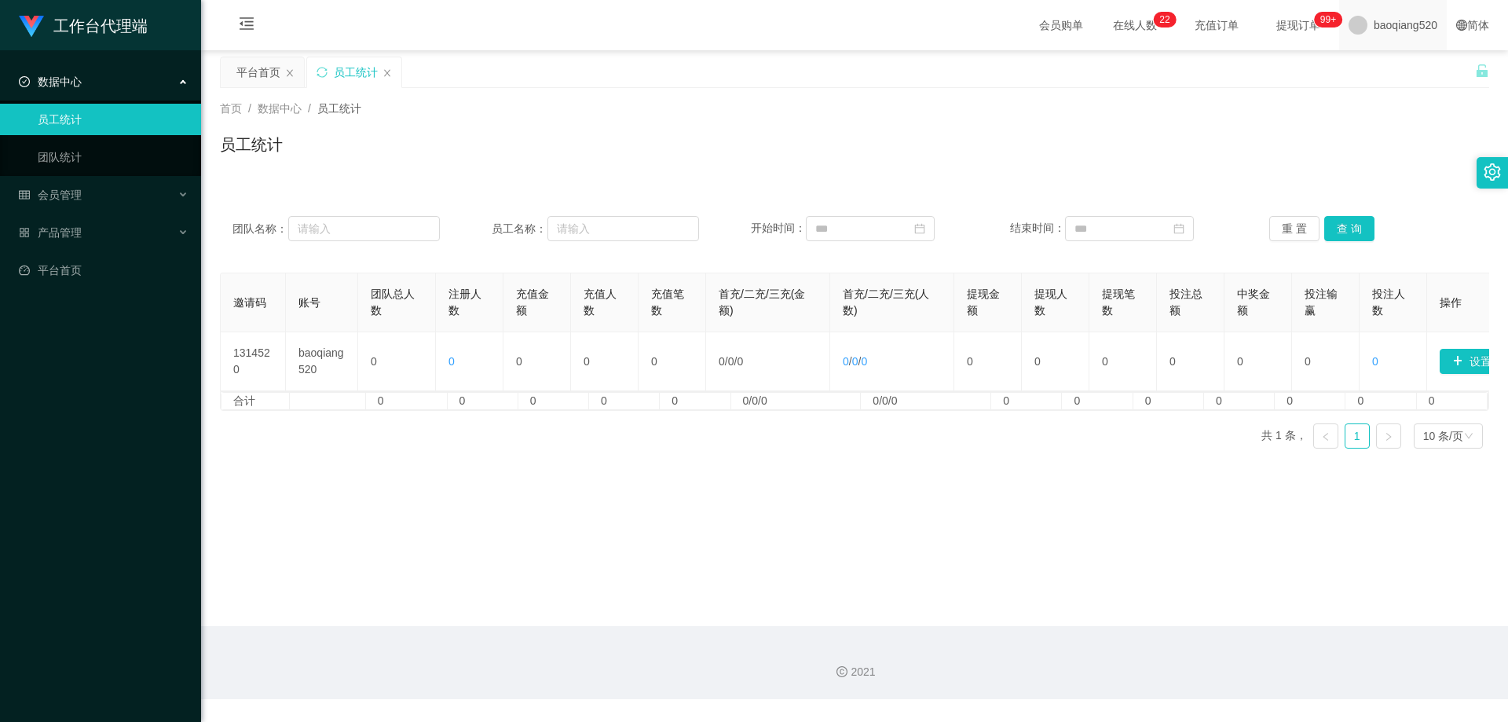
click at [1394, 21] on span "baoqiang520" at bounding box center [1406, 25] width 64 height 50
click at [1407, 77] on div "平台首页 员工统计" at bounding box center [847, 84] width 1255 height 54
click at [1409, 24] on span "baoqiang520" at bounding box center [1406, 25] width 64 height 50
click at [1407, 77] on li "退出登录" at bounding box center [1385, 69] width 118 height 25
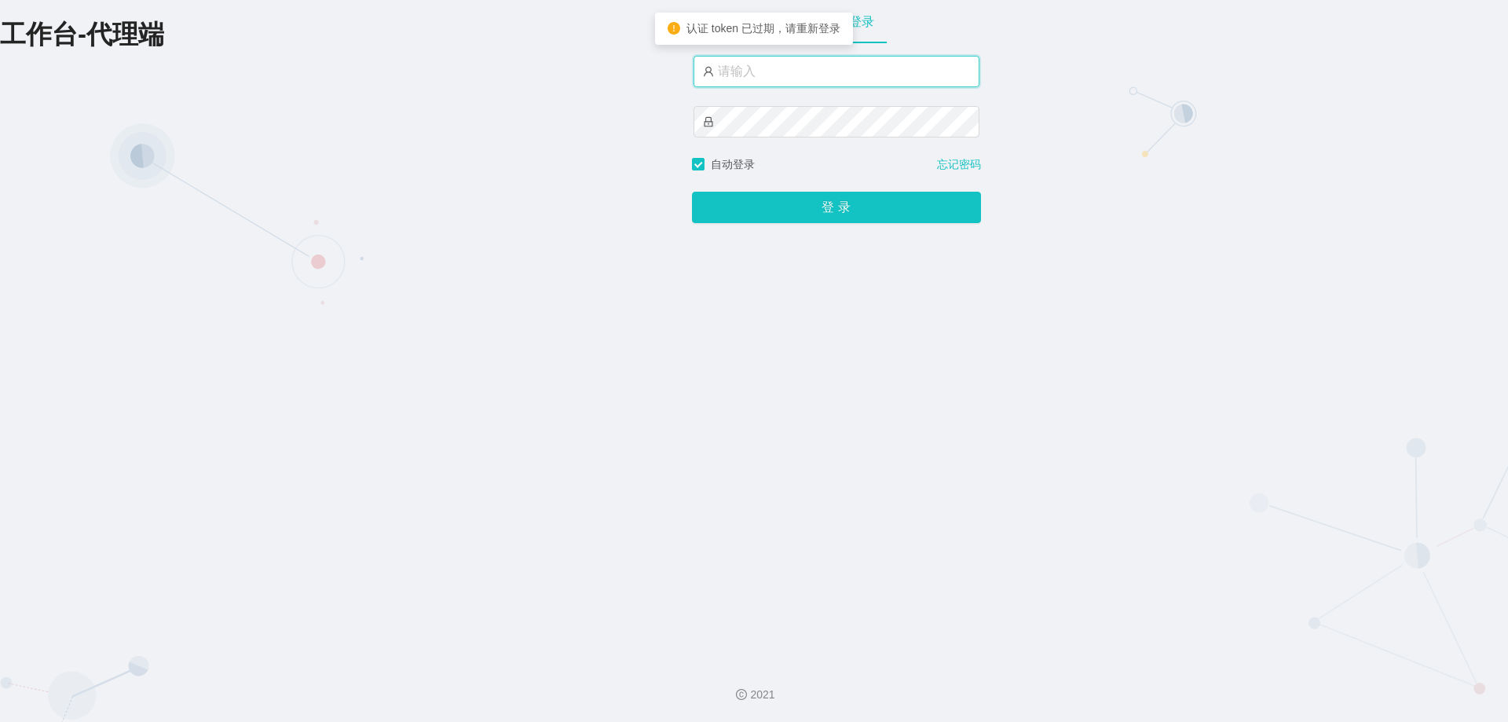
click at [809, 77] on input "text" at bounding box center [837, 71] width 286 height 31
type input "xiaoqi520"
click at [692, 192] on button "登 录" at bounding box center [836, 207] width 289 height 31
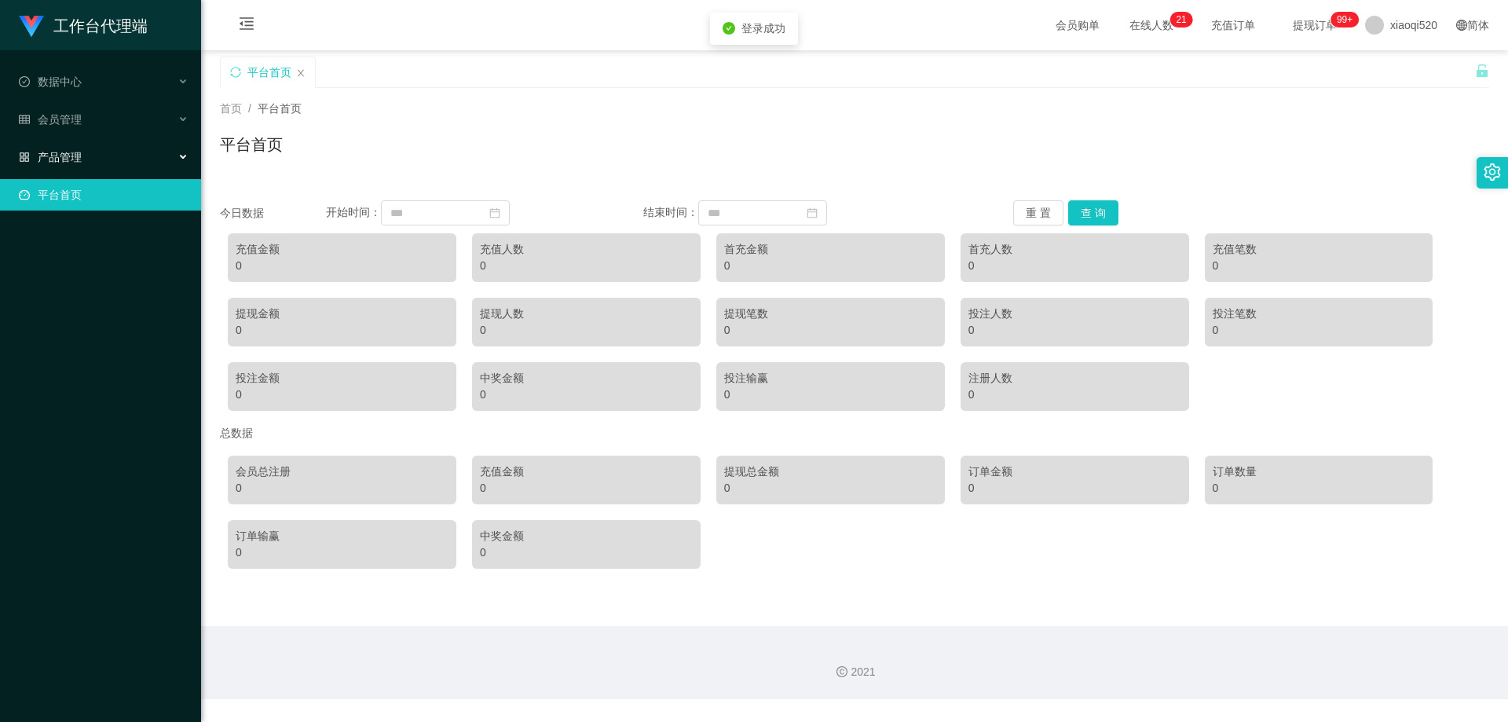
click at [42, 152] on span "产品管理" at bounding box center [50, 157] width 63 height 13
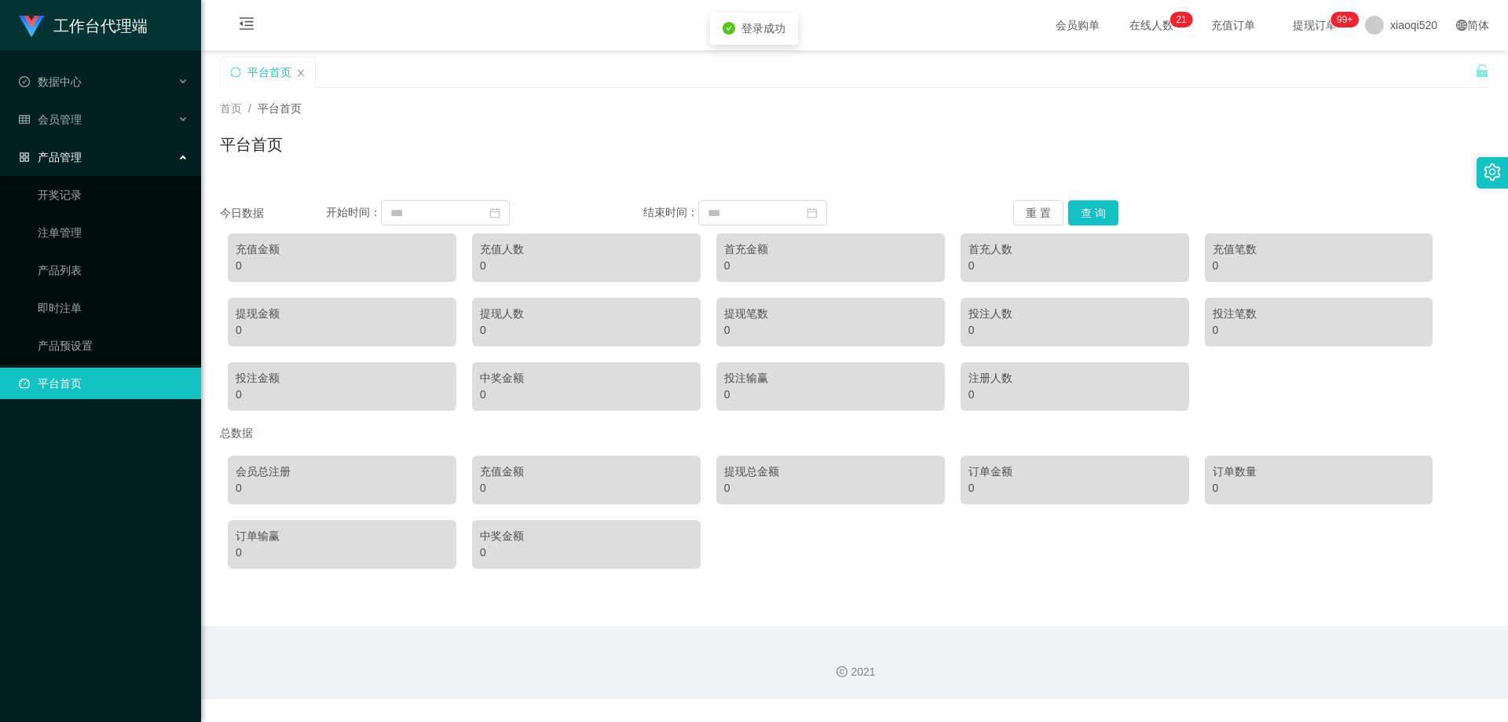
drag, startPoint x: 65, startPoint y: 379, endPoint x: 73, endPoint y: 389, distance: 12.9
click at [65, 379] on link "平台首页" at bounding box center [104, 383] width 170 height 31
click at [82, 135] on div "会员管理" at bounding box center [100, 119] width 201 height 31
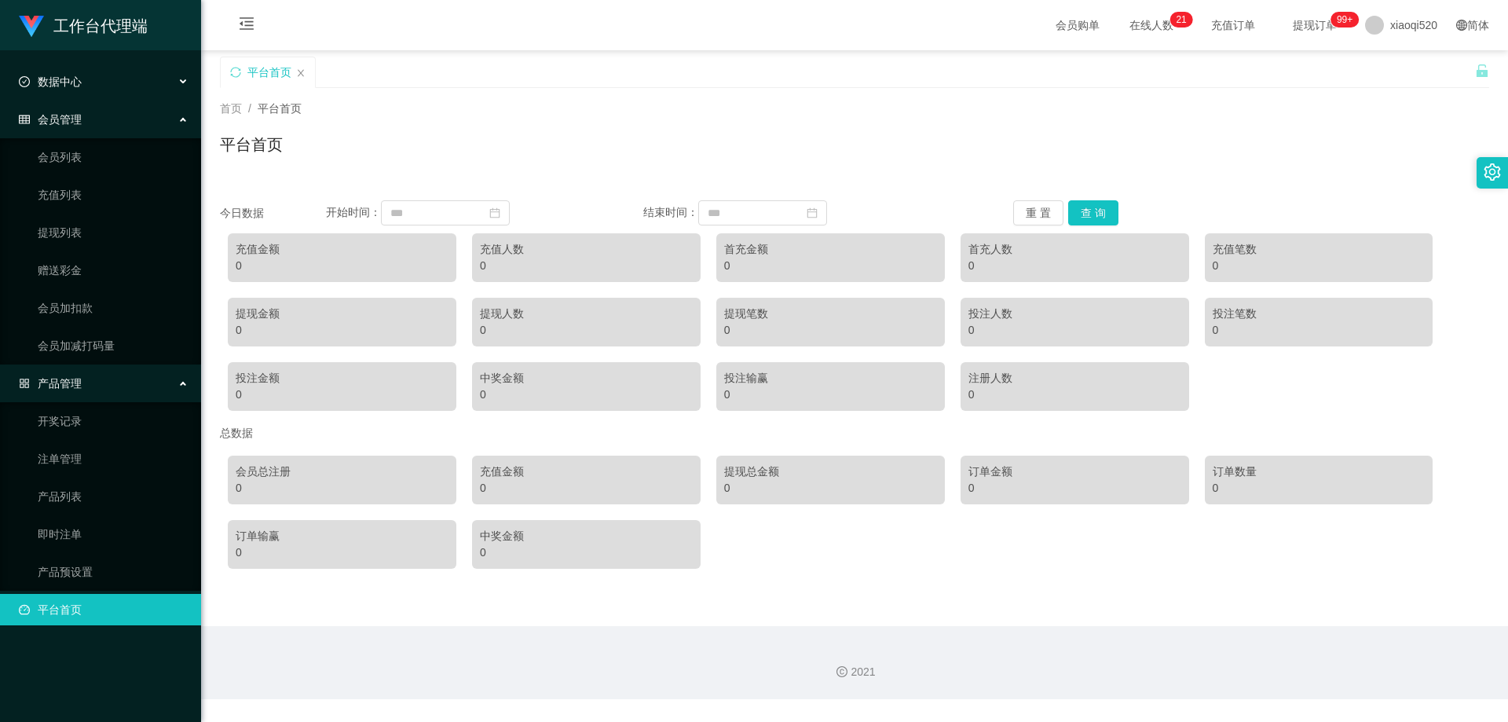
click at [93, 79] on div "数据中心" at bounding box center [100, 81] width 201 height 31
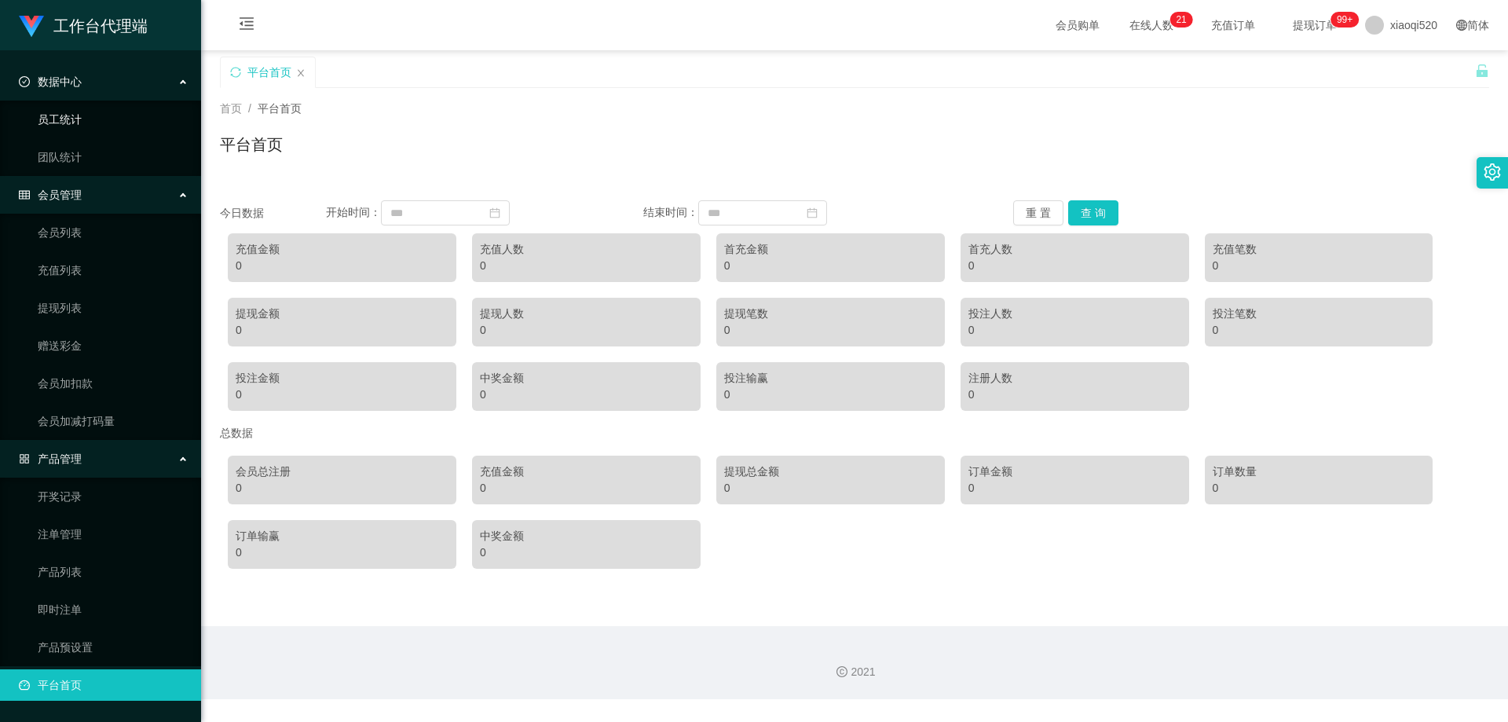
click at [90, 115] on link "员工统计" at bounding box center [113, 119] width 151 height 31
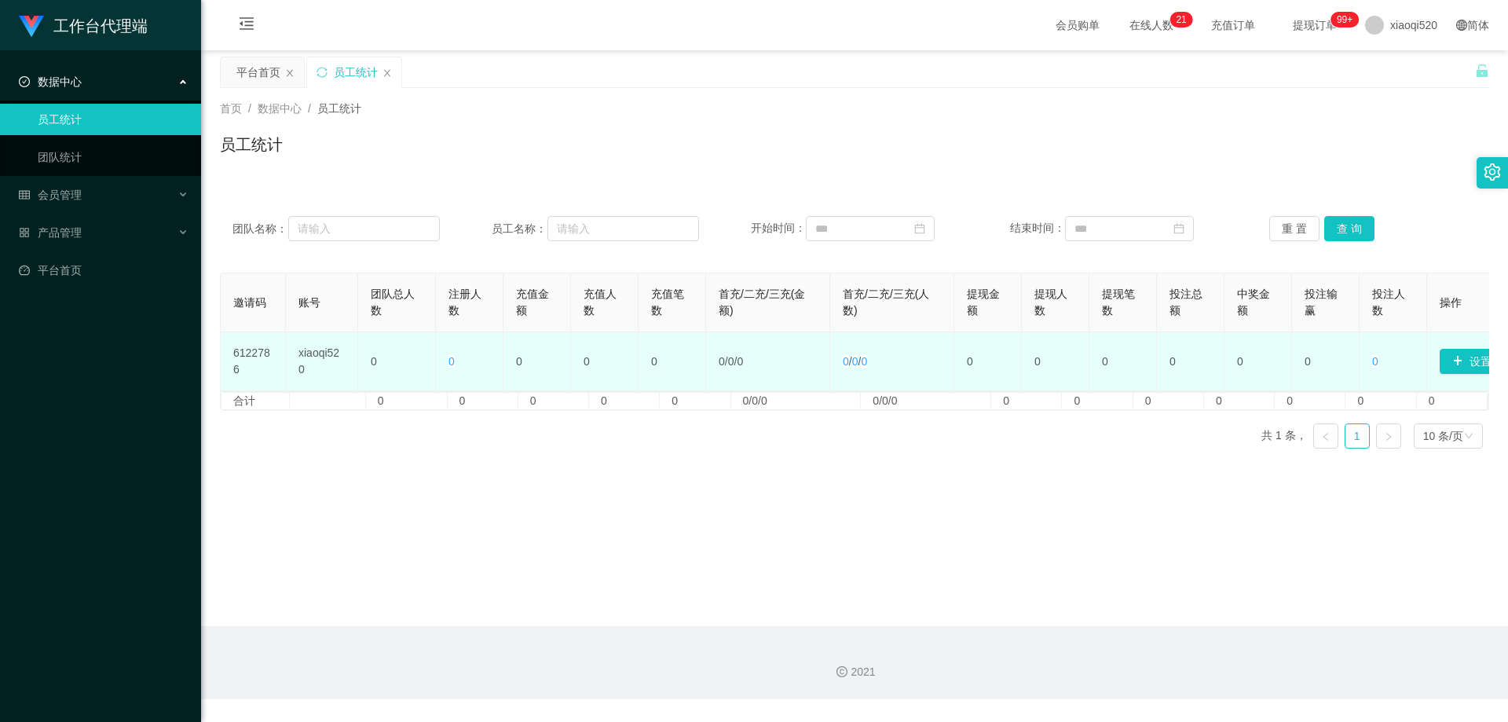
click at [1432, 356] on td "设置邀请码" at bounding box center [1461, 361] width 68 height 59
click at [1456, 357] on button "设置邀请码" at bounding box center [1488, 361] width 97 height 25
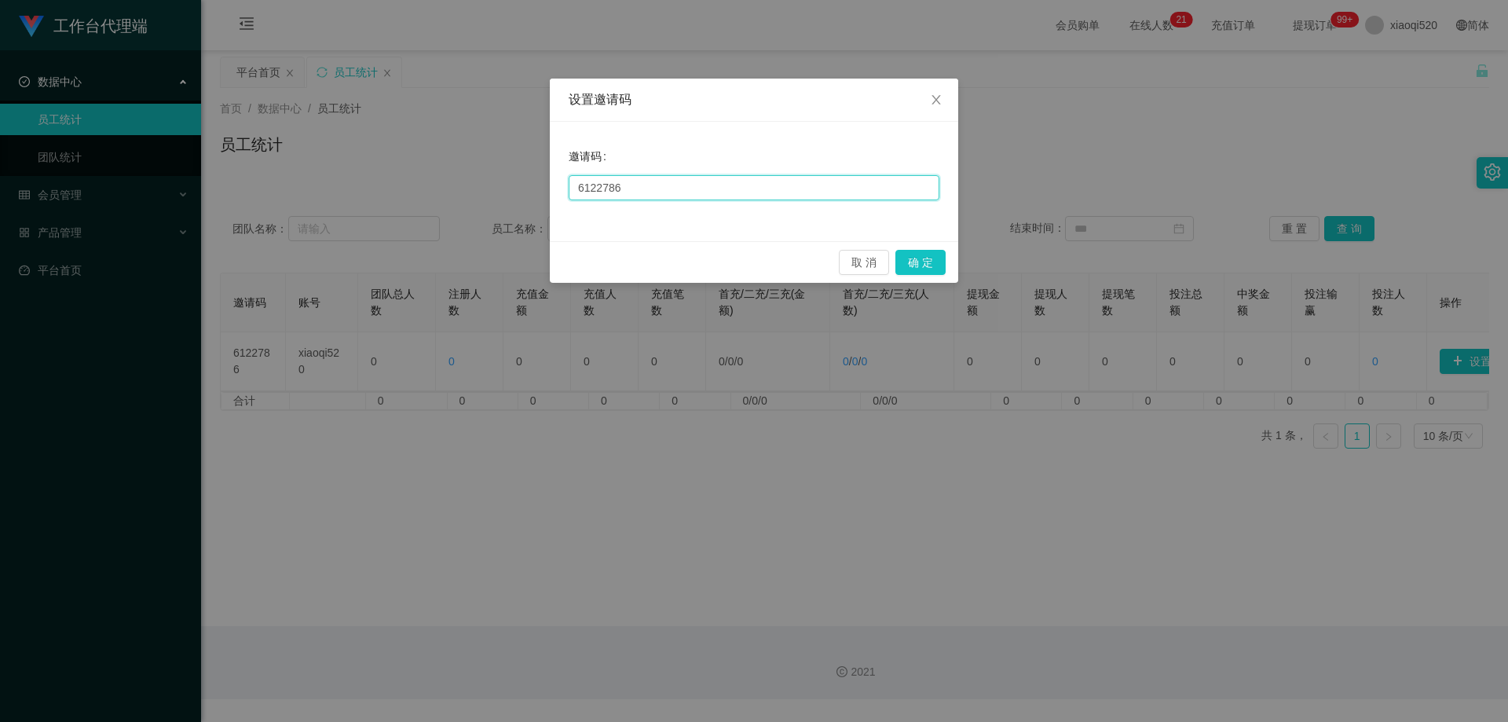
drag, startPoint x: 672, startPoint y: 183, endPoint x: 385, endPoint y: 210, distance: 288.7
click at [380, 196] on div "设置邀请码 邀请码 6122786 取 消 确 定" at bounding box center [754, 361] width 1508 height 722
type input "3344520"
click at [925, 265] on button "确 定" at bounding box center [920, 262] width 50 height 25
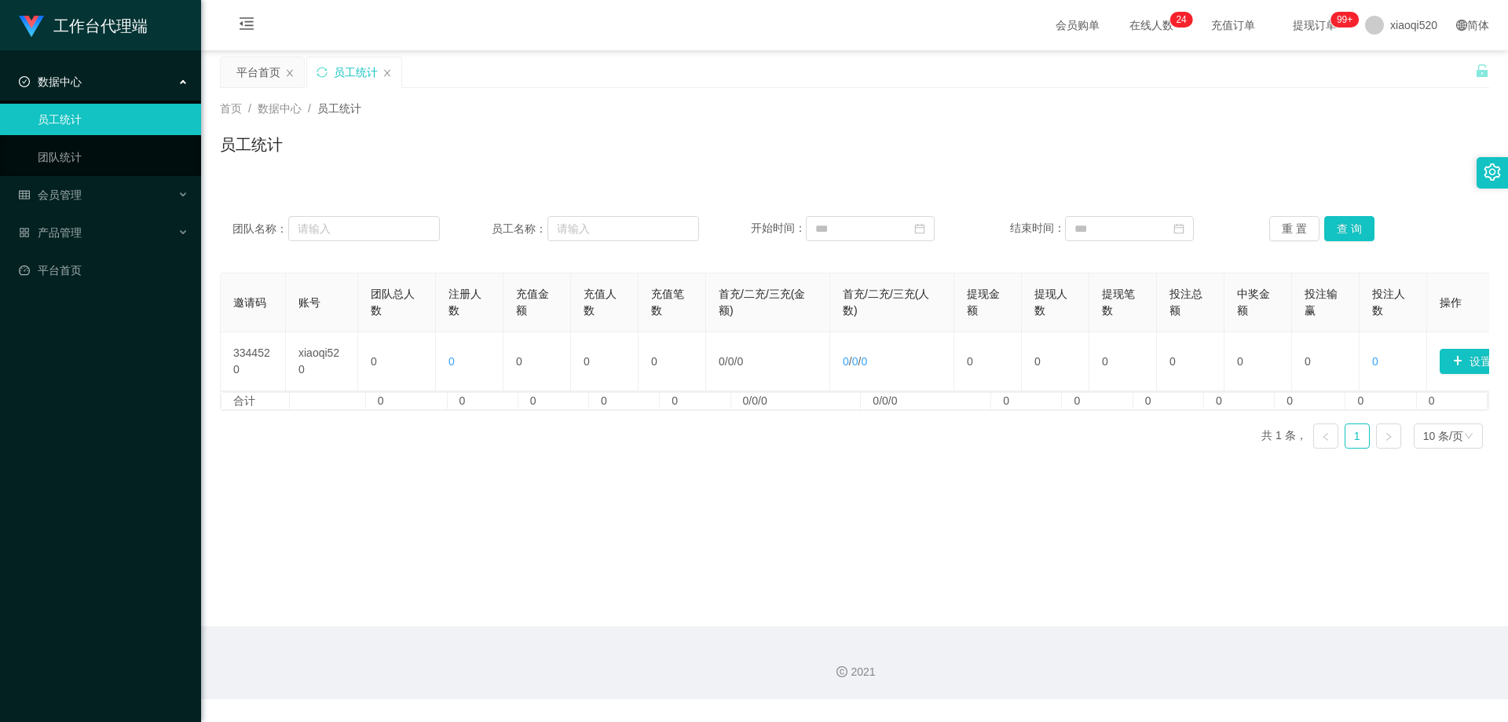
click at [954, 85] on div "平台首页 员工统计" at bounding box center [847, 84] width 1255 height 54
drag, startPoint x: 1404, startPoint y: 27, endPoint x: 1390, endPoint y: 64, distance: 39.8
click at [1404, 27] on span "xiaoqi520" at bounding box center [1413, 25] width 47 height 50
click at [1394, 63] on div "平台首页 员工统计" at bounding box center [847, 84] width 1255 height 54
click at [1390, 22] on span "xiaoqi520" at bounding box center [1413, 25] width 47 height 50
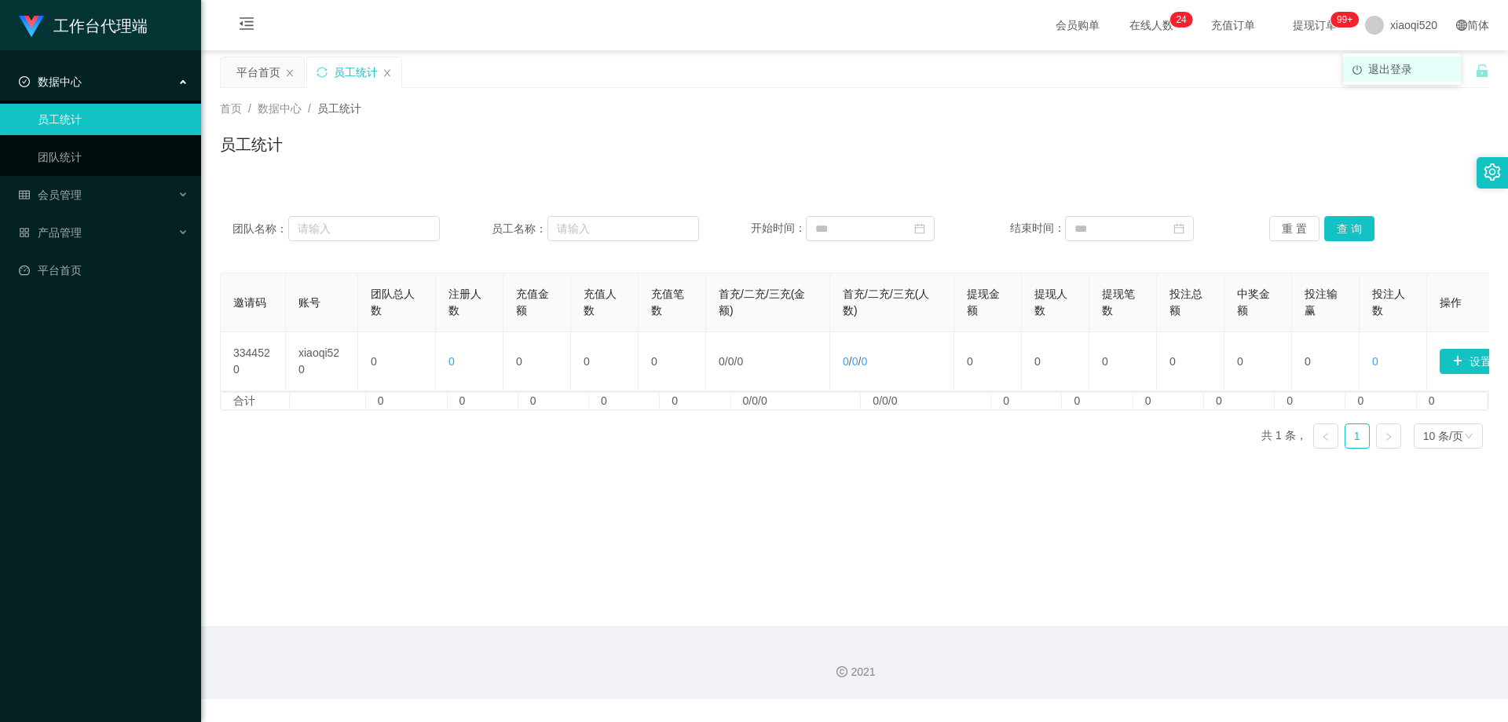
click at [1398, 71] on span "退出登录" at bounding box center [1390, 69] width 44 height 13
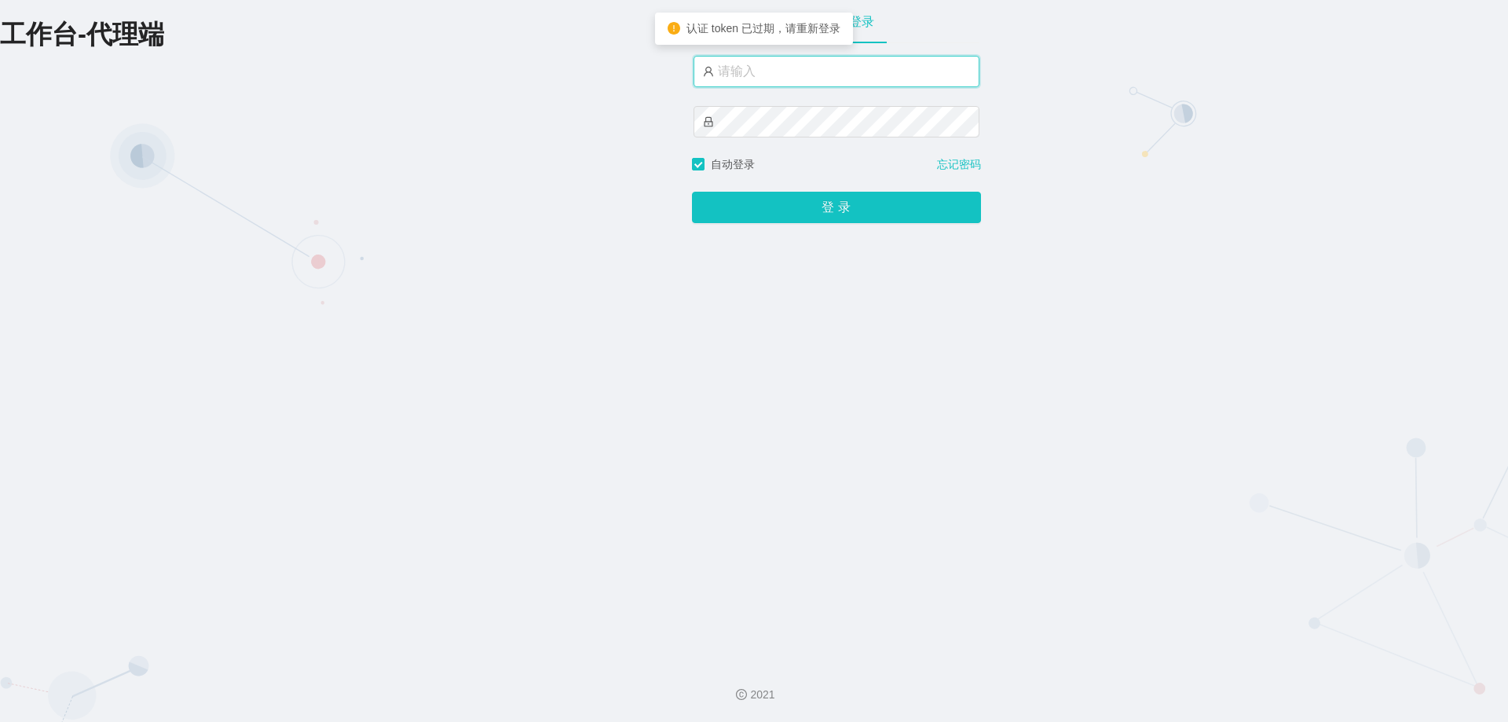
click at [758, 75] on input "text" at bounding box center [837, 71] width 286 height 31
type input "shayu520"
click at [692, 192] on button "登 录" at bounding box center [836, 207] width 289 height 31
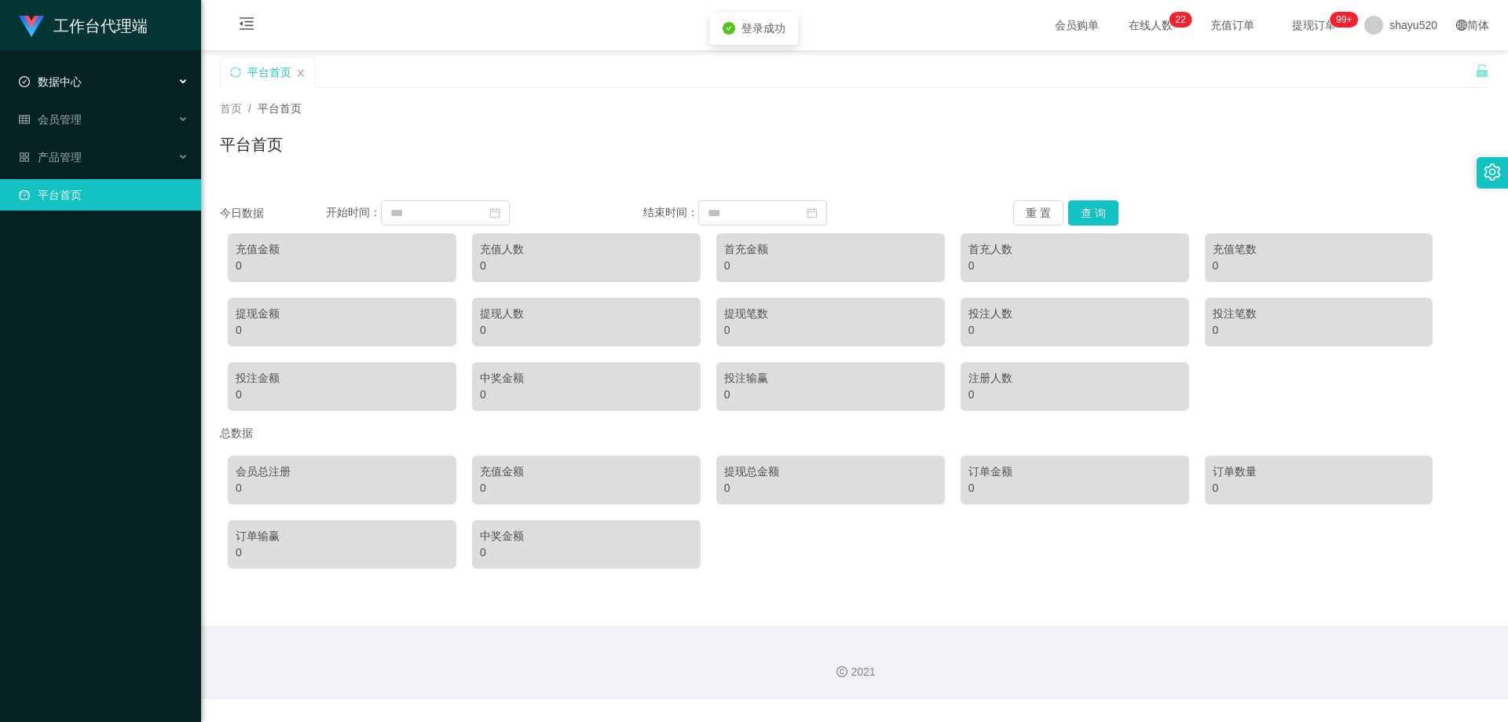
click at [82, 84] on div "数据中心" at bounding box center [100, 81] width 201 height 31
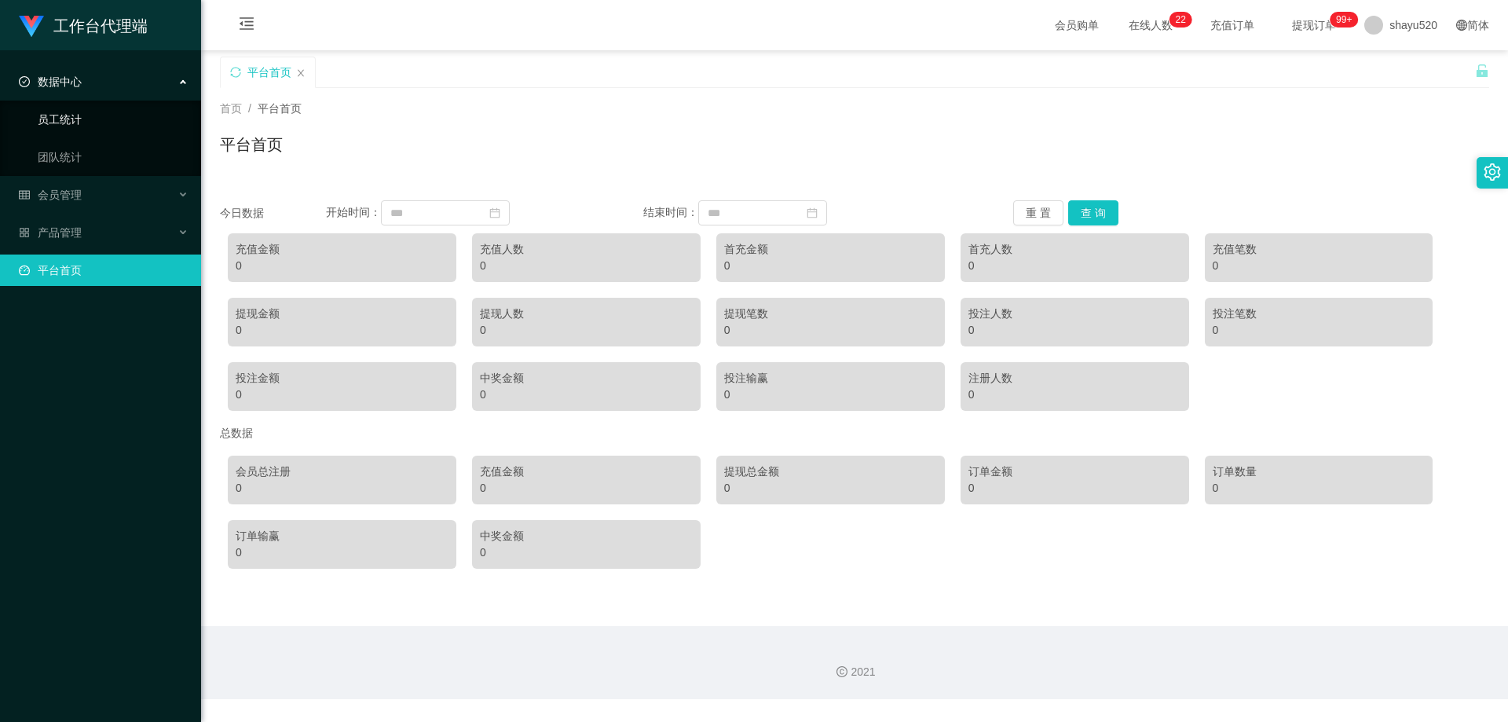
click at [93, 117] on link "员工统计" at bounding box center [113, 119] width 151 height 31
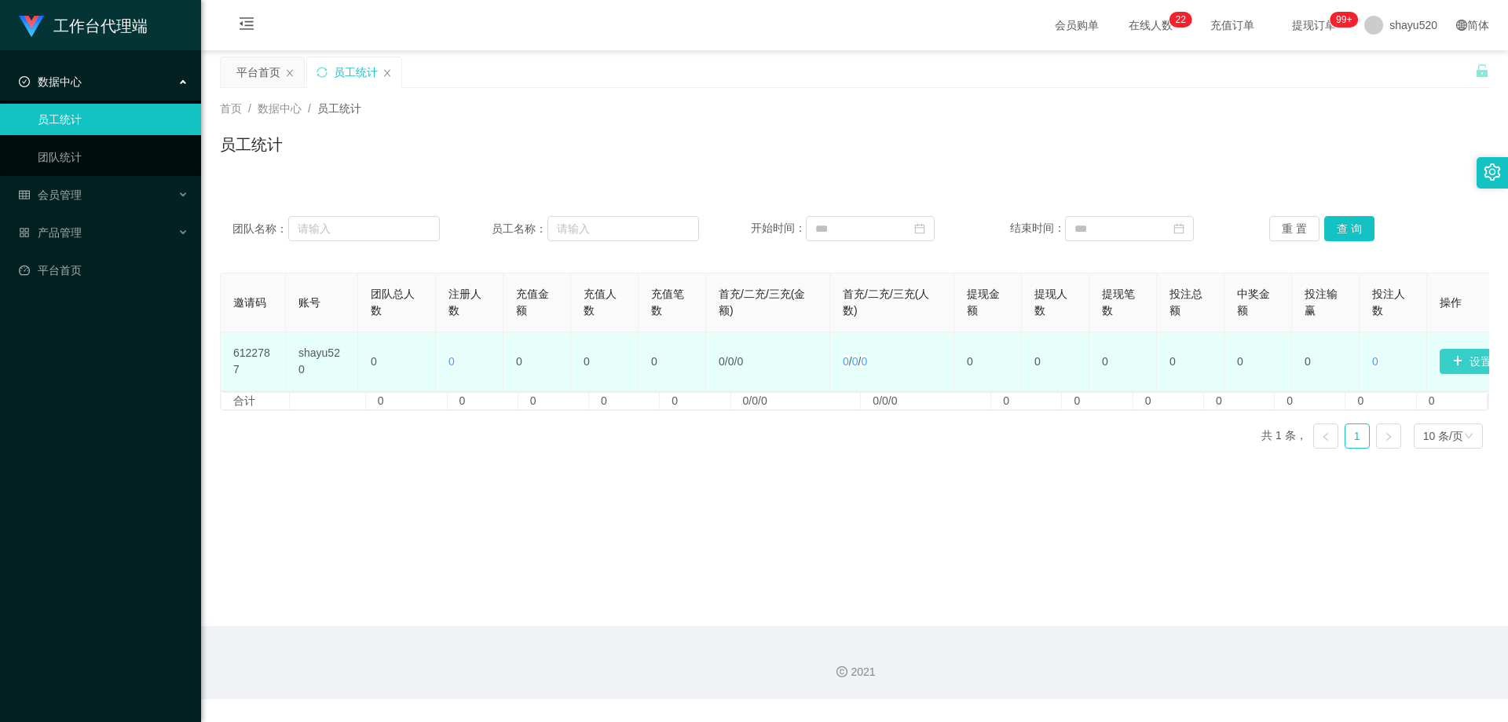
click at [1469, 362] on button "设置邀请码" at bounding box center [1488, 361] width 97 height 25
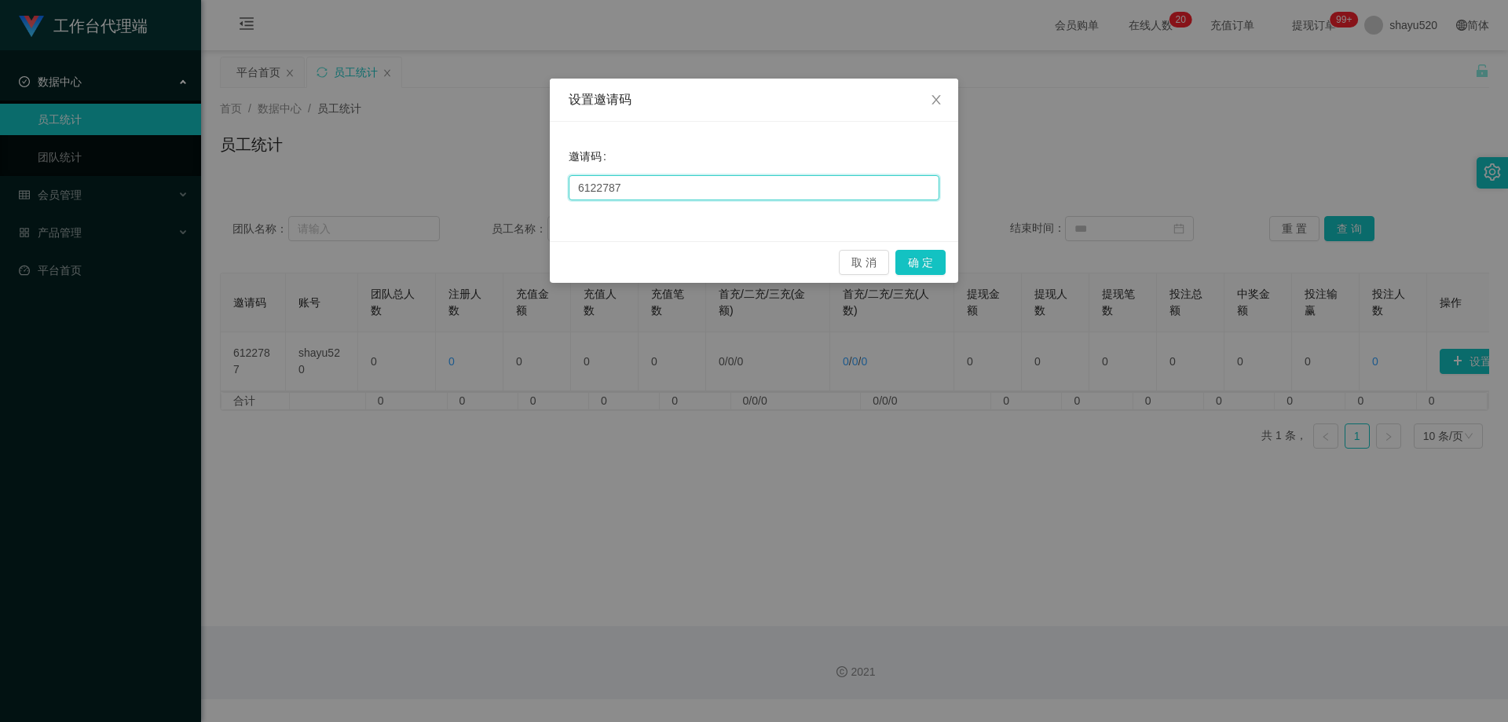
drag, startPoint x: 165, startPoint y: 167, endPoint x: 663, endPoint y: 186, distance: 498.4
click at [663, 186] on input "6122787" at bounding box center [754, 187] width 371 height 25
drag, startPoint x: 702, startPoint y: 195, endPoint x: 340, endPoint y: 192, distance: 362.1
click at [340, 192] on div "设置邀请码 邀请码 6122787 取 消 确 定" at bounding box center [754, 361] width 1508 height 722
type input "52052020"
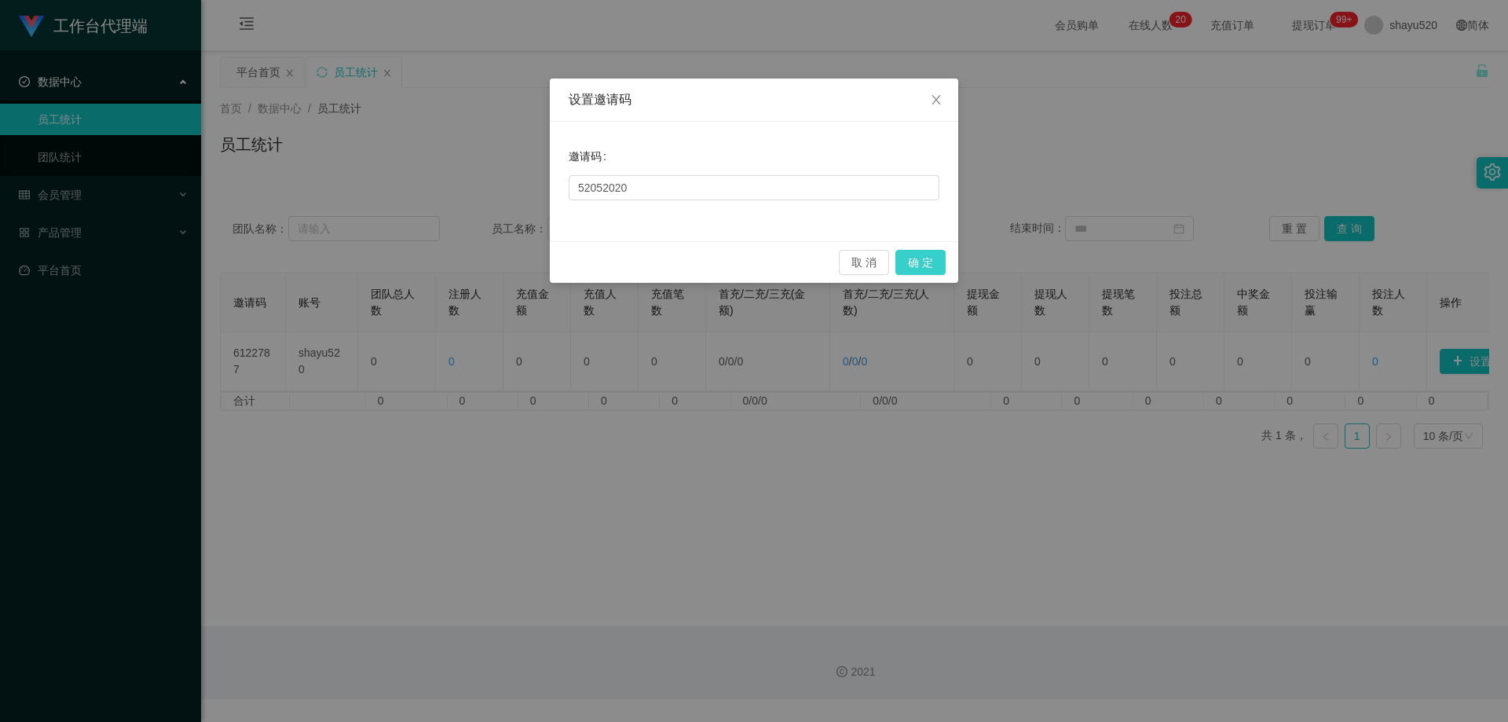
click at [929, 258] on button "确 定" at bounding box center [920, 262] width 50 height 25
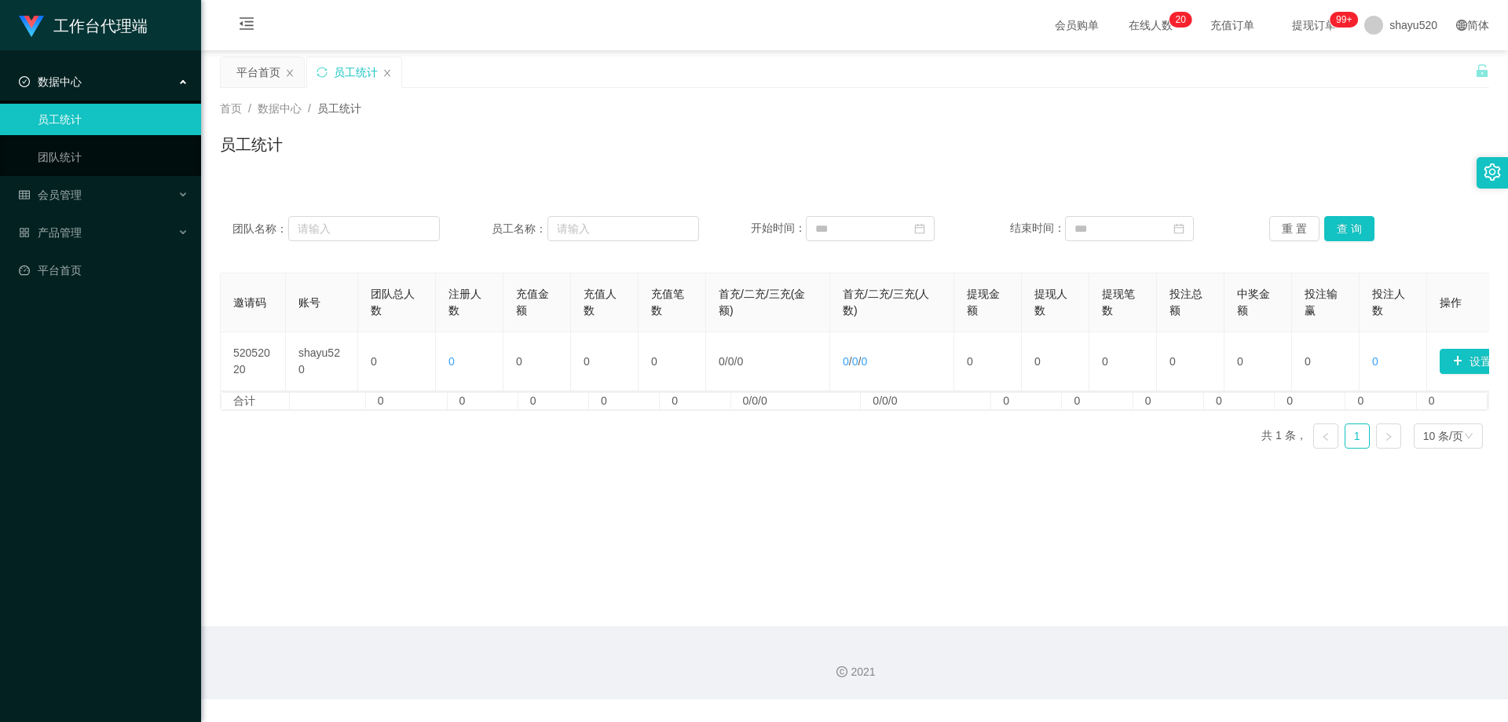
click at [1031, 562] on main "关闭左侧 关闭右侧 关闭其它 刷新页面 平台首页 员工统计 首页 / 数据中心 / 员工统计 / 员工统计 团队名称： 员工名称： 开始时间： 结束时间： 重…" at bounding box center [854, 338] width 1307 height 576
click at [105, 191] on div "会员管理" at bounding box center [100, 194] width 201 height 31
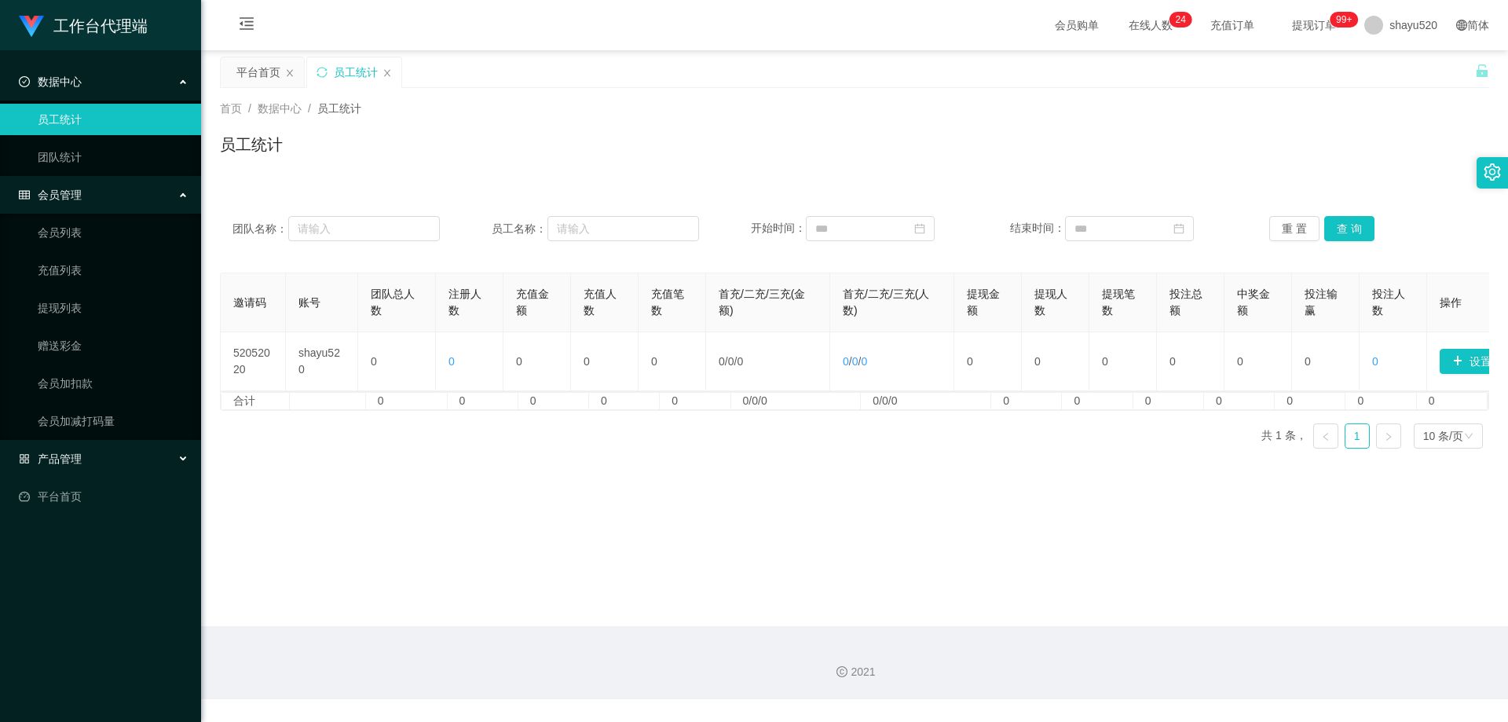
click at [105, 456] on div "产品管理" at bounding box center [100, 458] width 201 height 31
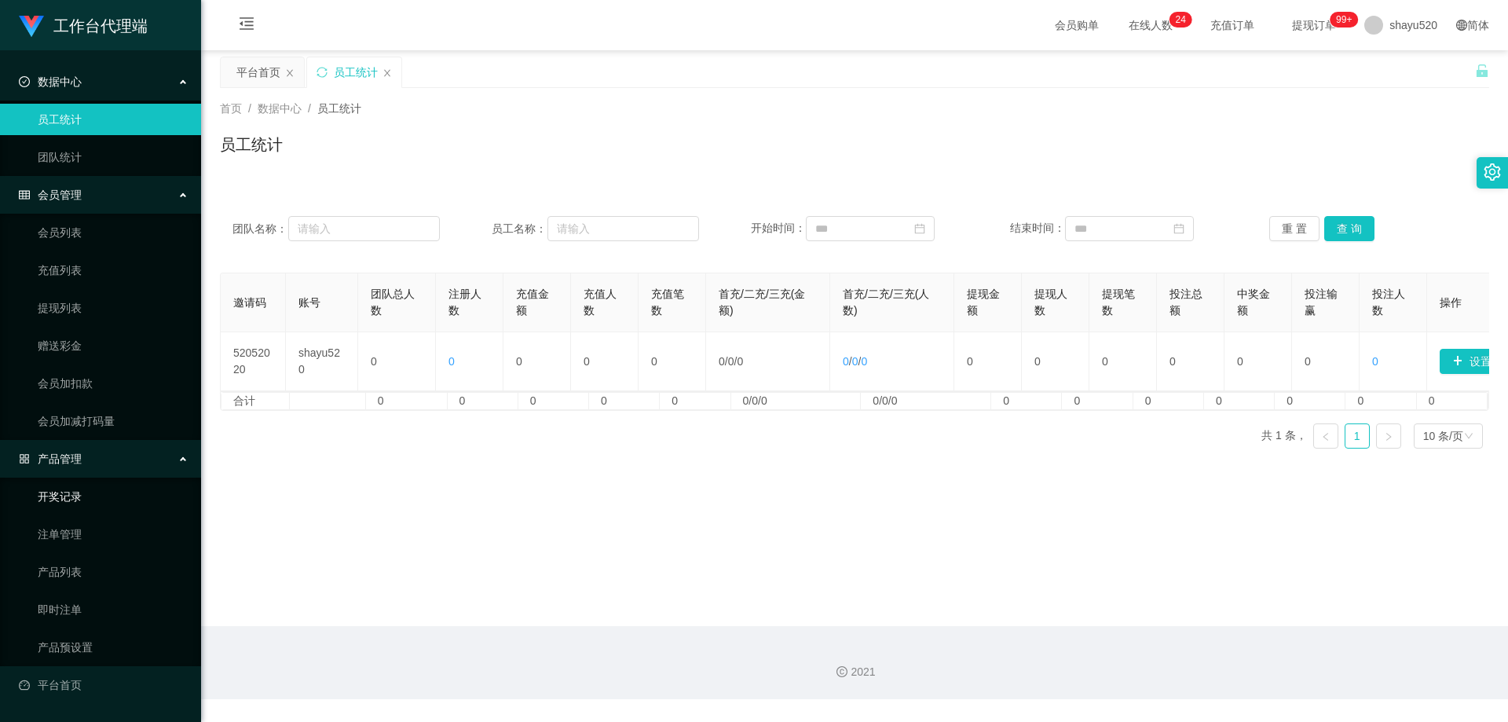
click at [90, 502] on link "开奖记录" at bounding box center [113, 496] width 151 height 31
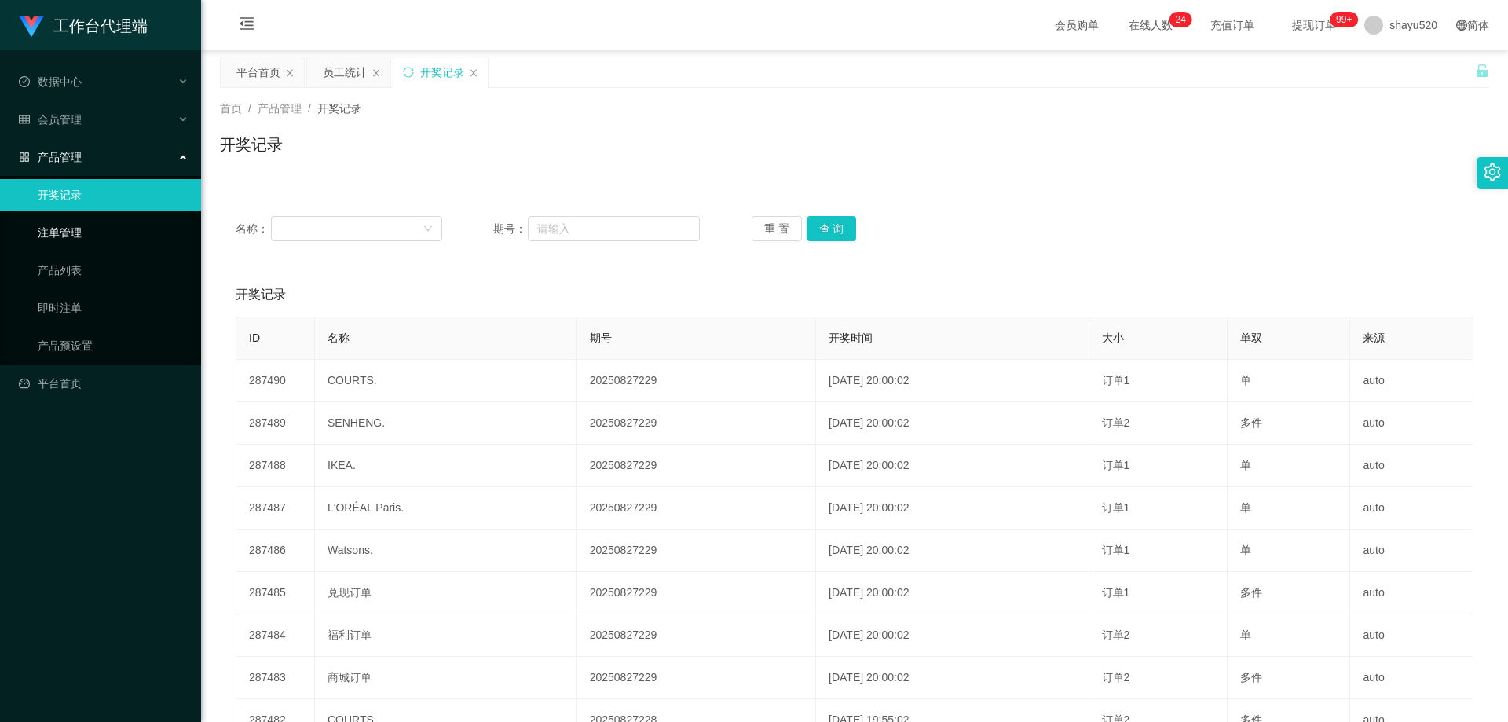
click at [108, 243] on link "注单管理" at bounding box center [113, 232] width 151 height 31
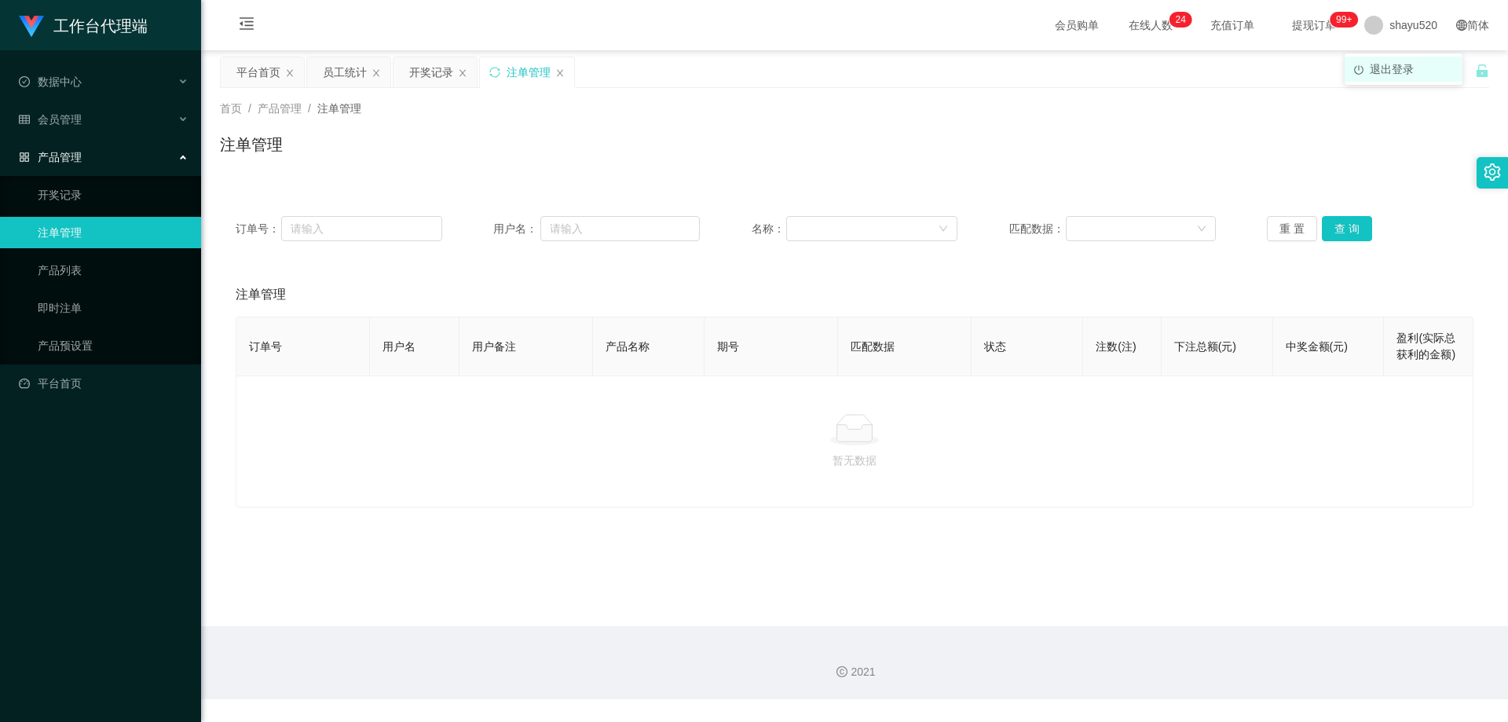
click at [1406, 63] on span "退出登录" at bounding box center [1392, 69] width 44 height 13
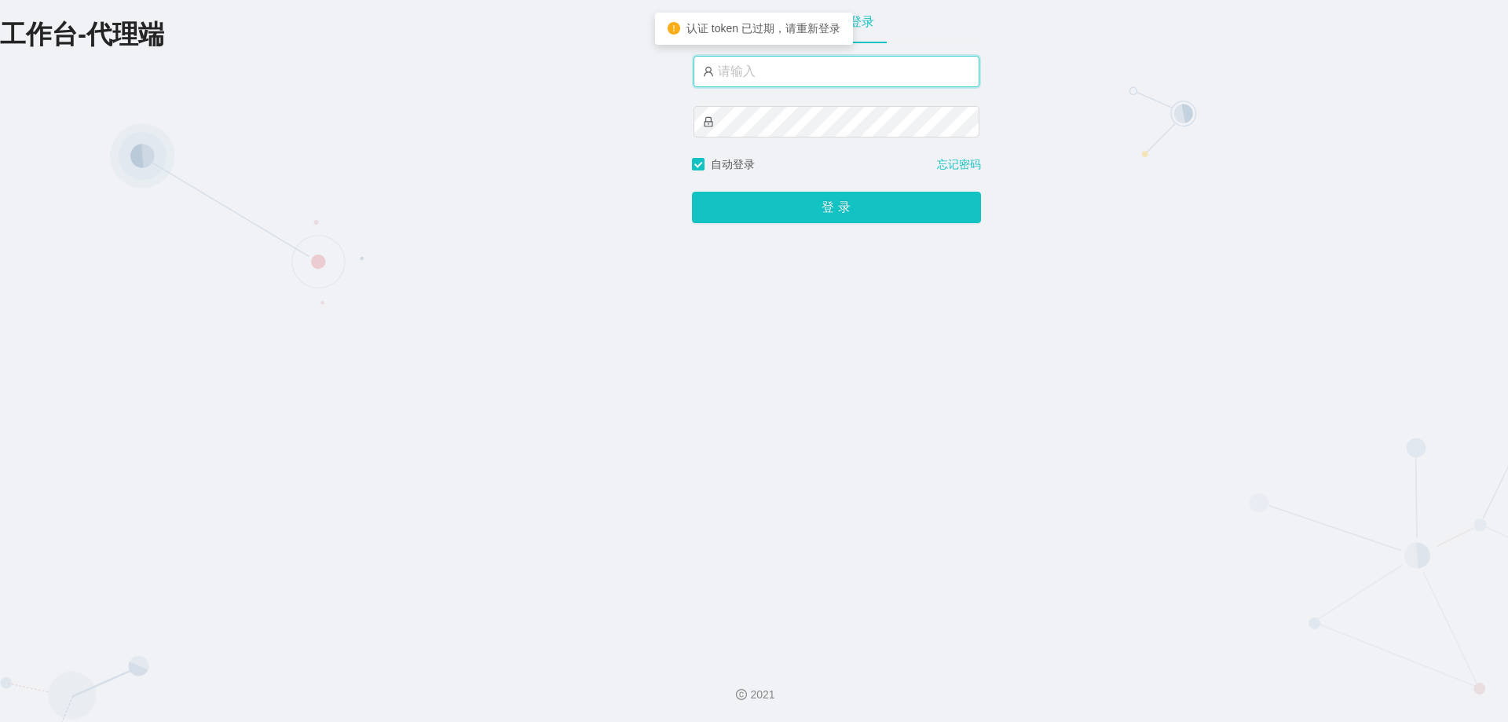
click at [782, 74] on input "text" at bounding box center [837, 71] width 286 height 31
type input "baoqiang520"
click at [692, 192] on button "登 录" at bounding box center [836, 207] width 289 height 31
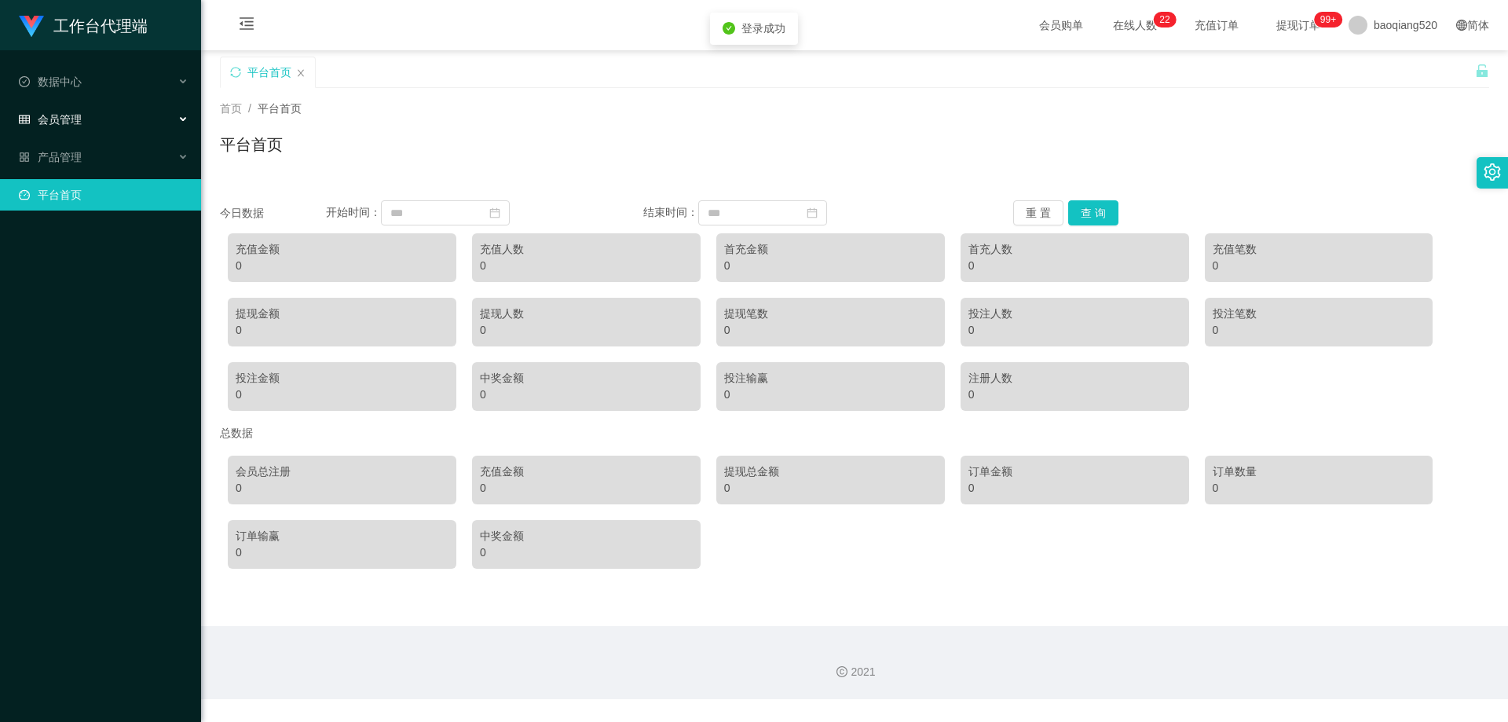
click at [106, 114] on div "会员管理" at bounding box center [100, 119] width 201 height 31
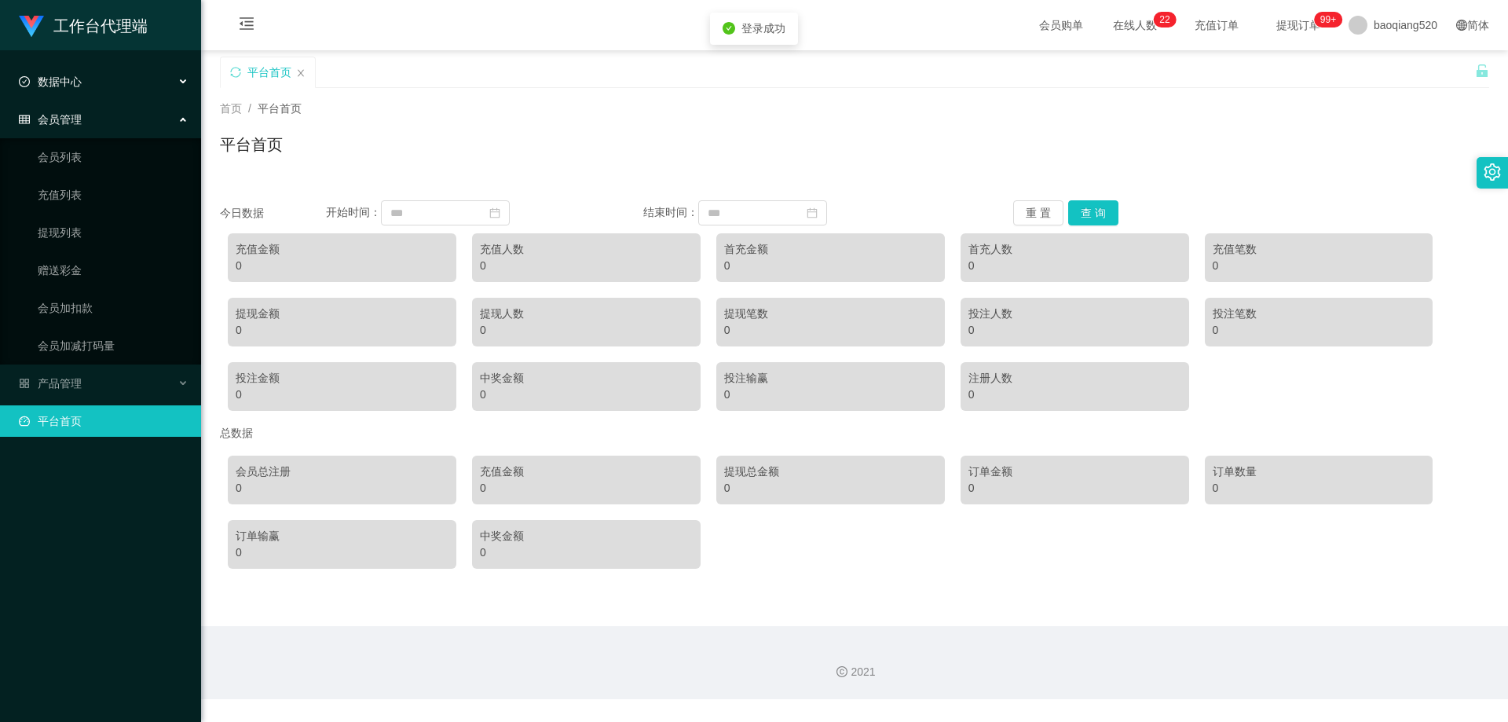
click at [90, 84] on div "数据中心" at bounding box center [100, 81] width 201 height 31
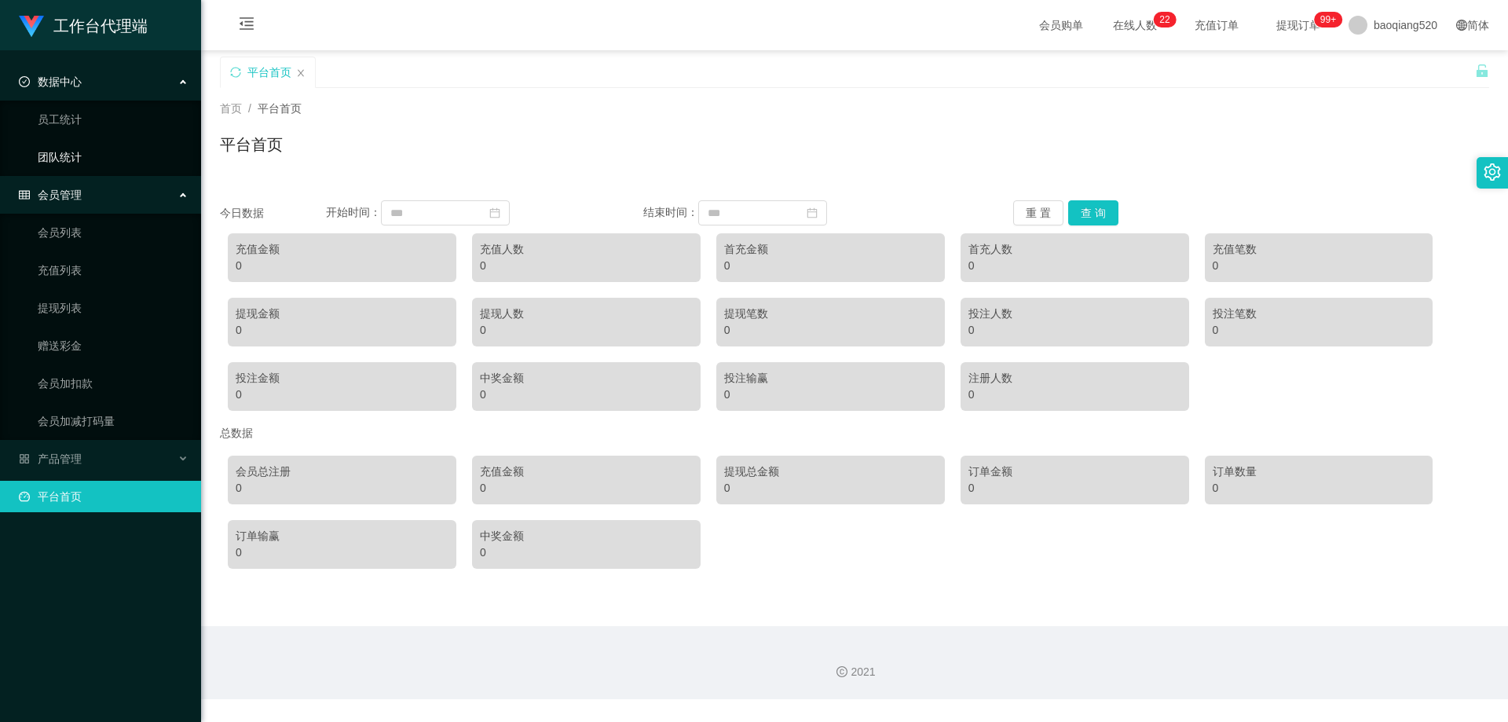
click at [75, 156] on link "团队统计" at bounding box center [113, 156] width 151 height 31
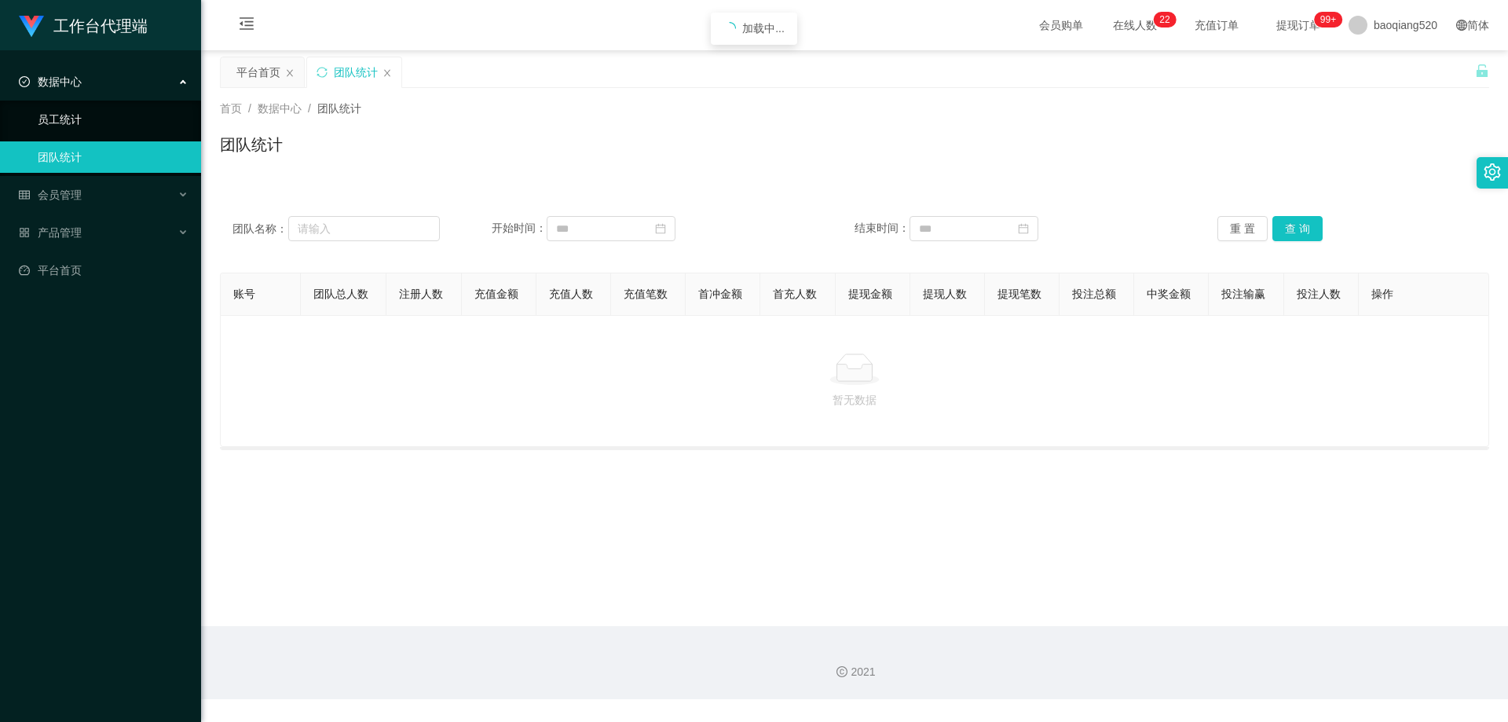
click at [85, 114] on link "员工统计" at bounding box center [113, 119] width 151 height 31
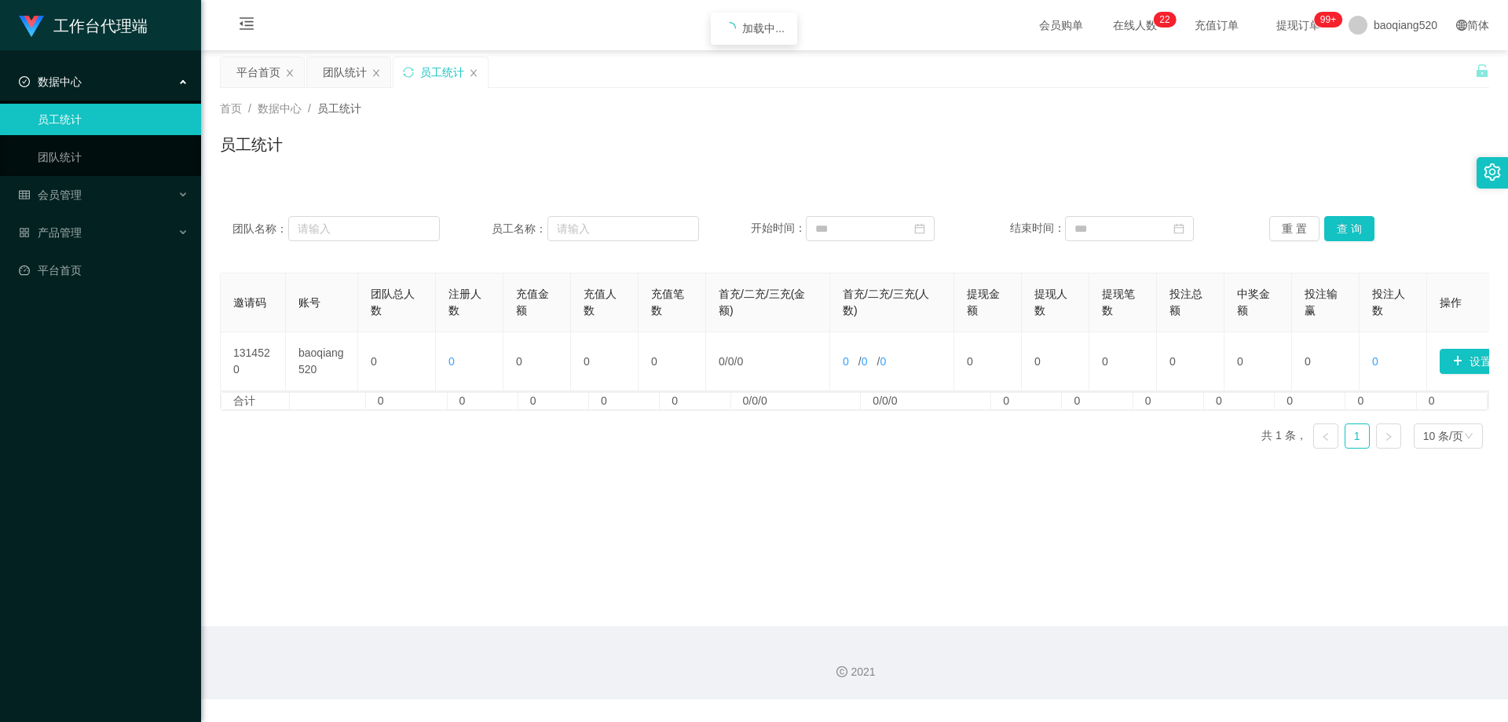
scroll to position [0, 56]
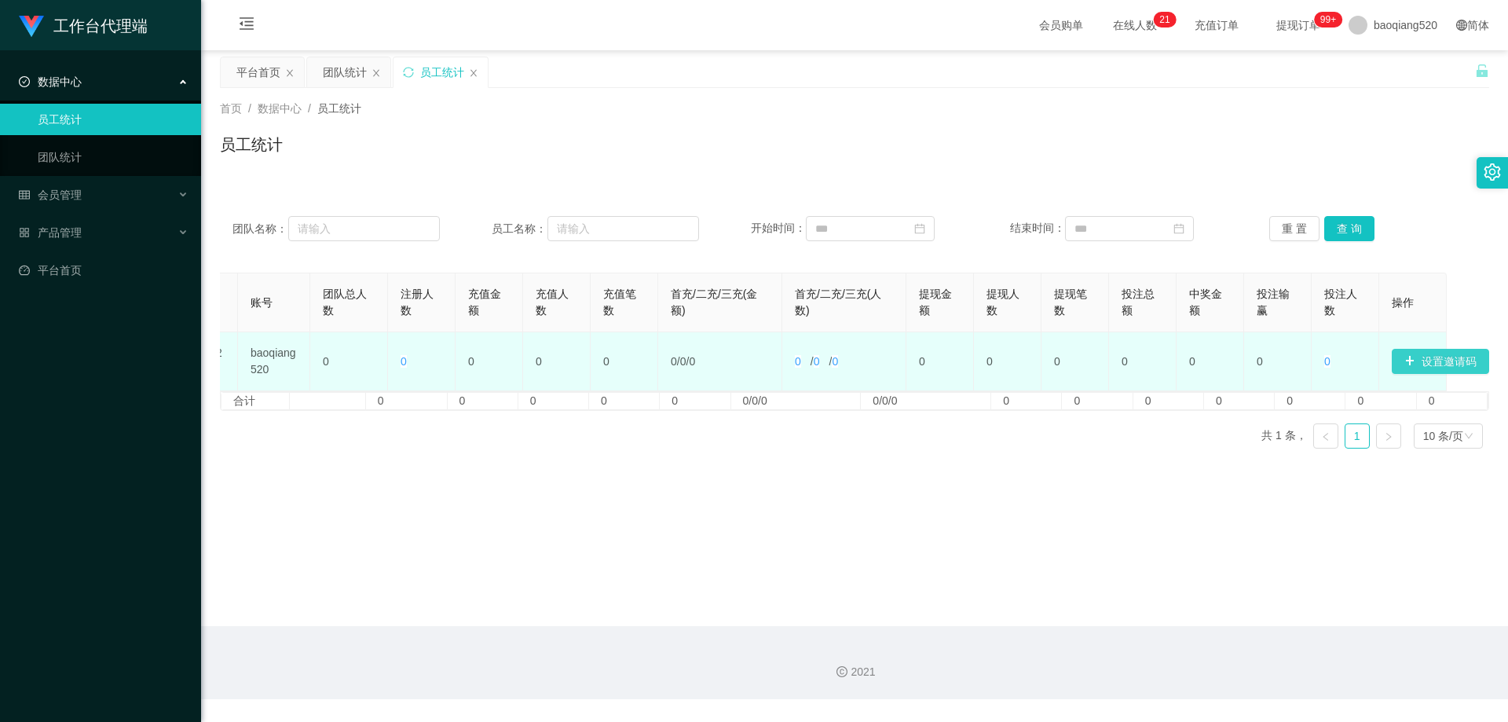
click at [1459, 361] on button "设置邀请码" at bounding box center [1440, 361] width 97 height 25
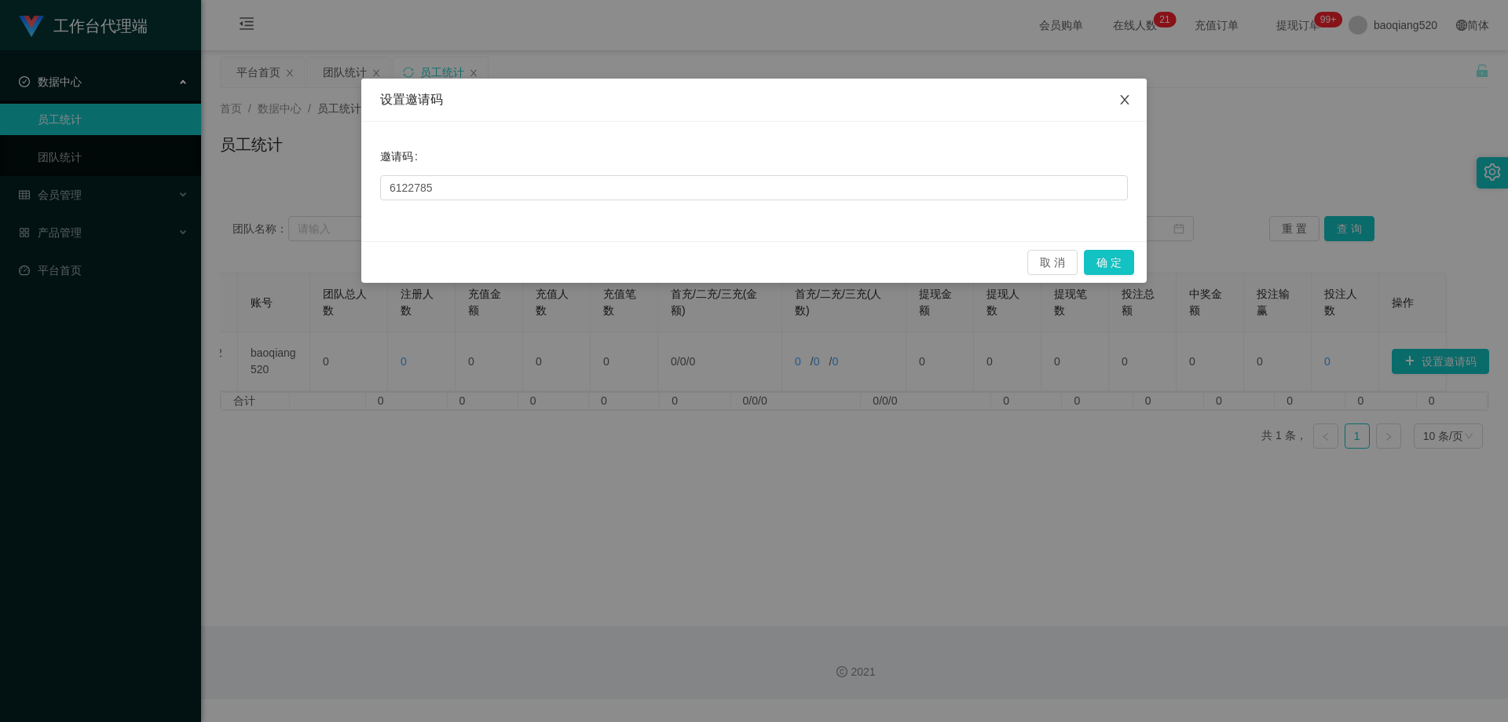
click at [1118, 103] on span "Close" at bounding box center [1125, 101] width 44 height 44
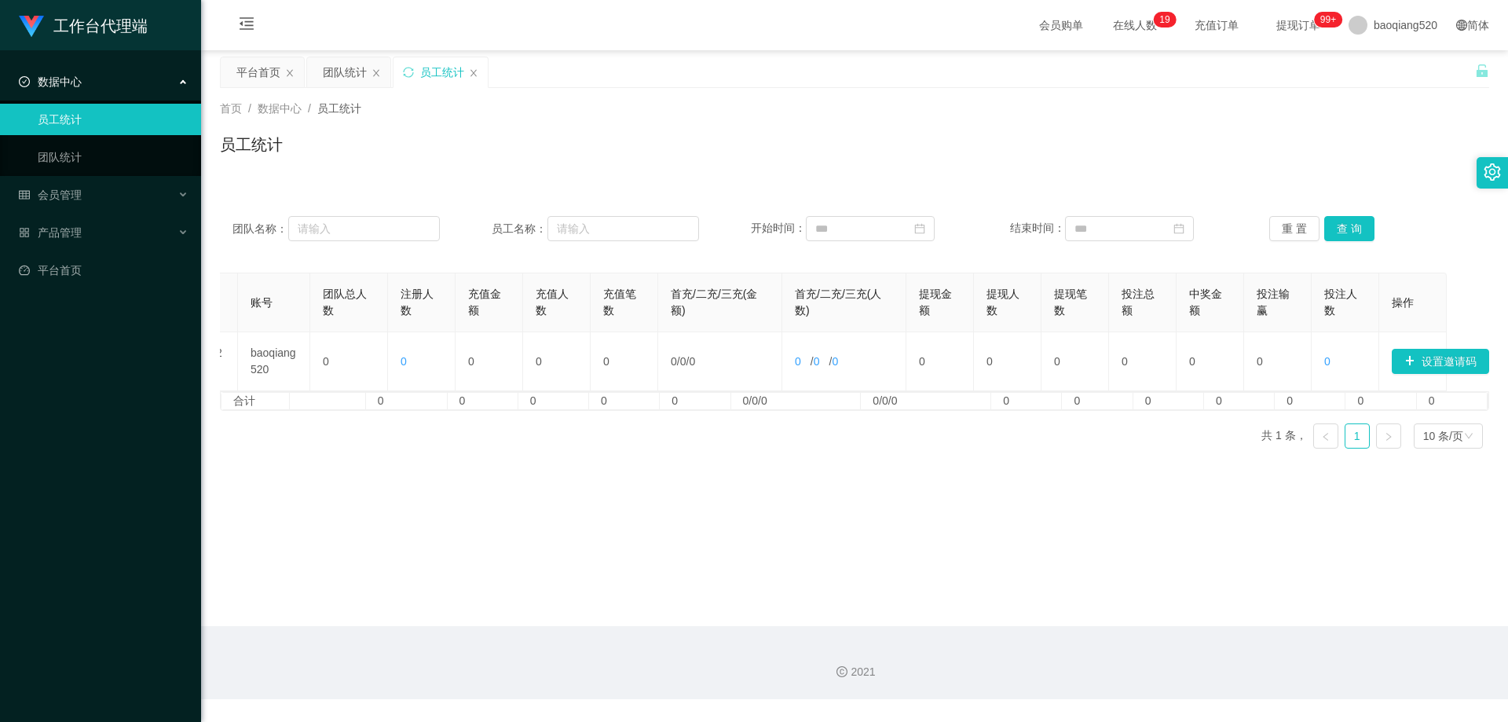
scroll to position [0, 0]
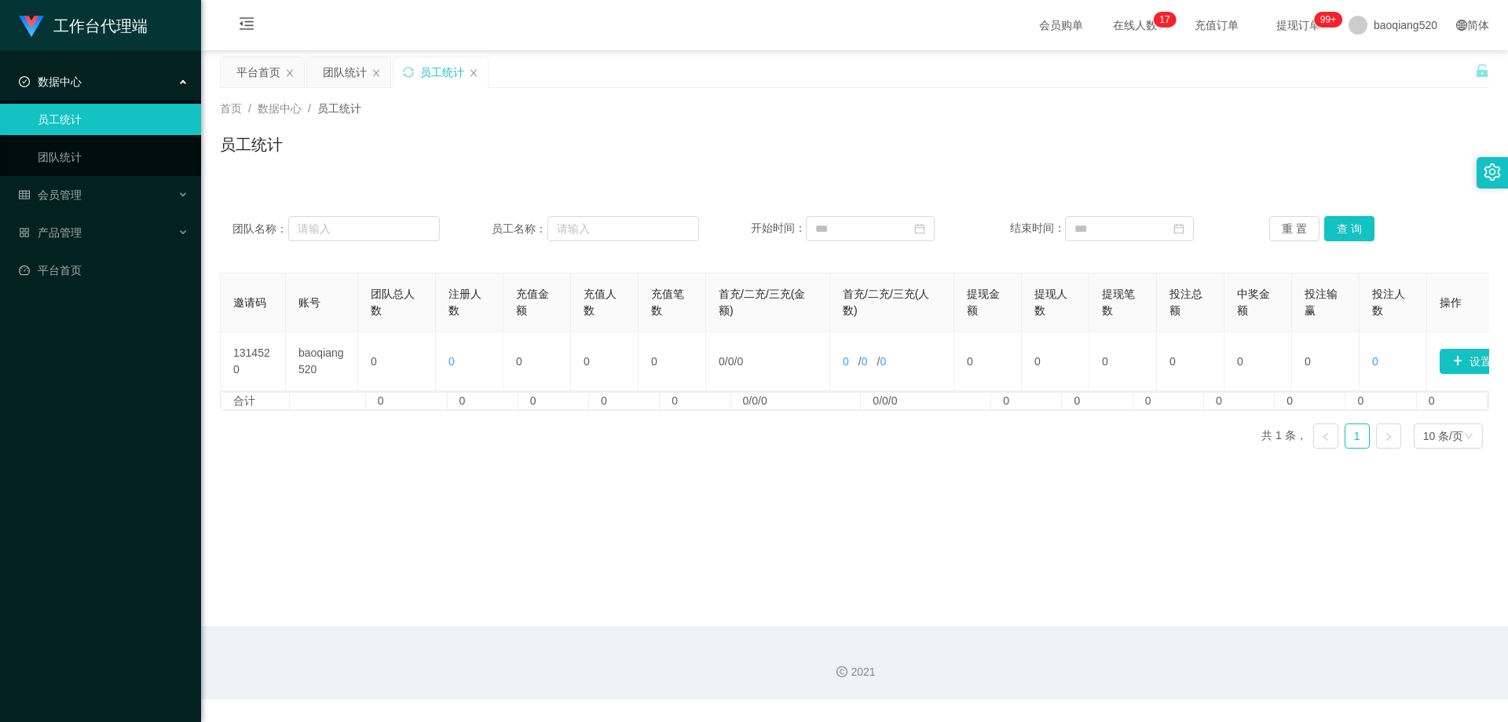
click at [456, 675] on div "2021" at bounding box center [855, 672] width 1282 height 16
